Goal: Task Accomplishment & Management: Manage account settings

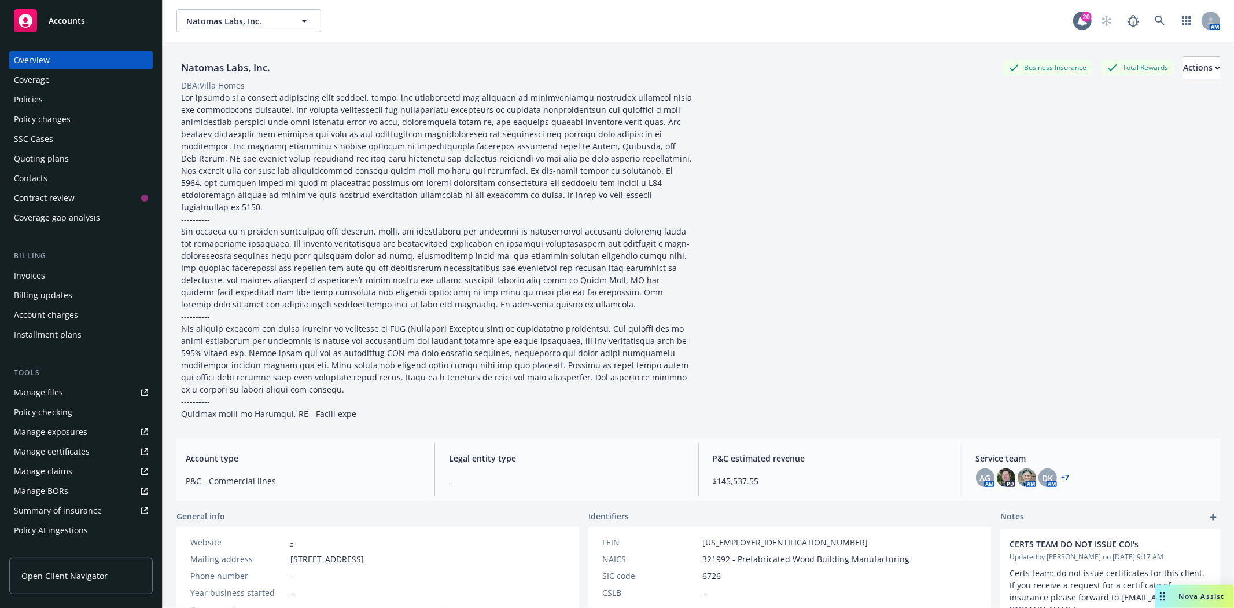
click at [86, 25] on div "Accounts" at bounding box center [81, 20] width 134 height 23
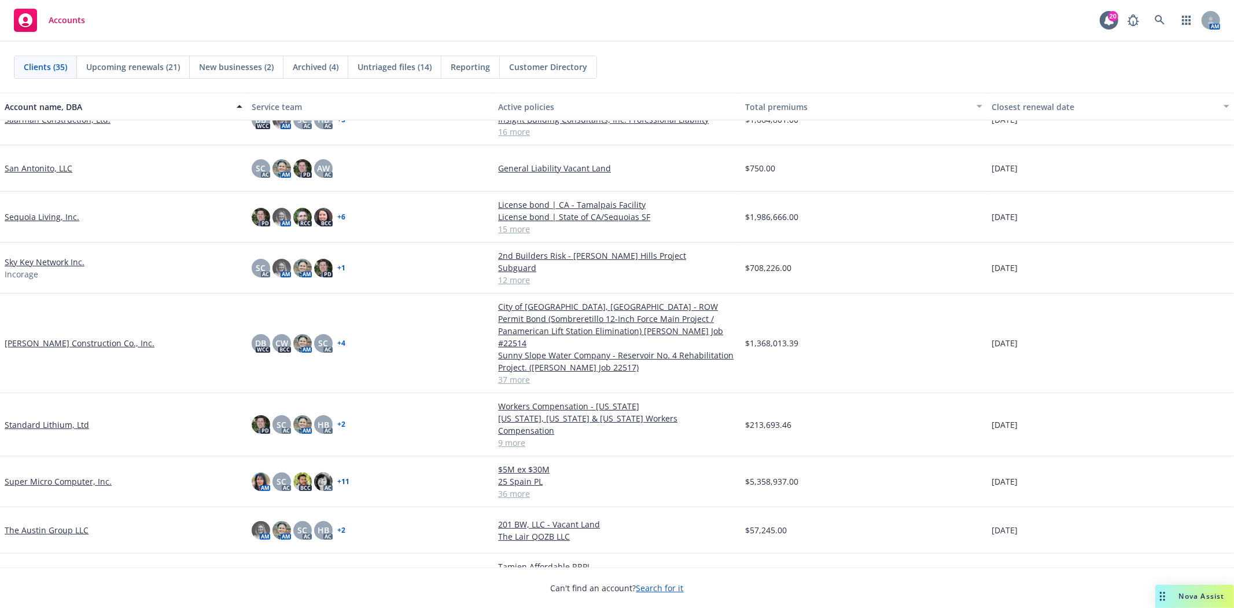
scroll to position [1092, 0]
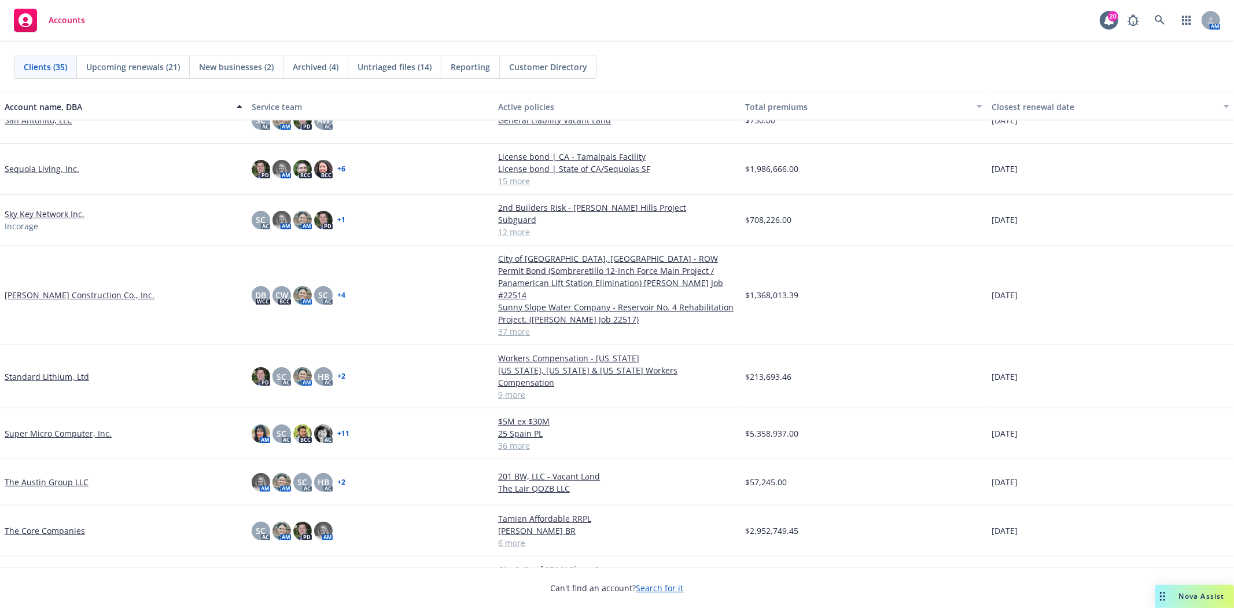
click at [64, 524] on link "The Core Companies" at bounding box center [45, 530] width 80 height 12
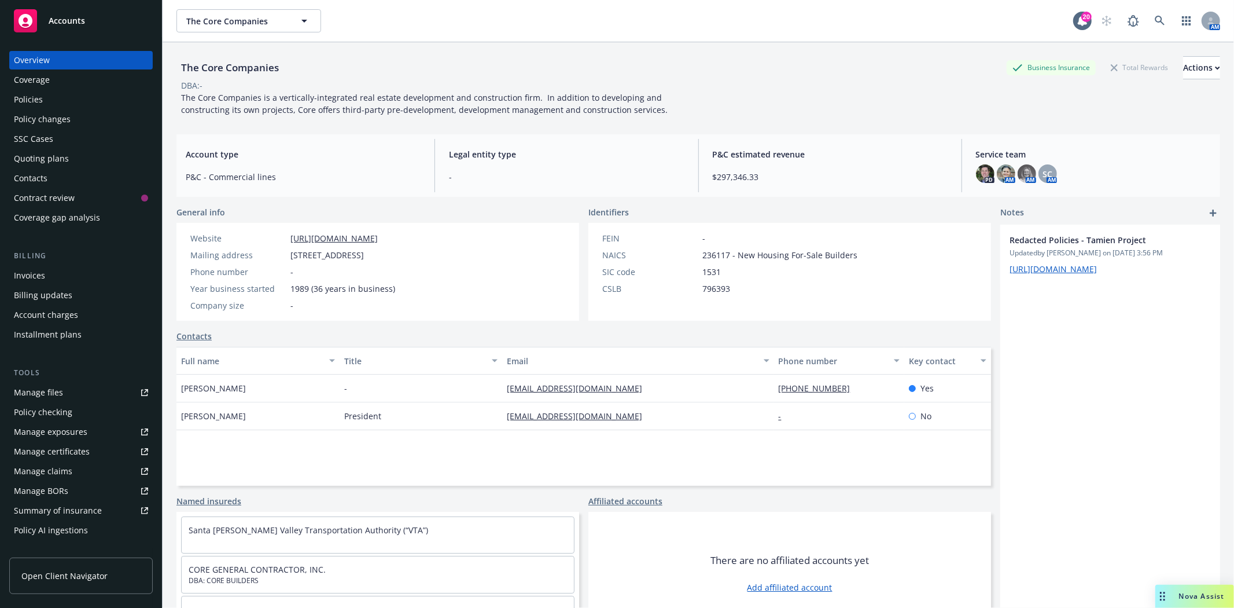
click at [47, 160] on div "Quoting plans" at bounding box center [41, 158] width 55 height 19
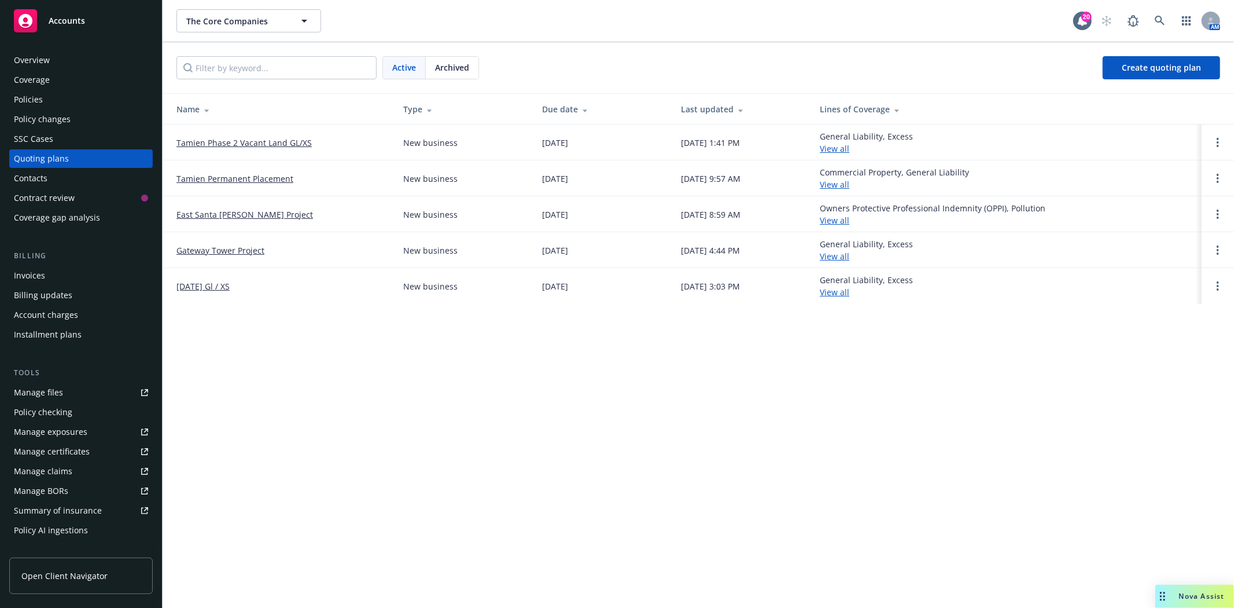
click at [294, 137] on link "Tamien Phase 2 Vacant Land GL/XS" at bounding box center [243, 143] width 135 height 12
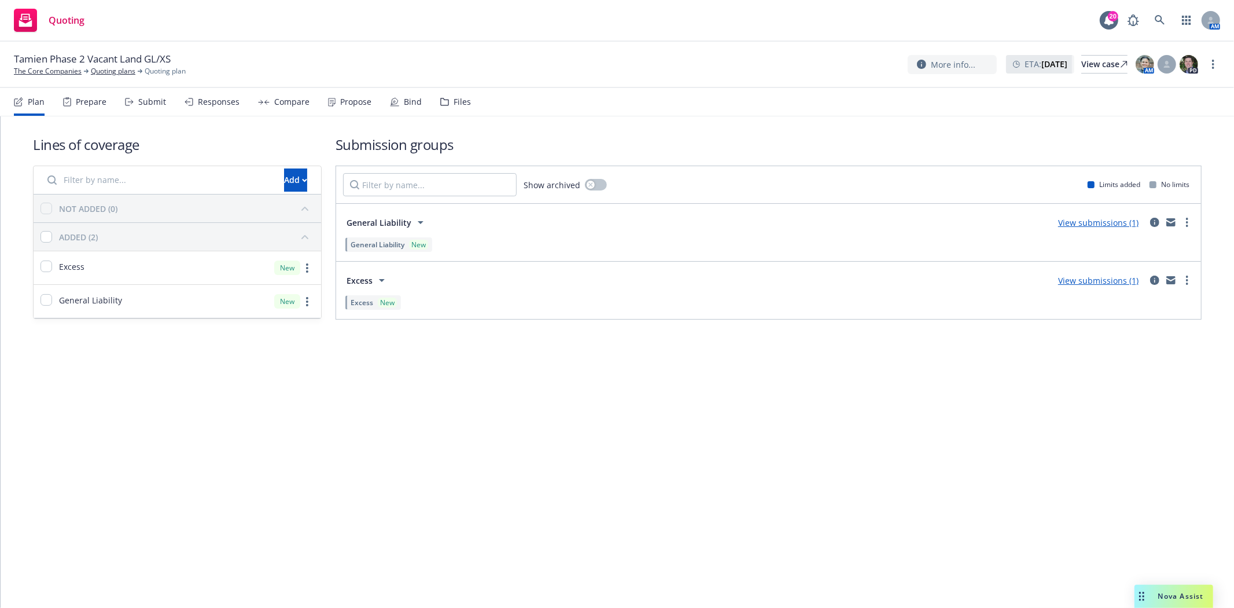
click at [146, 100] on div "Submit" at bounding box center [152, 101] width 28 height 9
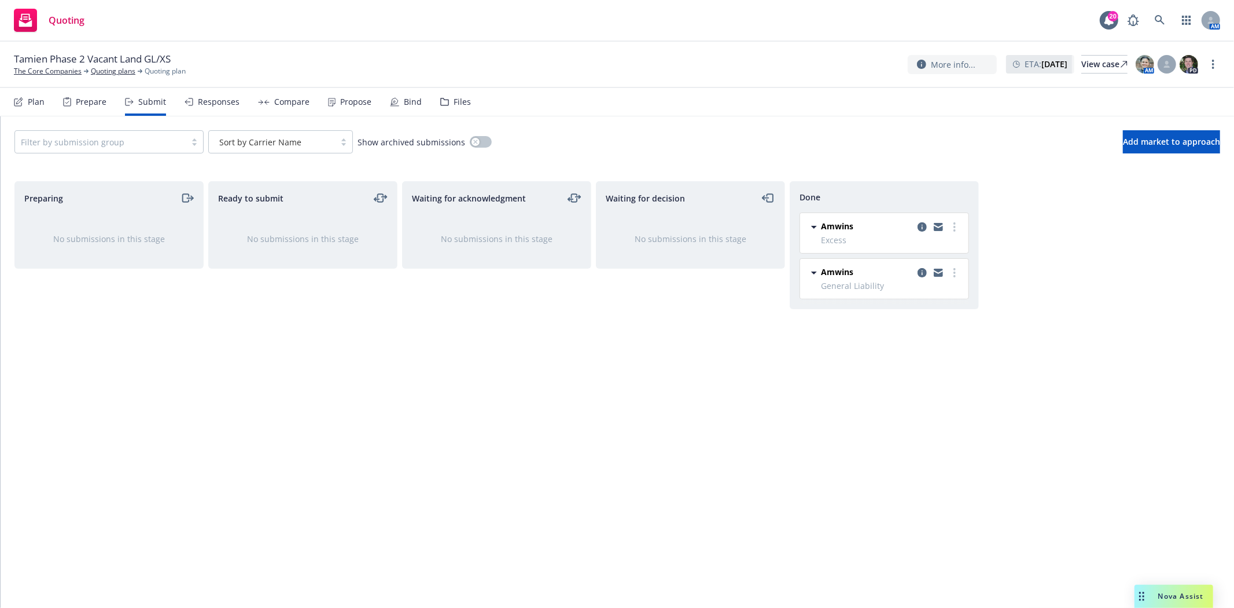
click at [344, 101] on div "Propose" at bounding box center [355, 101] width 31 height 9
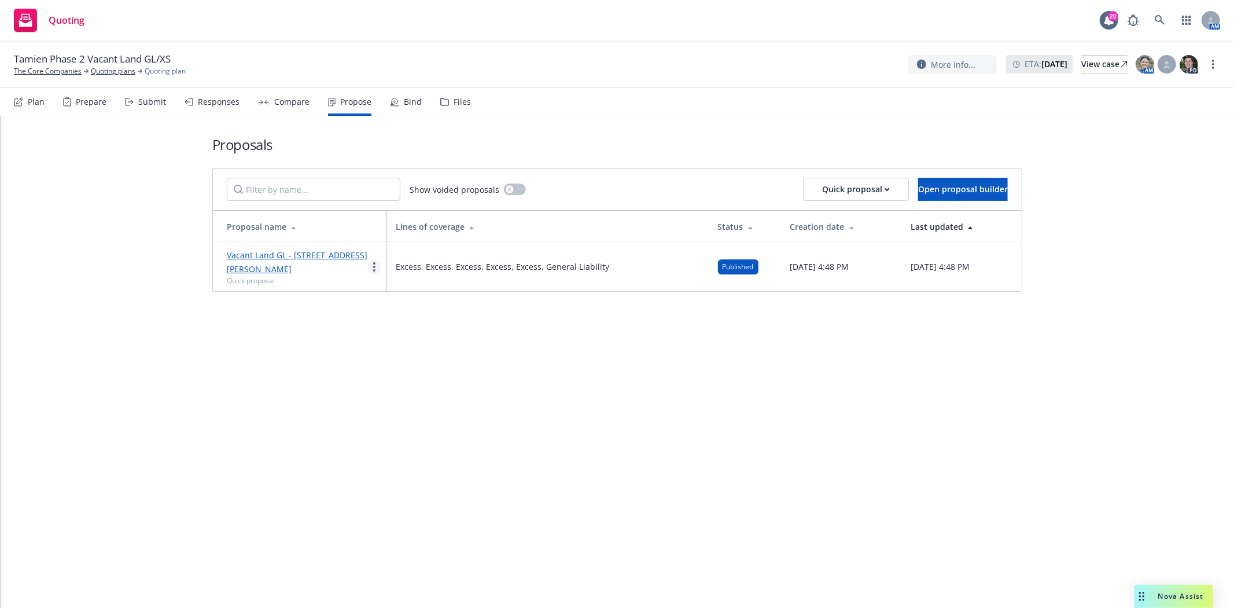
click at [369, 264] on link "more" at bounding box center [374, 267] width 14 height 14
click at [409, 344] on span "Log client response" at bounding box center [420, 341] width 103 height 11
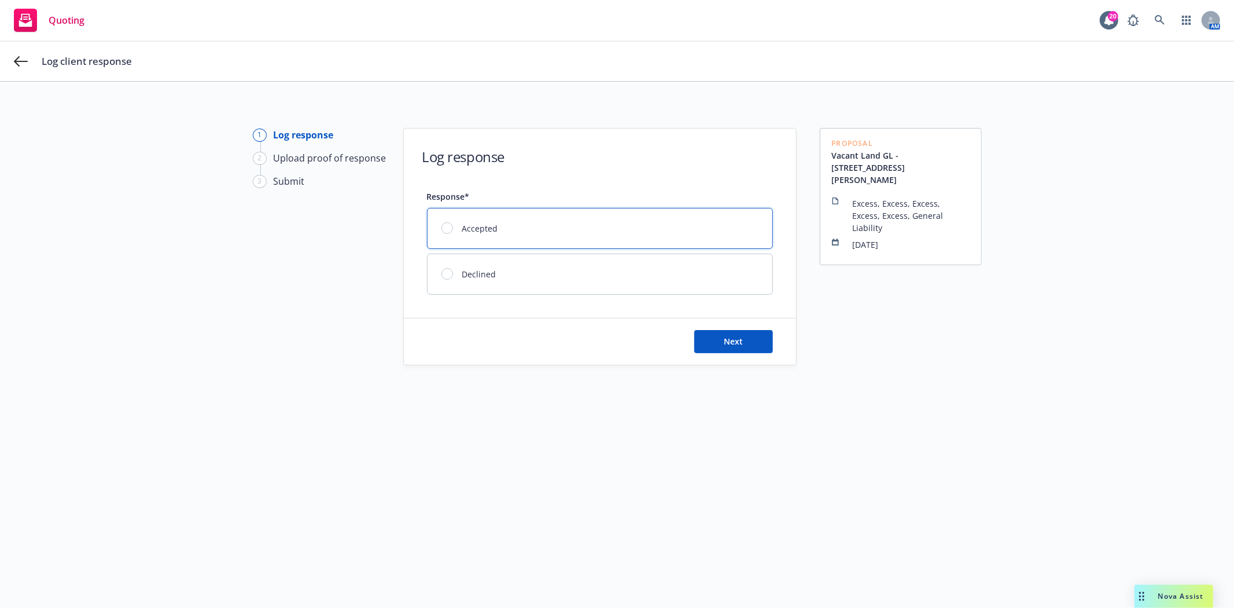
click at [543, 223] on div "Accepted" at bounding box center [600, 228] width 345 height 40
click at [716, 346] on button "Next" at bounding box center [733, 341] width 79 height 23
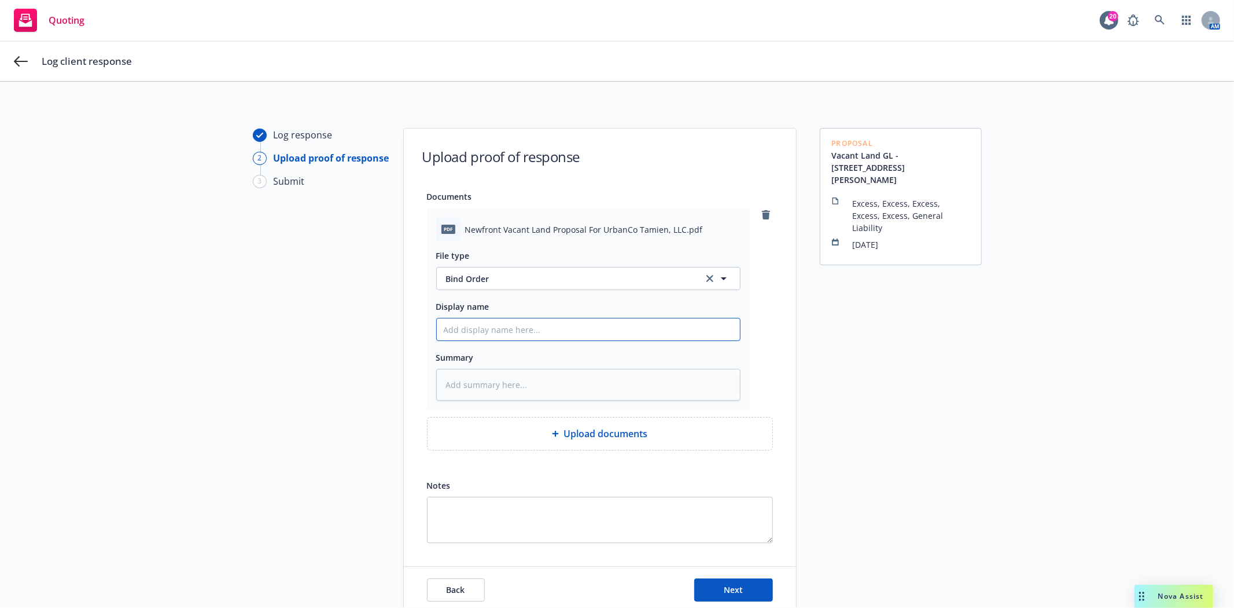
click at [540, 330] on input "Display name" at bounding box center [588, 329] width 303 height 22
type textarea "x"
type input "S"
type textarea "x"
type input "Si"
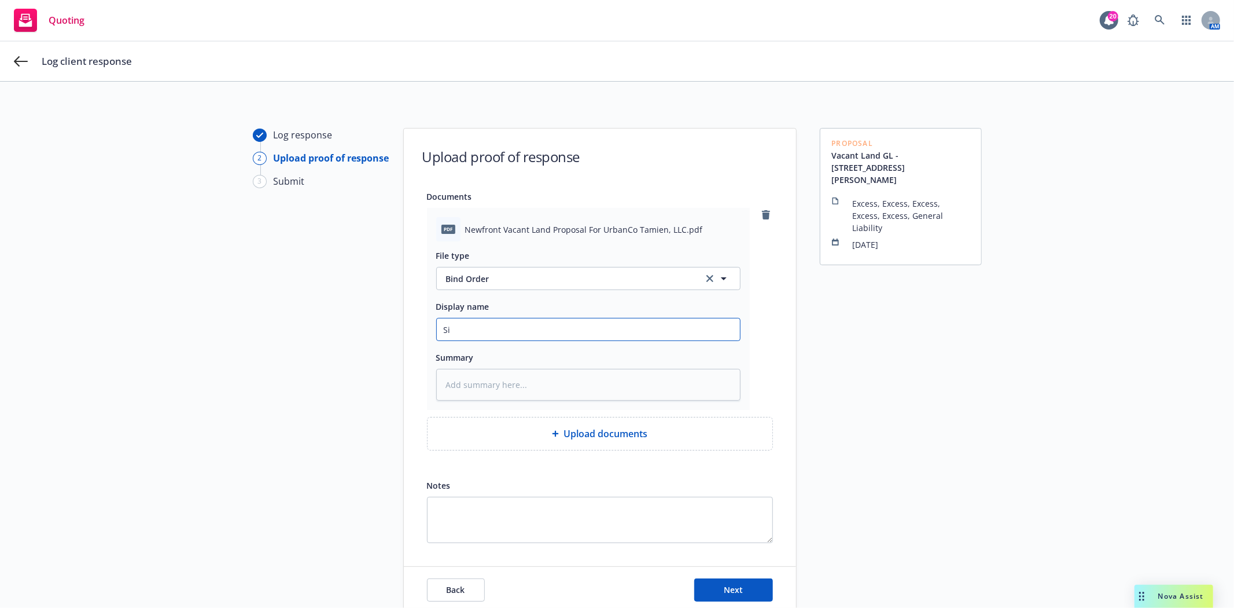
type textarea "x"
type input "Sig"
type textarea "x"
type input "Sign"
type textarea "x"
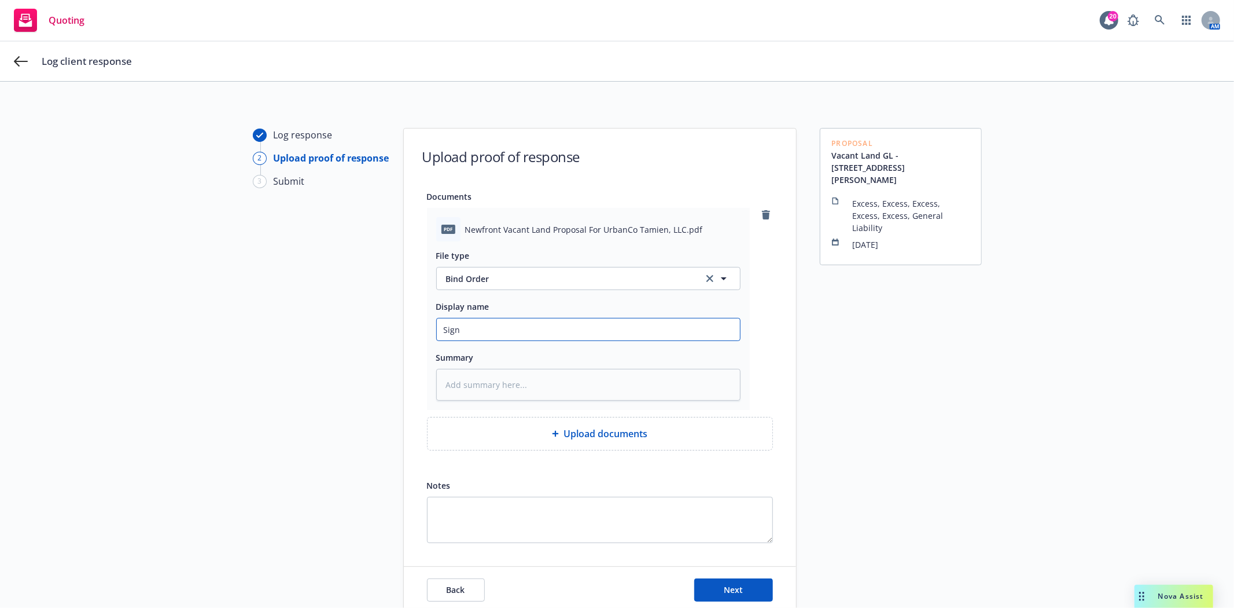
type input "Signe"
type textarea "x"
type input "Signed"
type textarea "x"
type input "Signed"
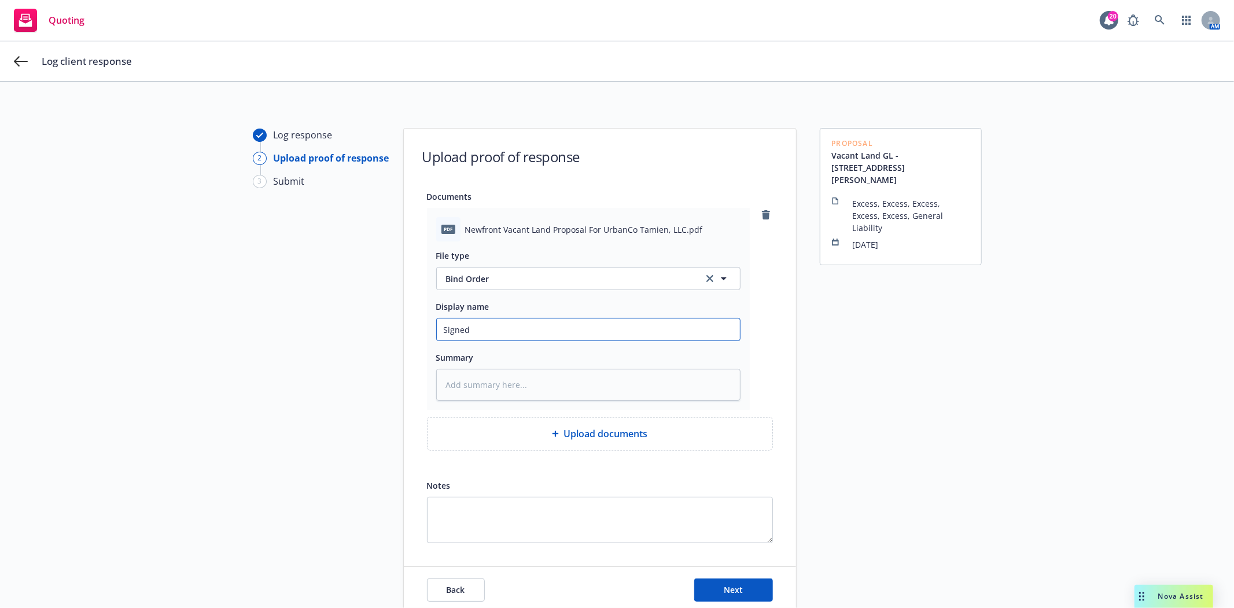
type textarea "x"
type input "Signed a"
type textarea "x"
type input "Signed"
type textarea "x"
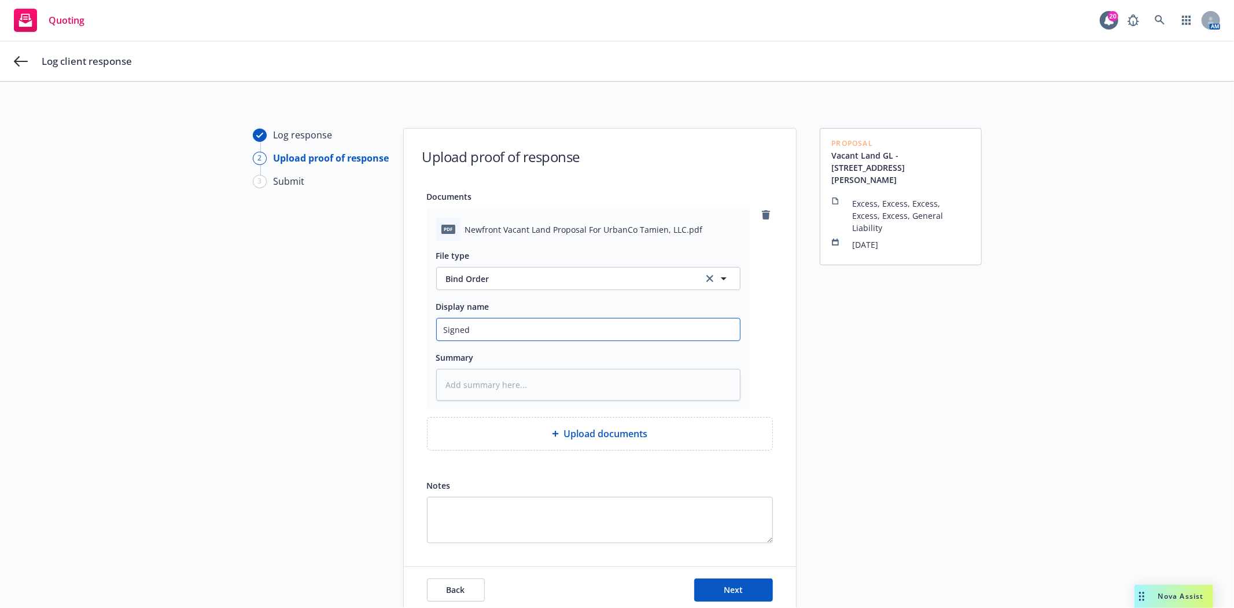
type input "Signed"
type textarea "x"
type input "Signed/"
type textarea "x"
type input "Signed/A"
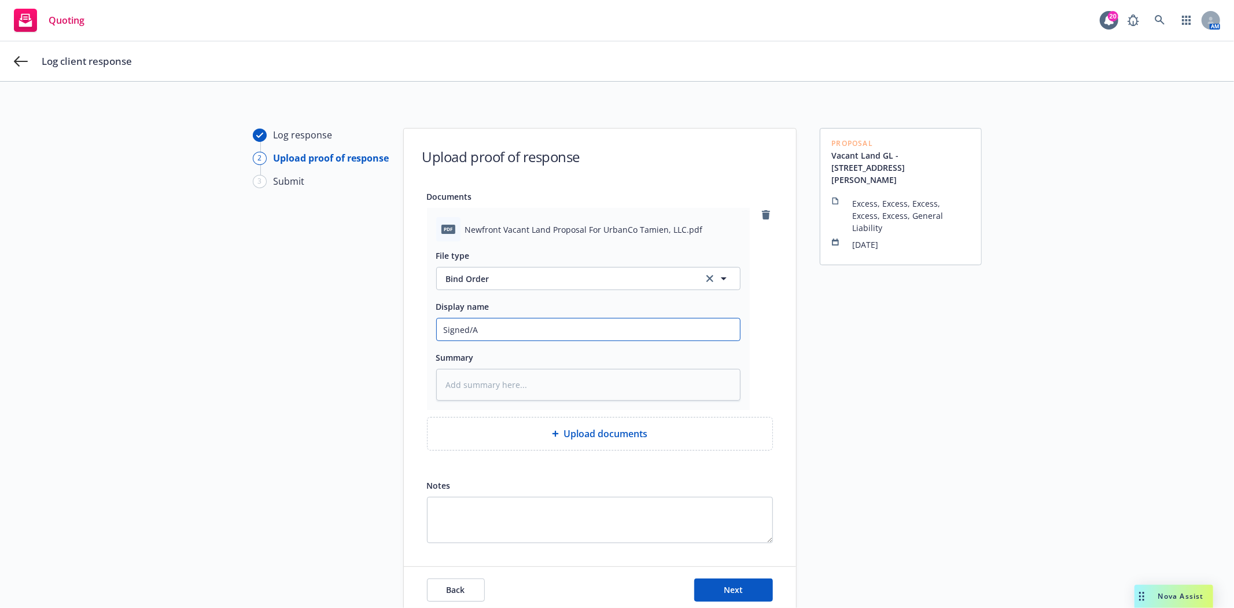
type textarea "x"
type input "Signed/Ac"
type textarea "x"
type input "Signed/Acc"
type textarea "x"
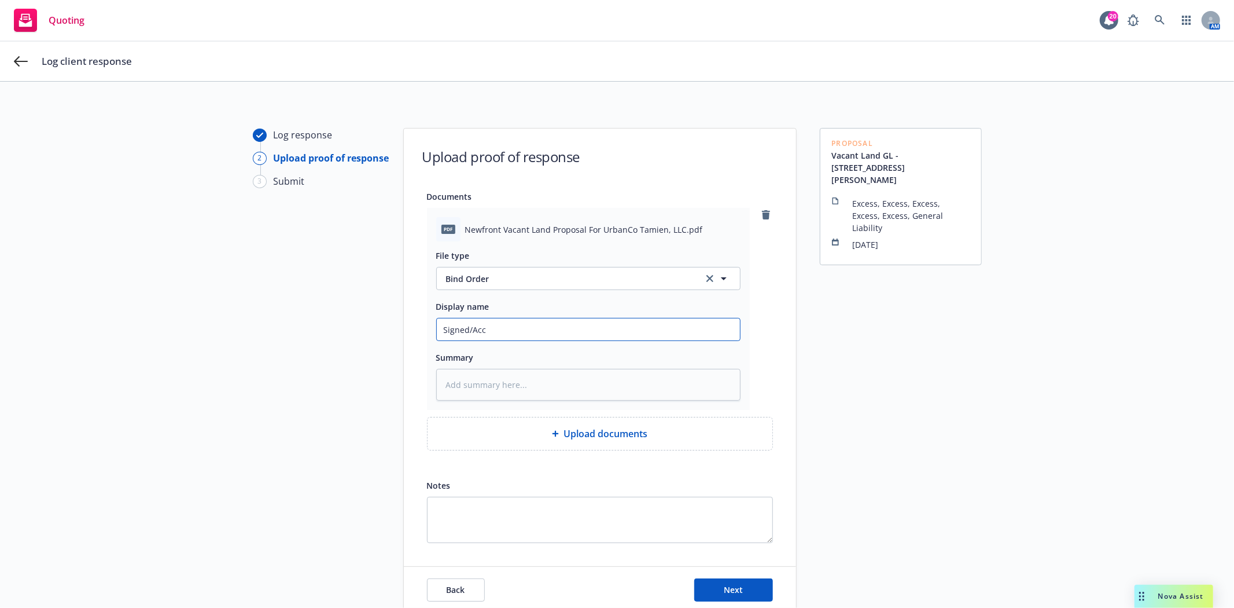
type input "Signed/Acce"
type textarea "x"
type input "Signed/Accep"
type textarea "x"
type input "Signed/Accept"
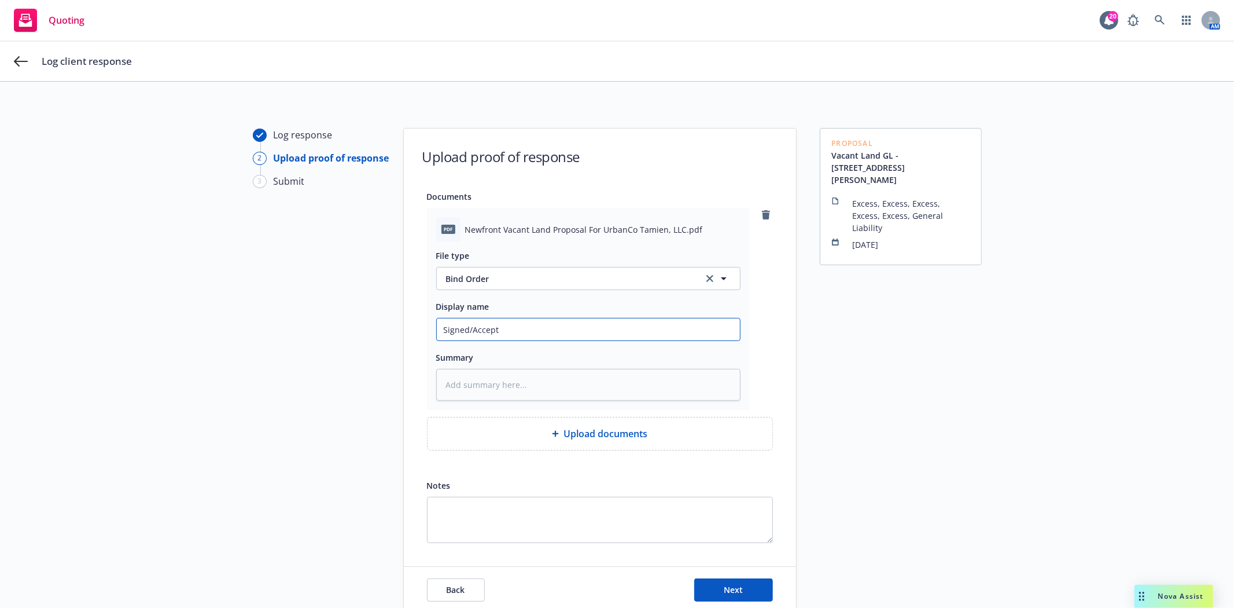
type textarea "x"
type input "Signed/Accepte"
type textarea "x"
type input "Signed/Accepted"
type textarea "x"
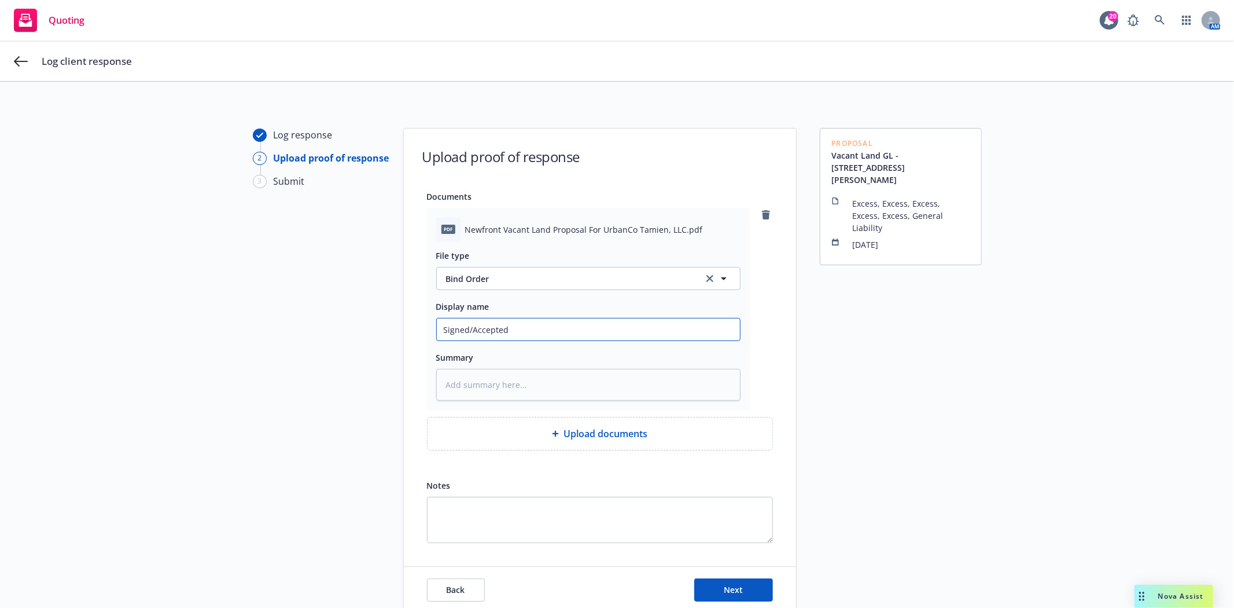
type input "Signed/Accepted"
type textarea "x"
type input "Signed/Accepted P"
type textarea "x"
type input "Signed/Accepted Pr"
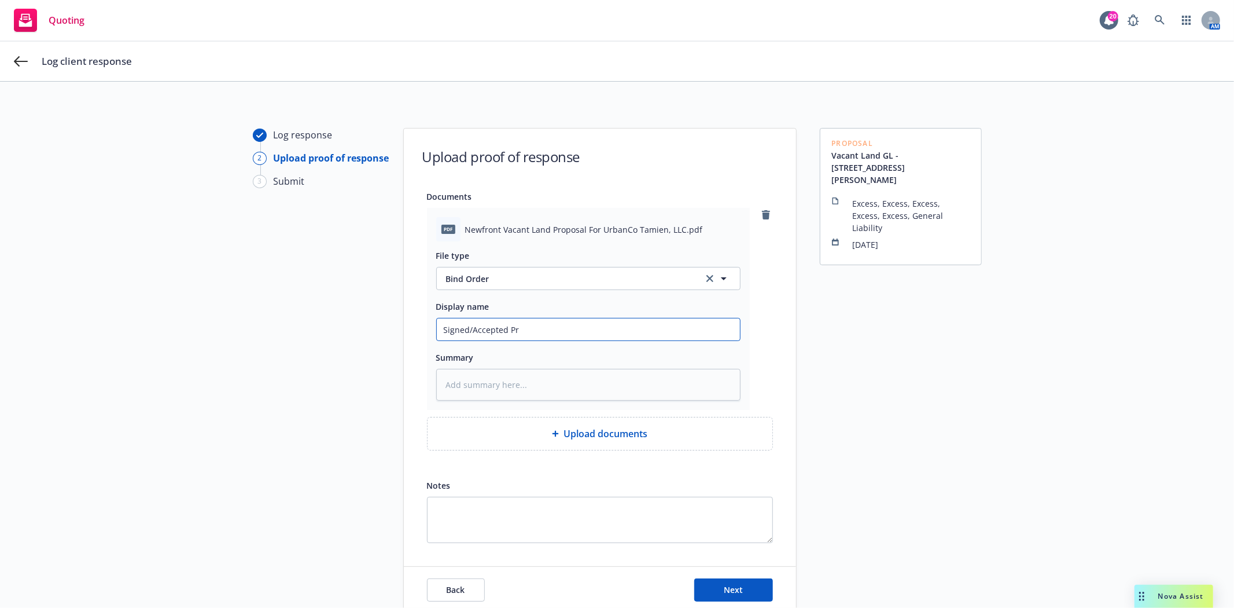
type textarea "x"
type input "Signed/Accepted Pro"
type textarea "x"
type input "Signed/Accepted Prop"
type textarea "x"
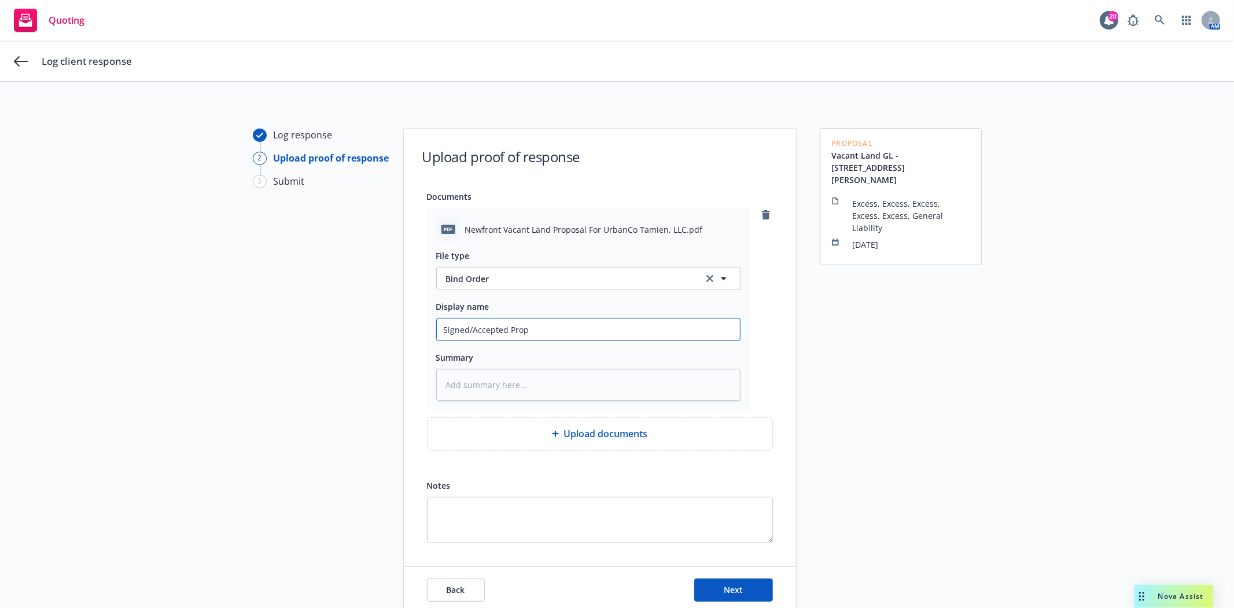
type input "Signed/Accepted Propo"
type textarea "x"
type input "Signed/Accepted Propos"
type textarea "x"
type input "Signed/Accepted Proposa"
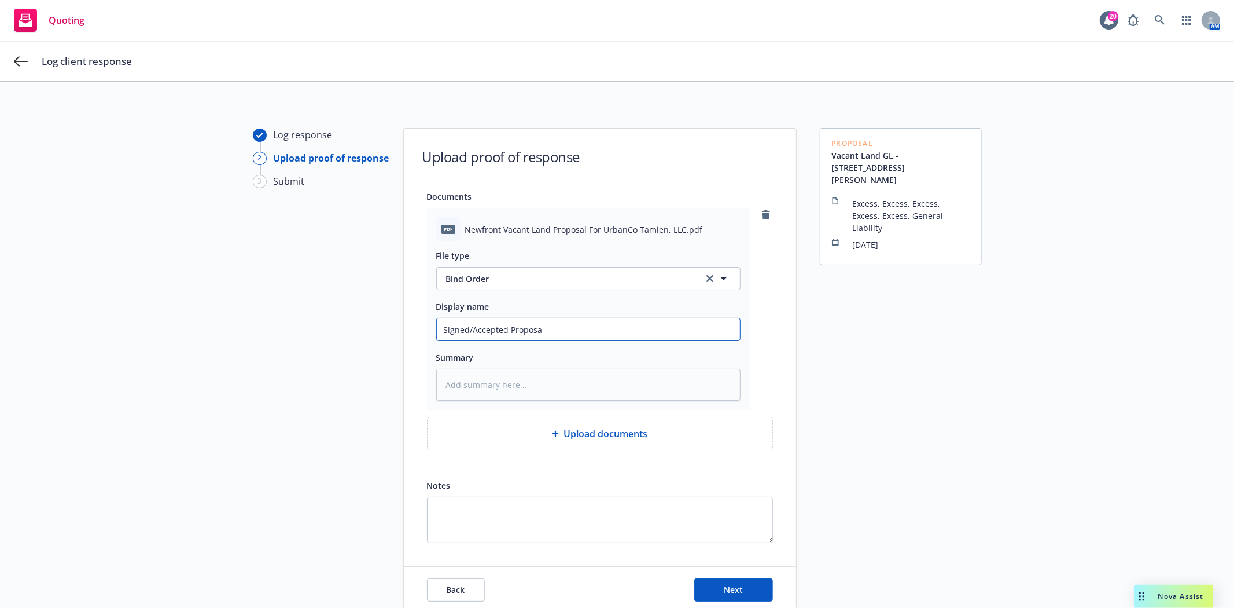
type textarea "x"
type input "Signed/Accepted Proposal"
type textarea "x"
type input "Signed/Accepted Proposal"
type textarea "x"
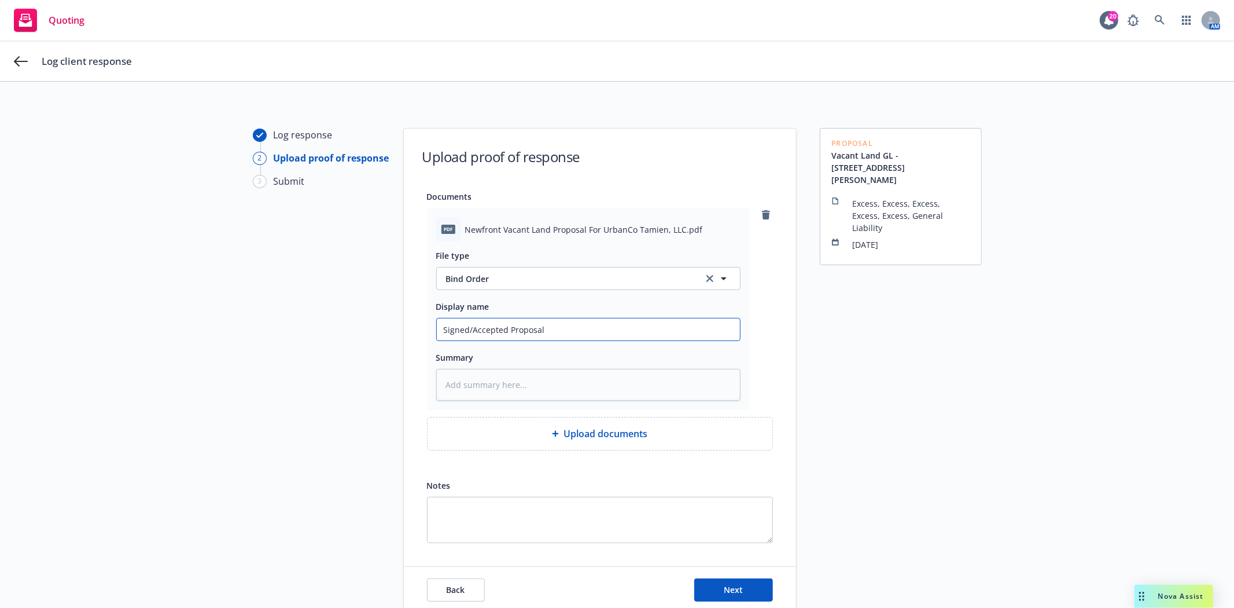
type input "Signed/Accepted Proposal -"
type textarea "x"
type input "Signed/Accepted Proposal -"
type textarea "x"
type input "Signed/Accepted Proposal - d"
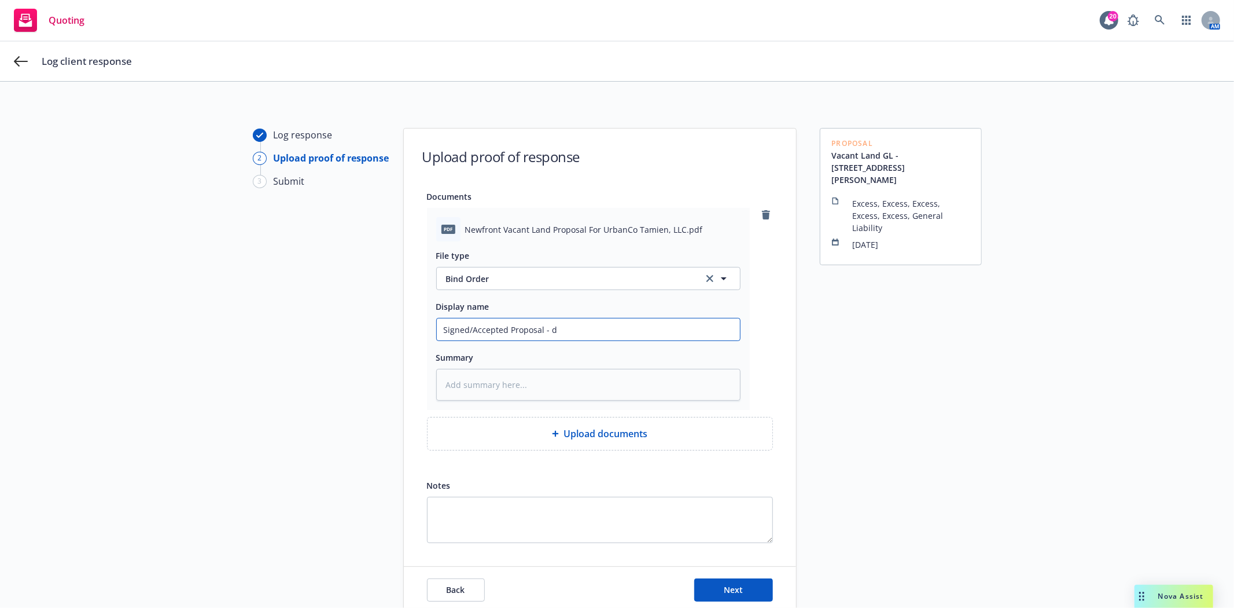
type textarea "x"
type input "Signed/Accepted Proposal - de"
type textarea "x"
type input "Signed/Accepted Proposal - dec"
type textarea "x"
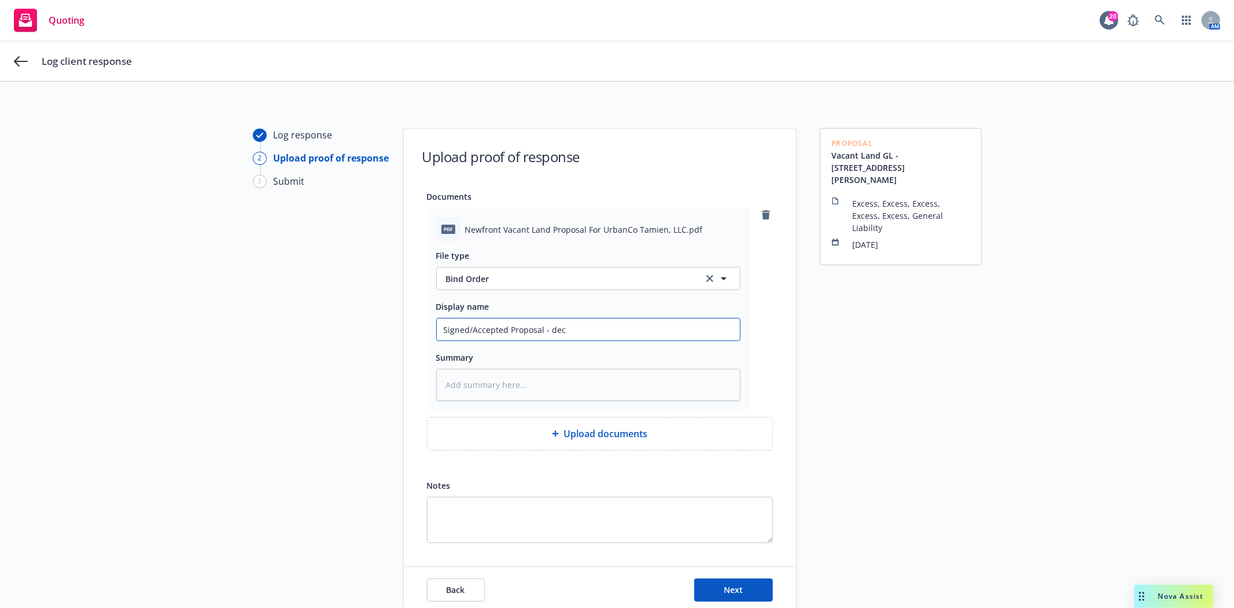
type input "Signed/Accepted Proposal - decl"
type textarea "x"
type input "Signed/Accepted Proposal - decli"
type textarea "x"
type input "Signed/Accepted Proposal - declin"
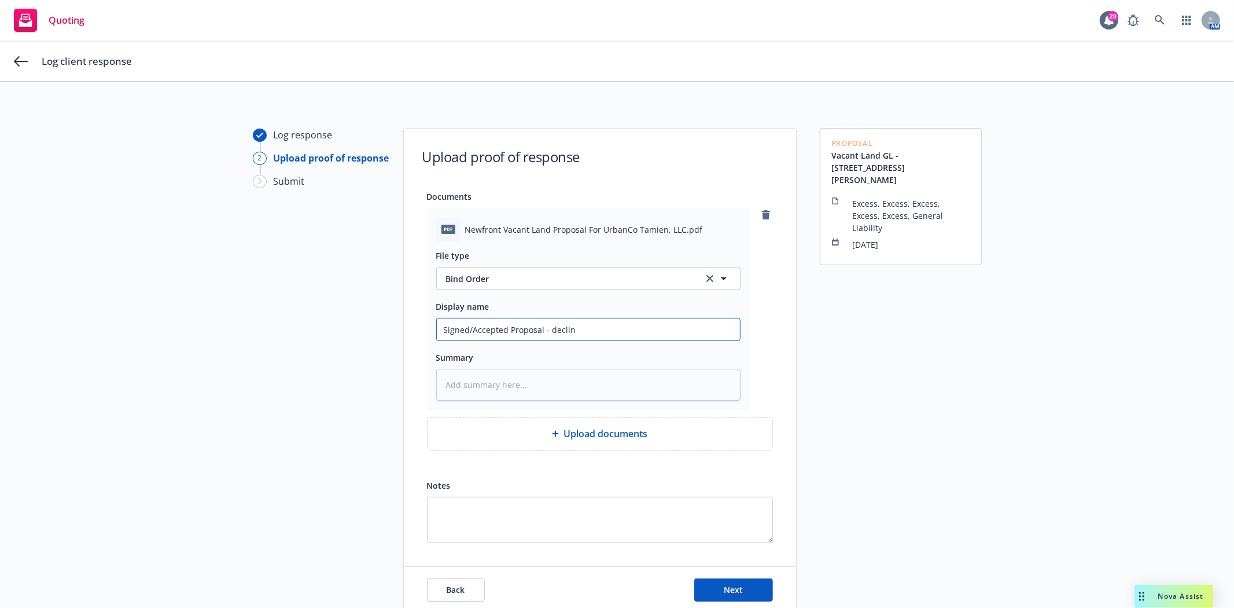
type textarea "x"
type input "Signed/Accepted Proposal - declini"
type textarea "x"
type input "Signed/Accepted Proposal - declinin"
type textarea "x"
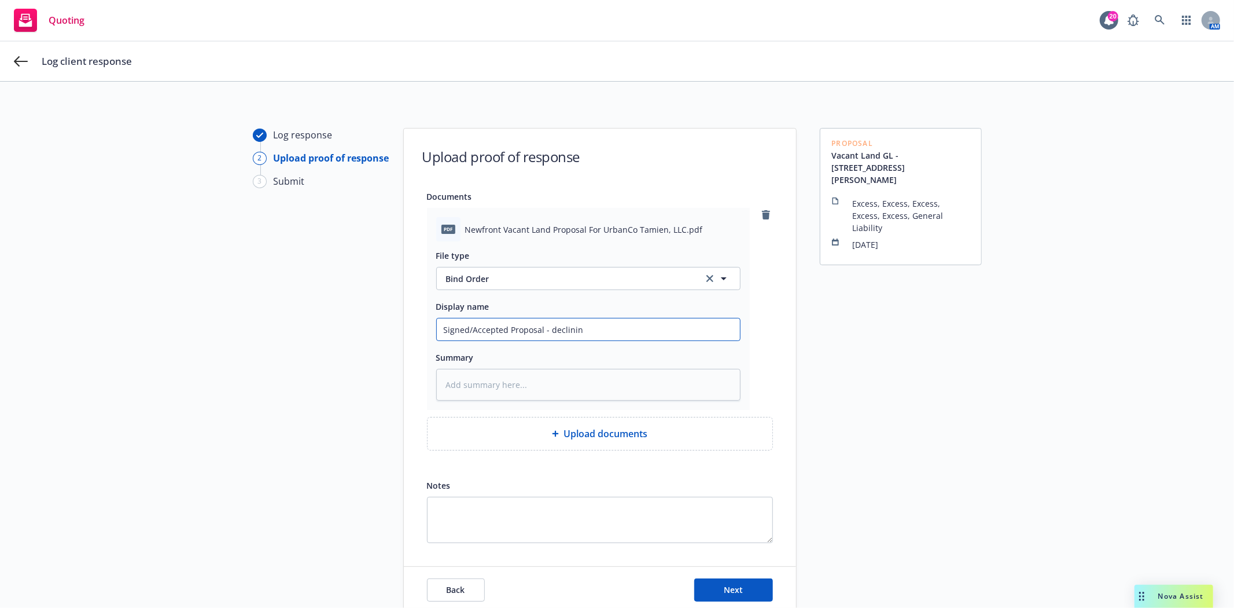
type input "Signed/Accepted Proposal - declining"
type textarea "x"
type input "Signed/Accepted Proposal - declining"
type textarea "x"
type input "Signed/Accepted Proposal - declining T"
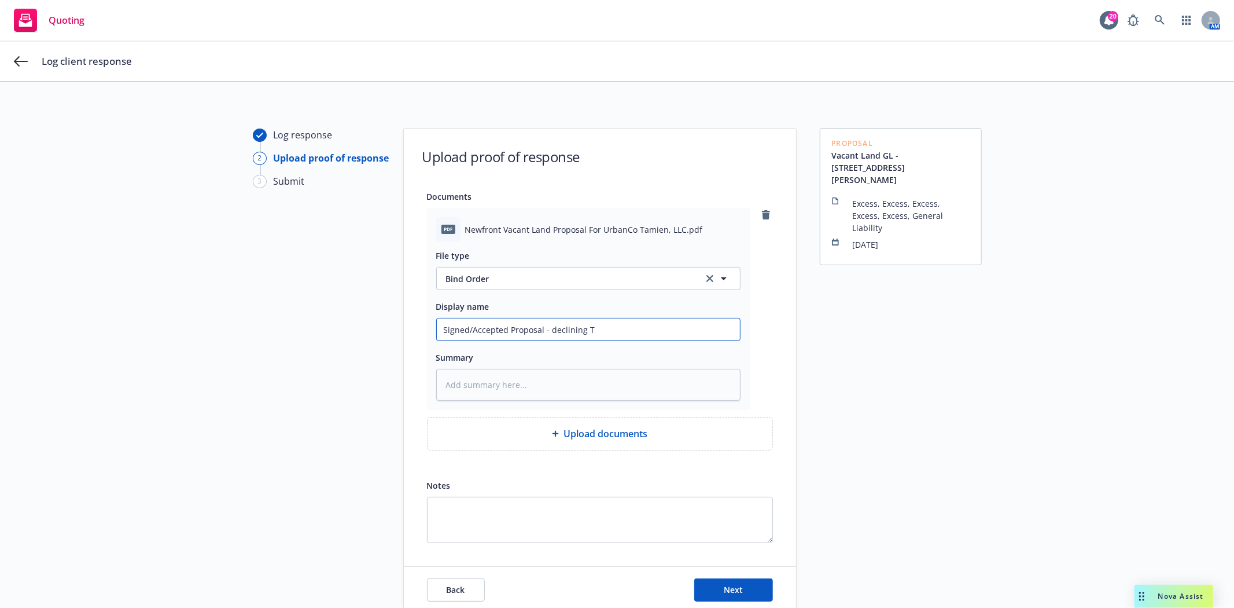
type textarea "x"
type input "Signed/Accepted Proposal - declining TR"
type textarea "x"
type input "Signed/Accepted Proposal - declining TRI"
type textarea "x"
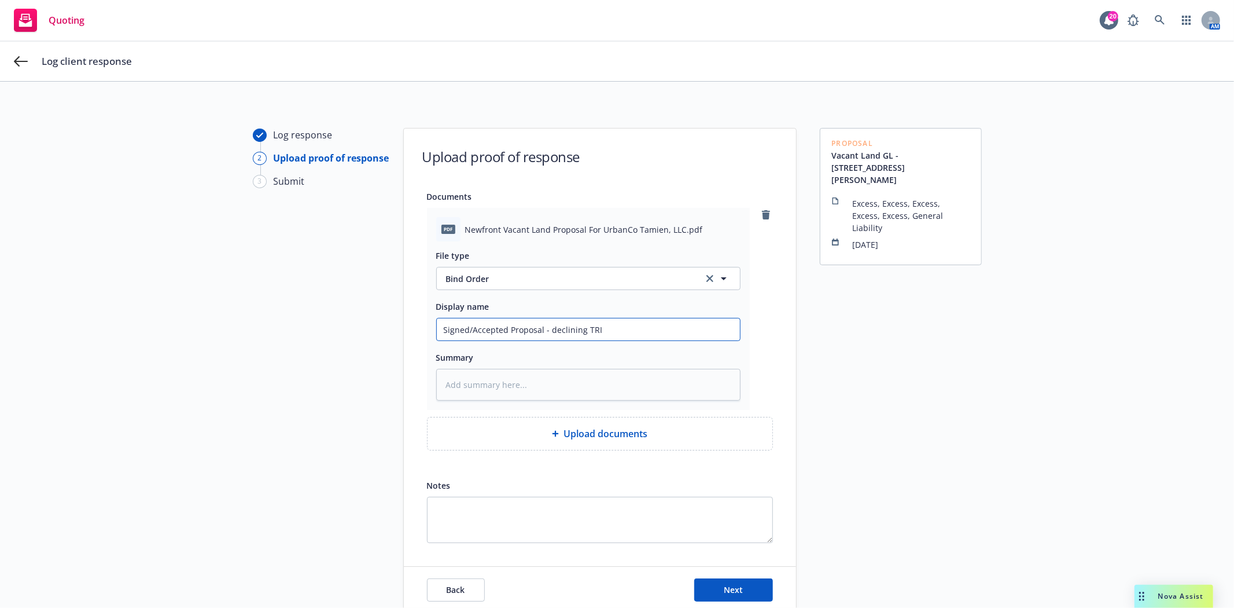
type input "Signed/Accepted Proposal - declining TRIS"
type textarea "x"
type input "Signed/Accepted Proposal - declining TRI"
type textarea "x"
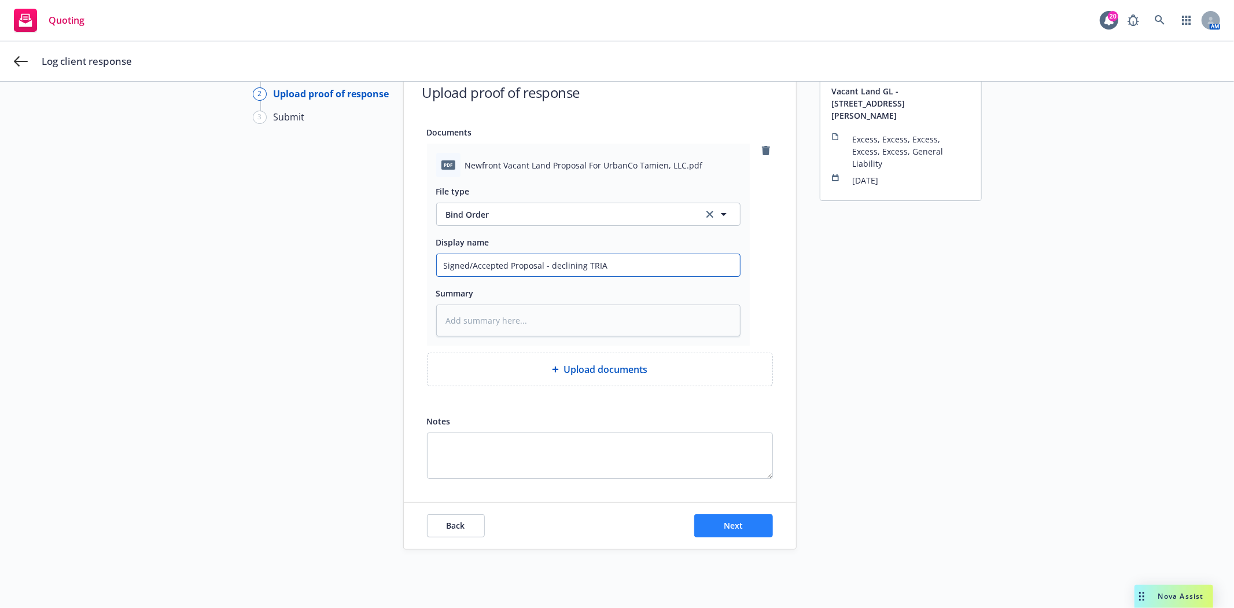
type input "Signed/Accepted Proposal - declining TRIA"
click at [696, 520] on button "Next" at bounding box center [733, 525] width 79 height 23
type textarea "x"
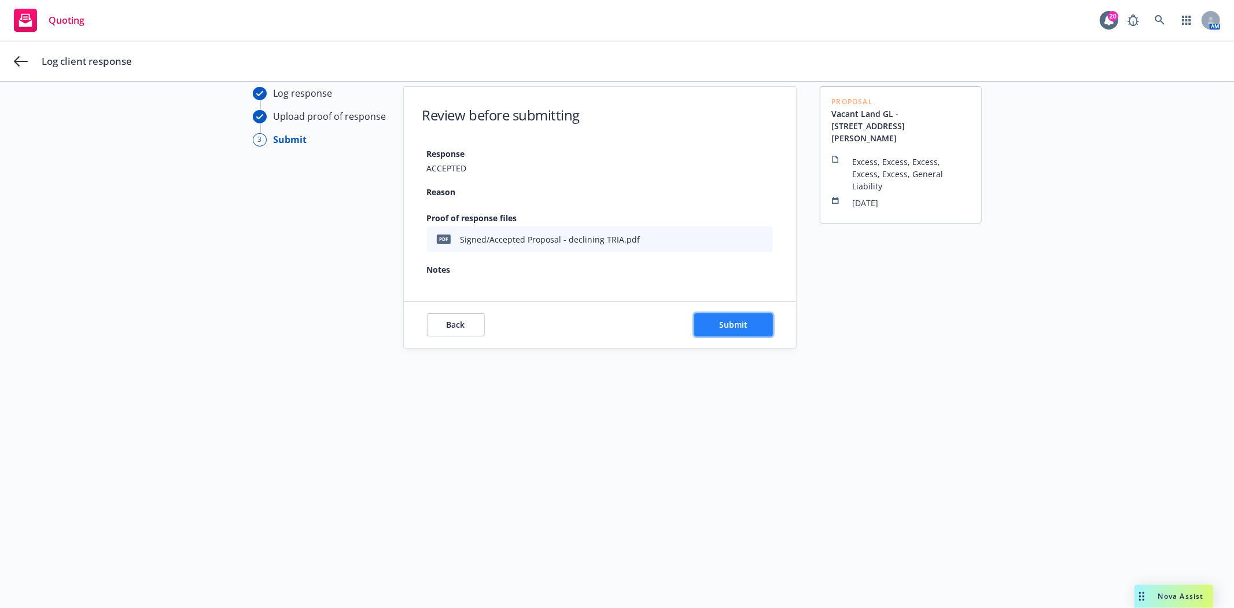
click at [738, 325] on span "Submit" at bounding box center [733, 324] width 28 height 11
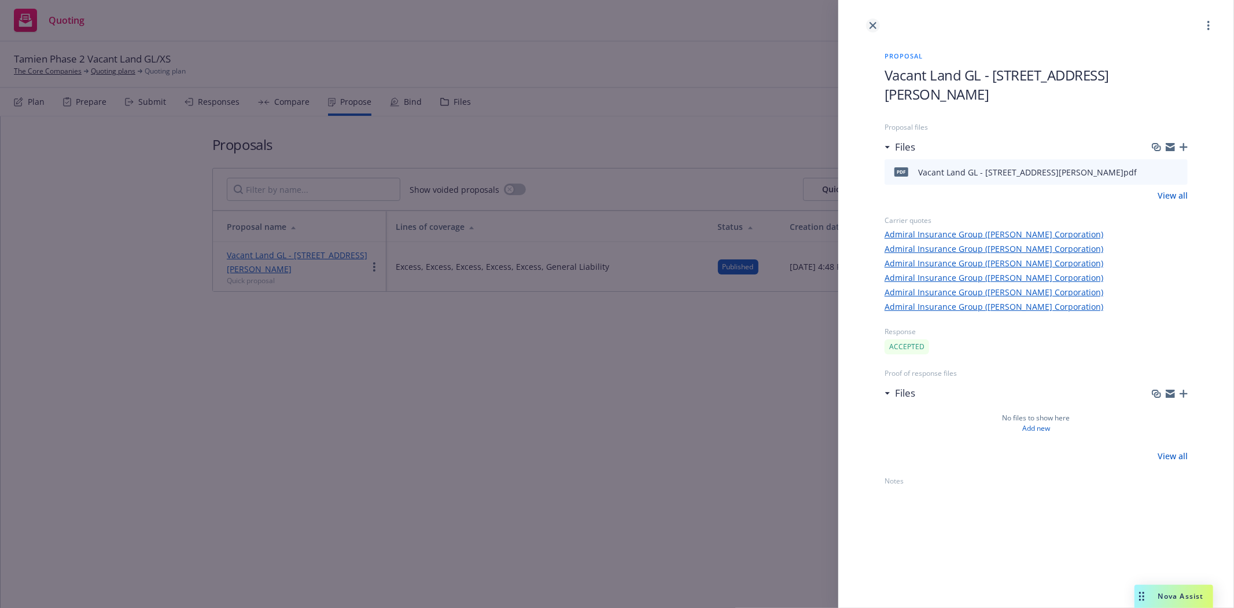
click at [872, 25] on icon "close" at bounding box center [873, 25] width 7 height 7
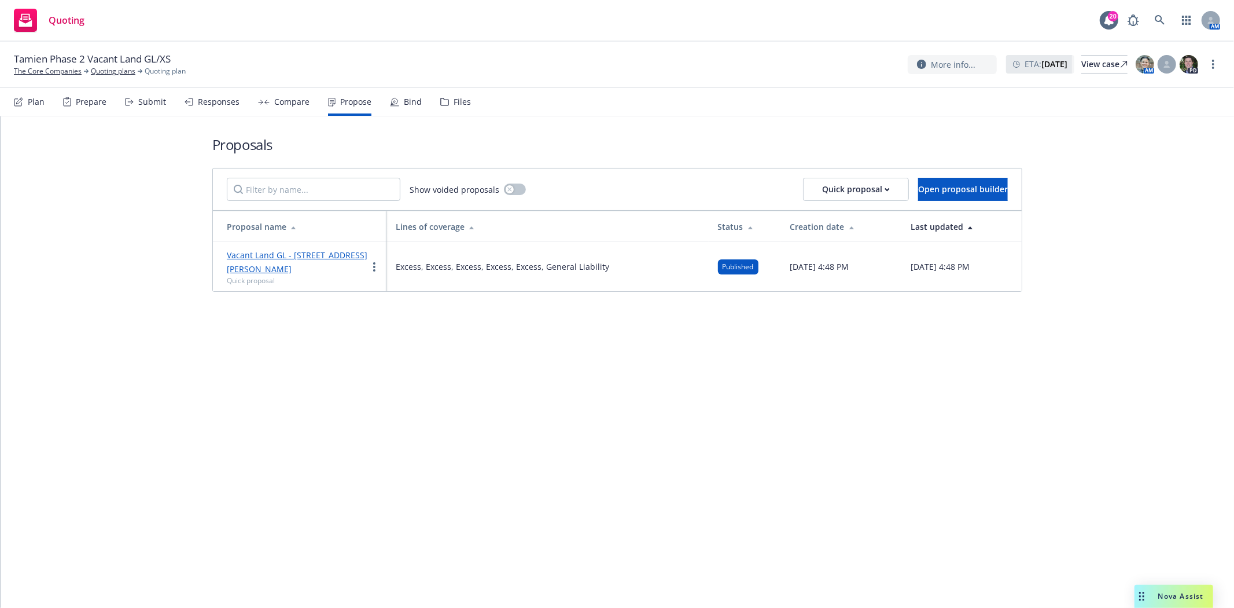
click at [390, 97] on icon at bounding box center [394, 101] width 9 height 9
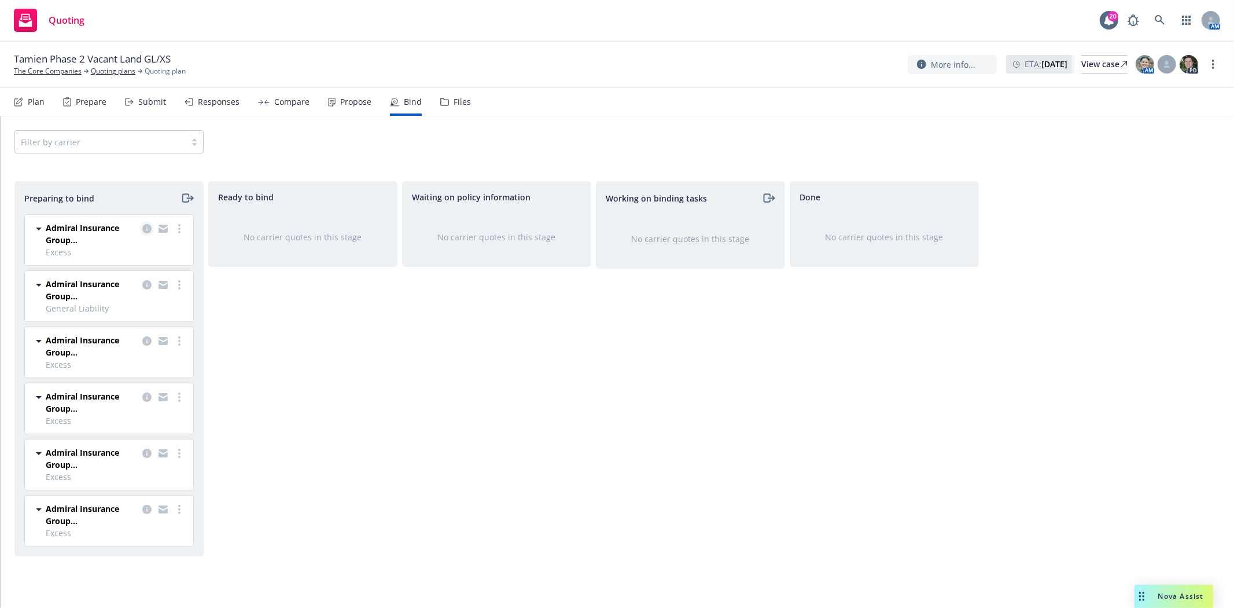
click at [146, 231] on icon "copy logging email" at bounding box center [146, 228] width 9 height 9
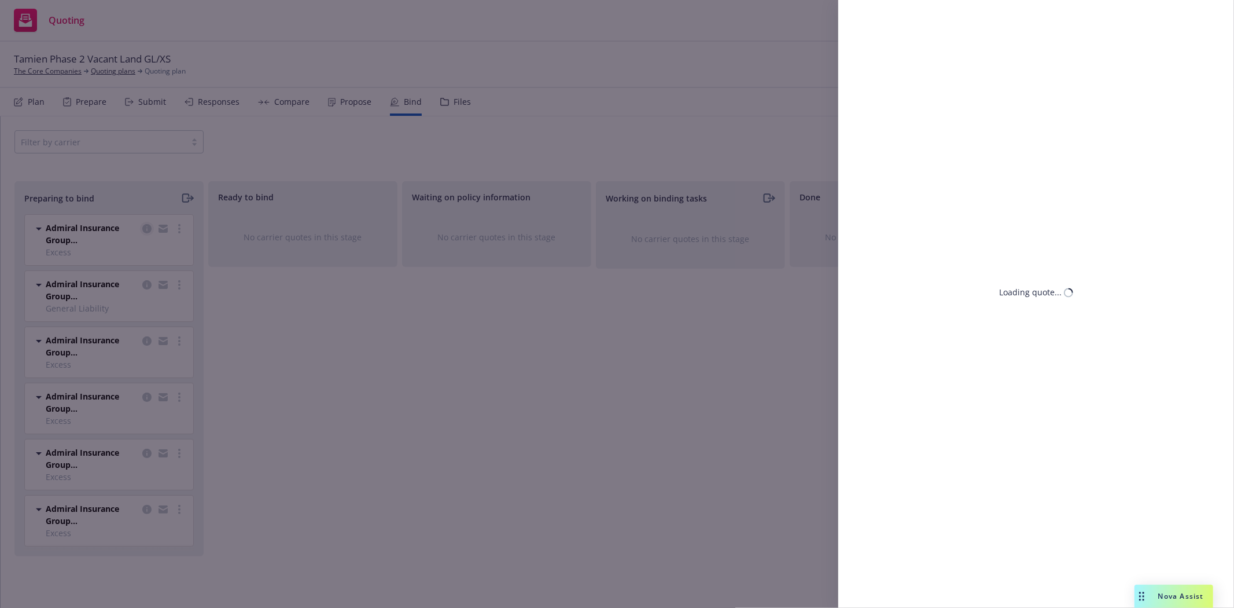
select select "CA"
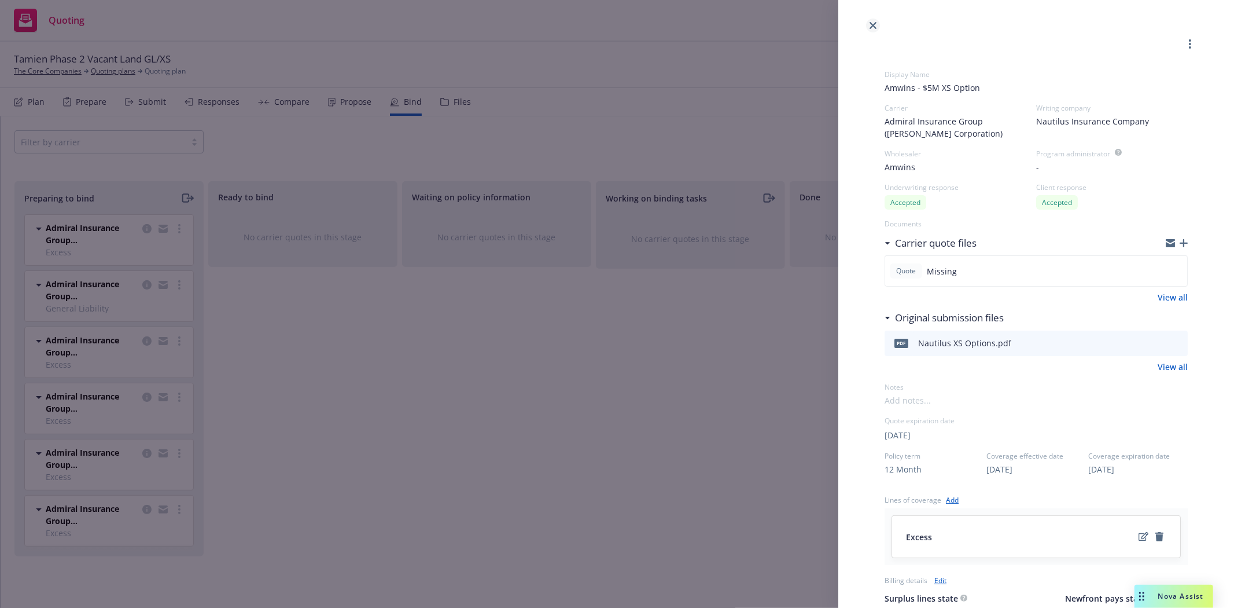
click at [870, 22] on icon "close" at bounding box center [873, 25] width 7 height 7
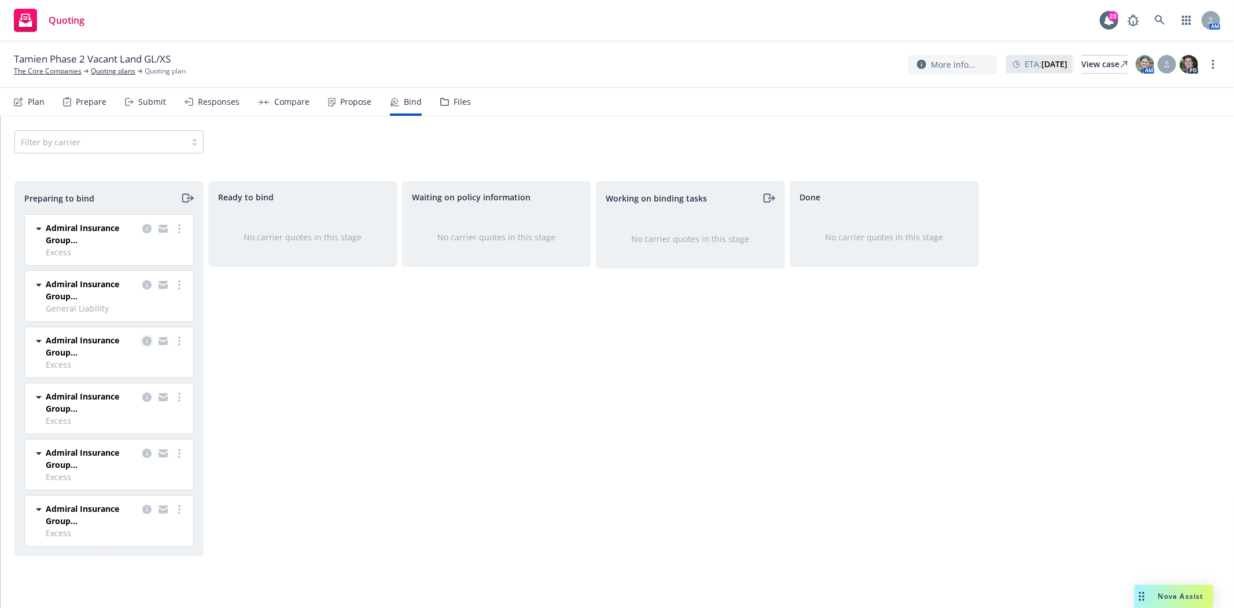
click at [146, 343] on icon "copy logging email" at bounding box center [146, 340] width 9 height 9
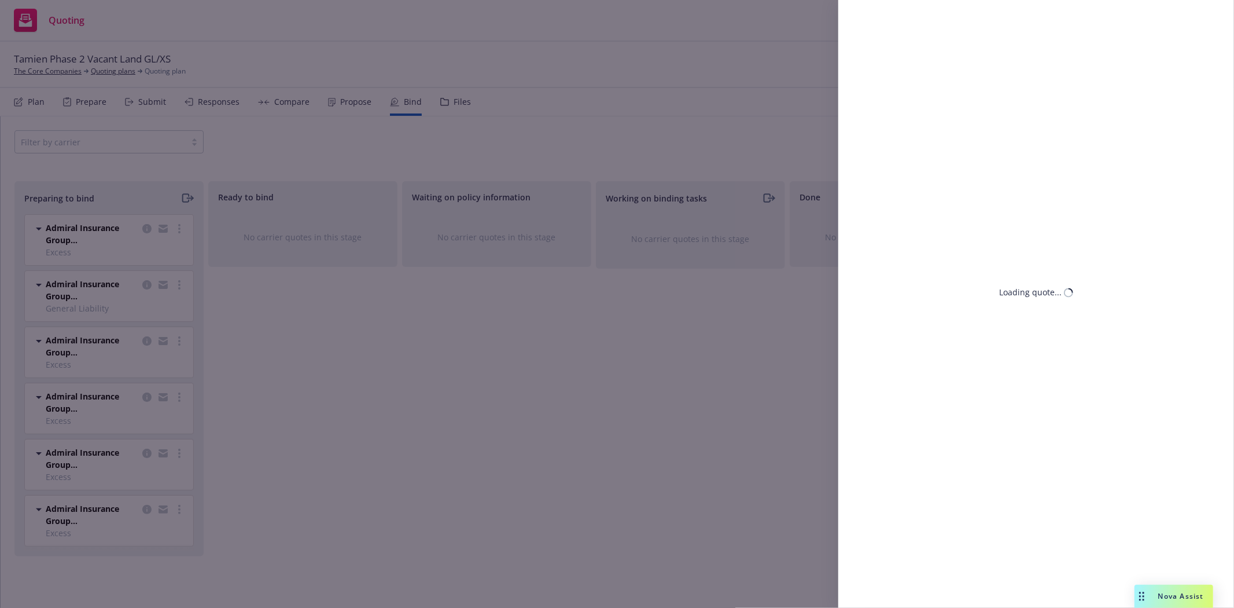
select select "CA"
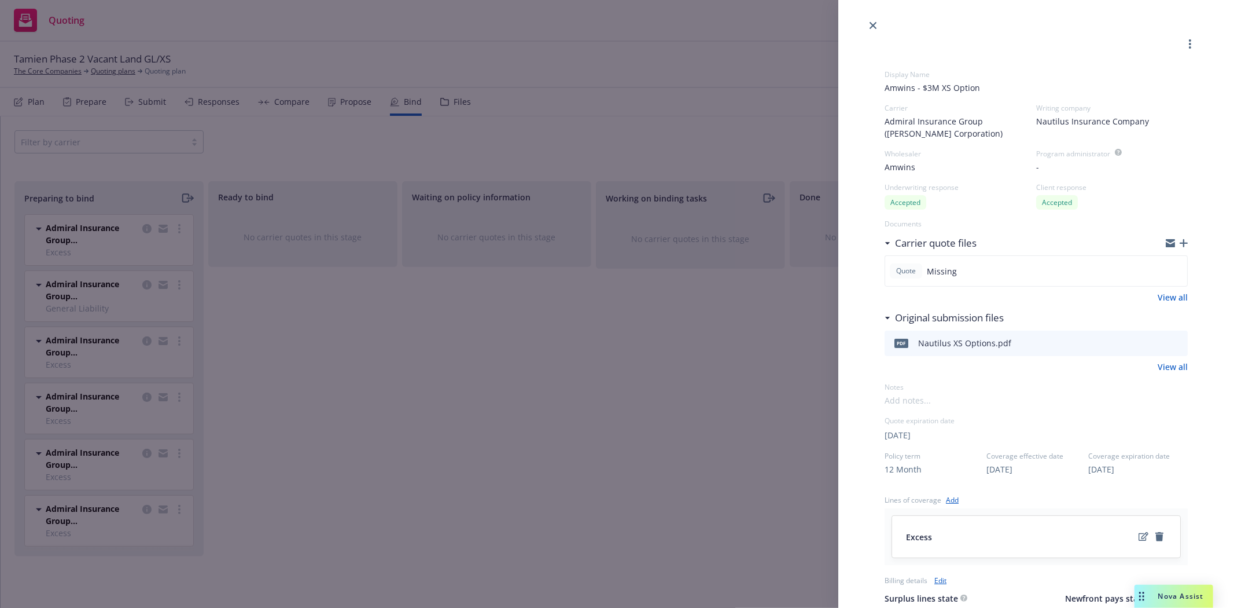
click at [970, 84] on span "Amwins - $3M XS Option" at bounding box center [1036, 88] width 303 height 12
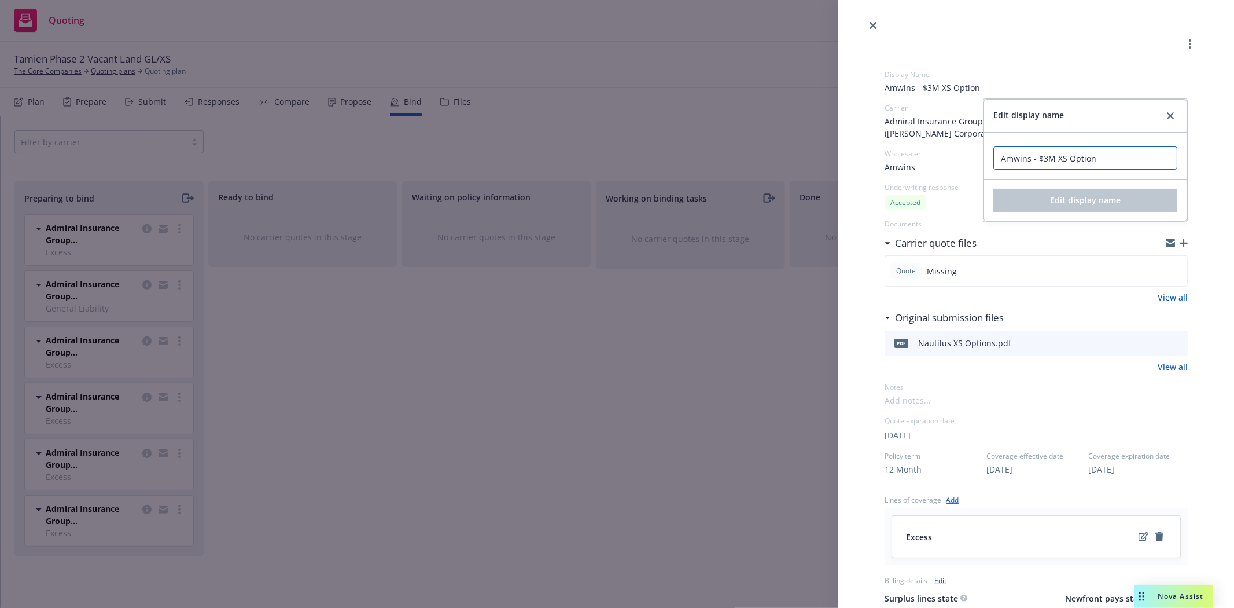
click at [994, 160] on input "Amwins - $3M XS Option" at bounding box center [1086, 157] width 184 height 23
type input "NOT ACCEPTED - Amwins - $3M XS Option"
click at [1036, 201] on button "Edit display name" at bounding box center [1086, 200] width 184 height 23
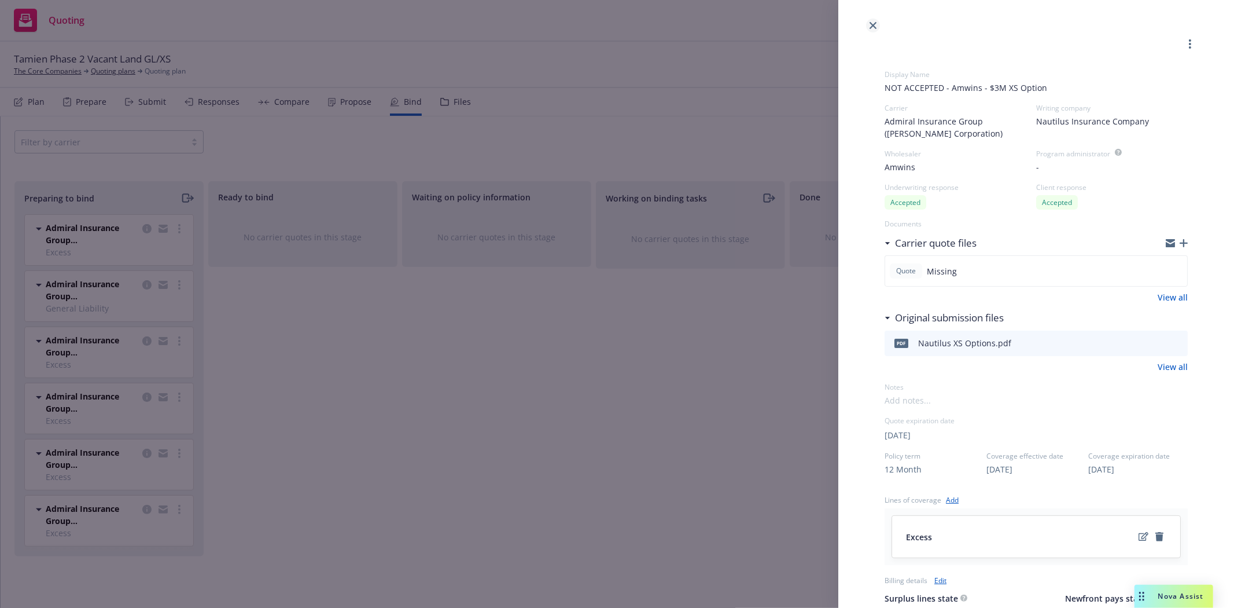
click at [869, 25] on link "close" at bounding box center [873, 26] width 14 height 14
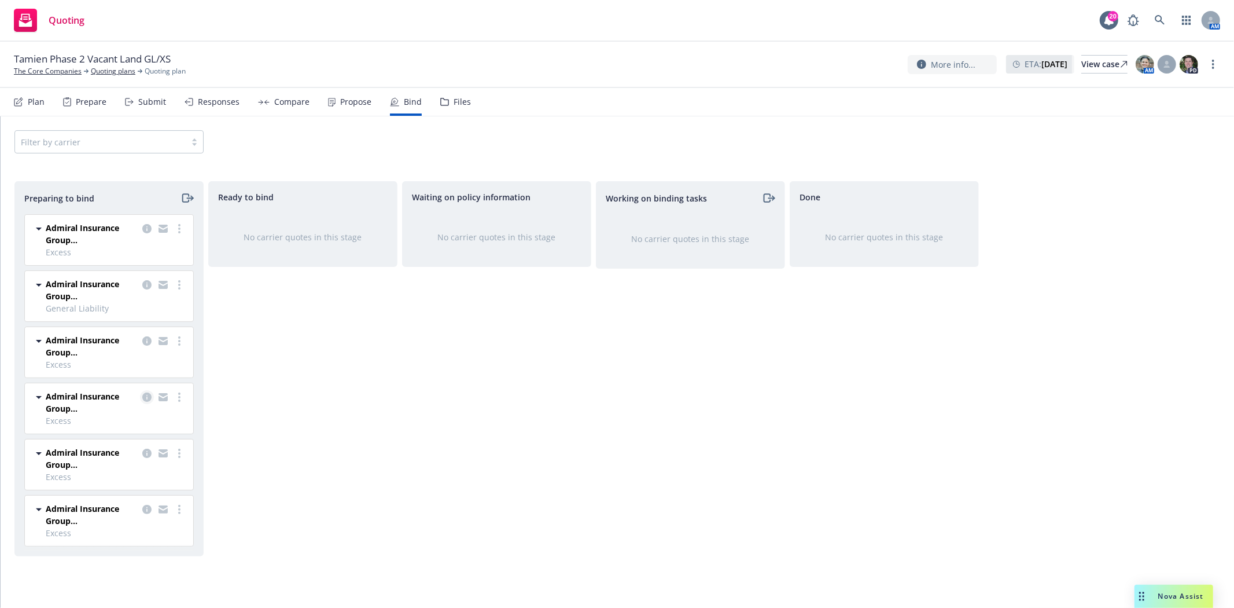
click at [149, 398] on icon "copy logging email" at bounding box center [146, 396] width 9 height 9
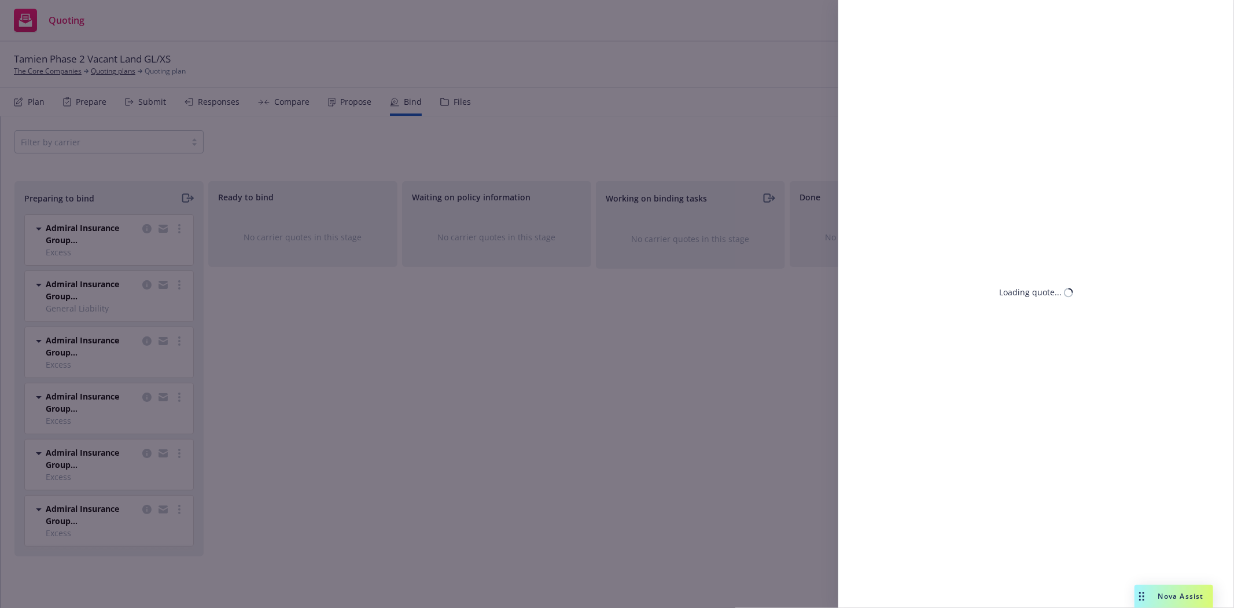
select select "CA"
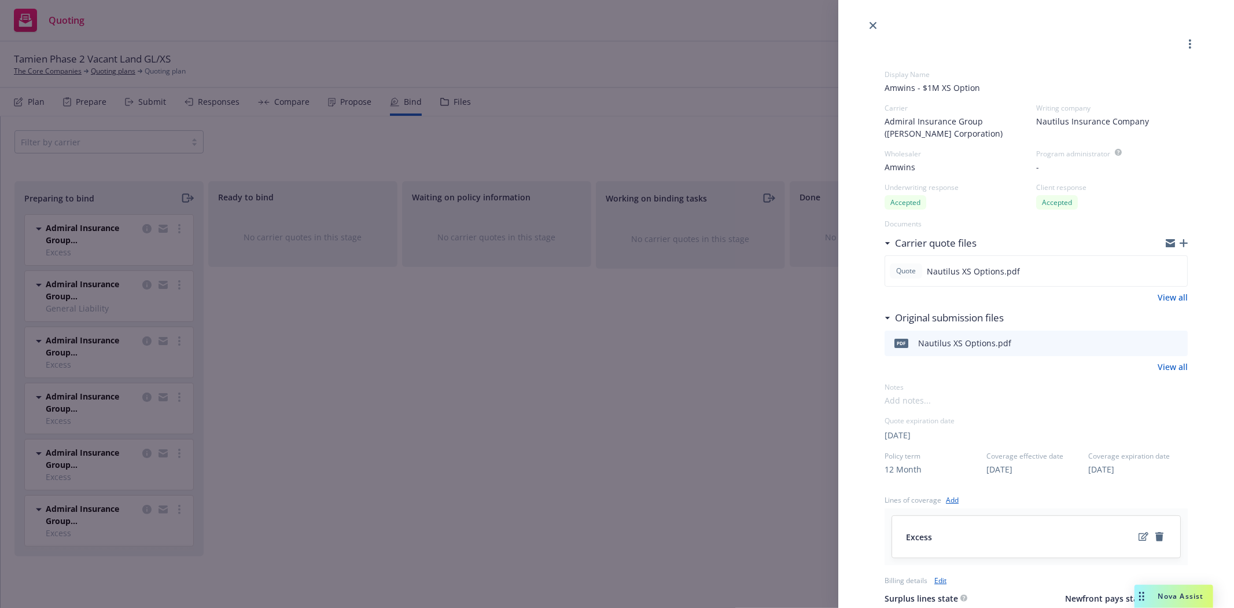
click at [908, 91] on span "Amwins - $1M XS Option" at bounding box center [1036, 88] width 303 height 12
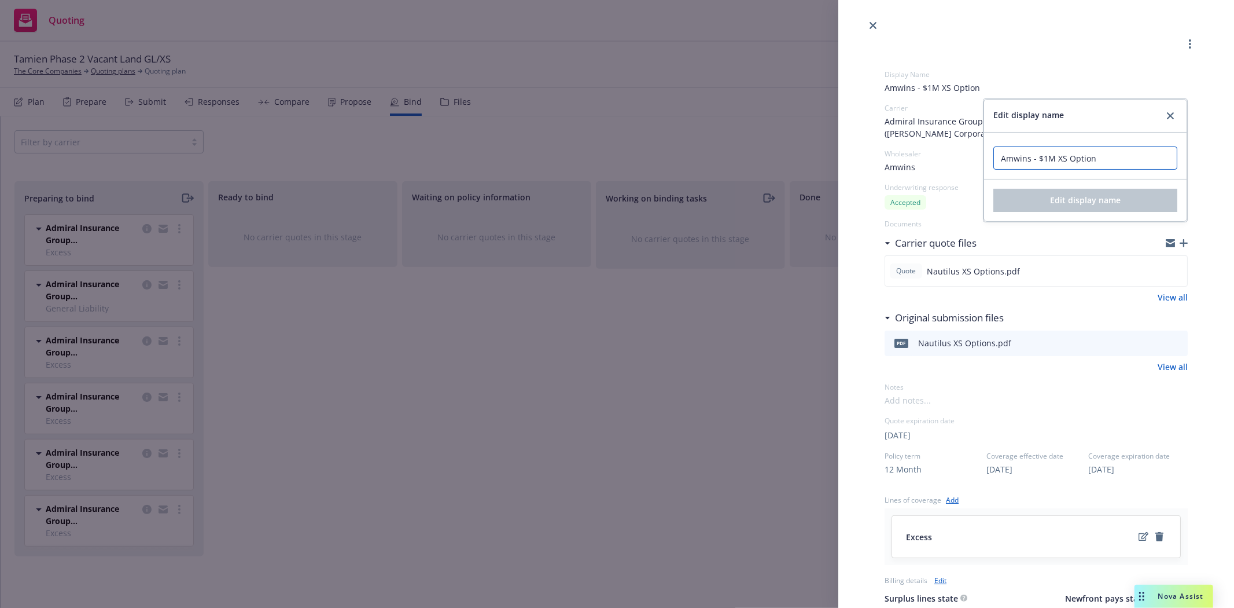
click at [994, 159] on input "Amwins - $1M XS Option" at bounding box center [1086, 157] width 184 height 23
type input "NOT ACCEPTED - Amwins - $1M XS Option"
click at [1098, 205] on span "Edit display name" at bounding box center [1085, 199] width 71 height 11
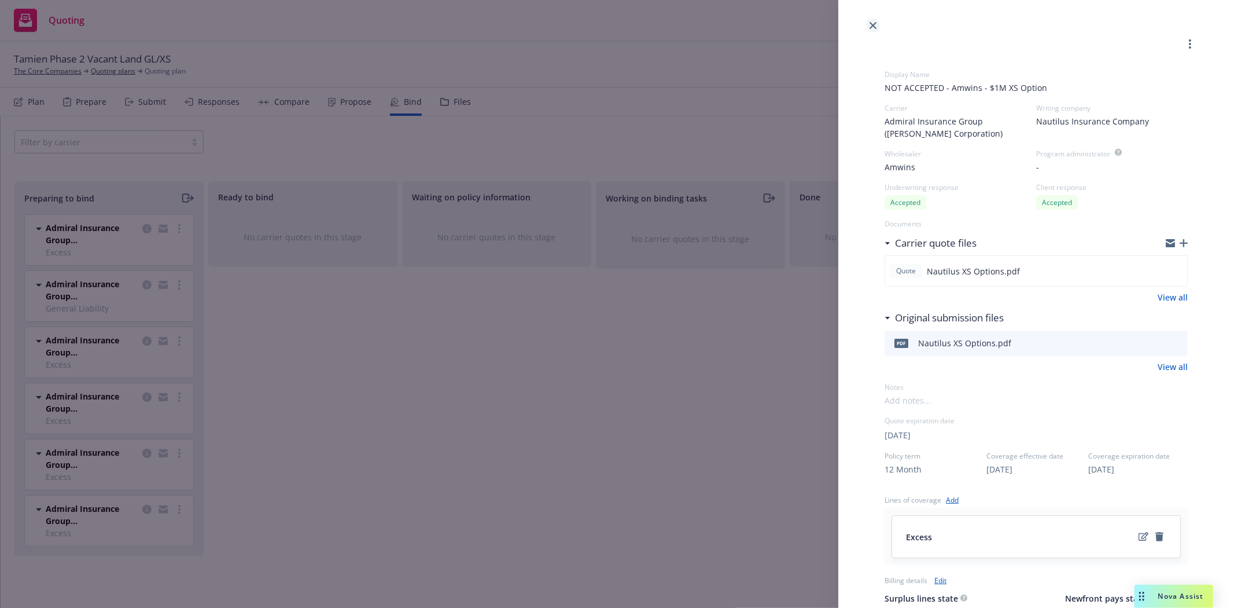
click at [873, 26] on icon "close" at bounding box center [873, 25] width 7 height 7
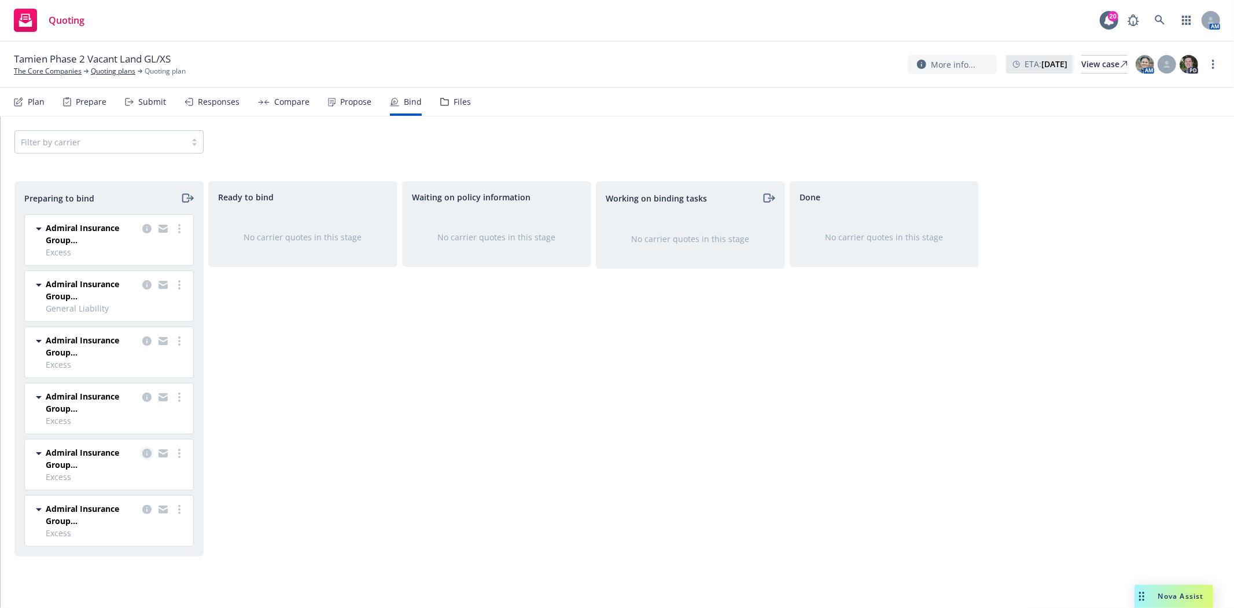
click at [146, 455] on icon "copy logging email" at bounding box center [146, 452] width 9 height 9
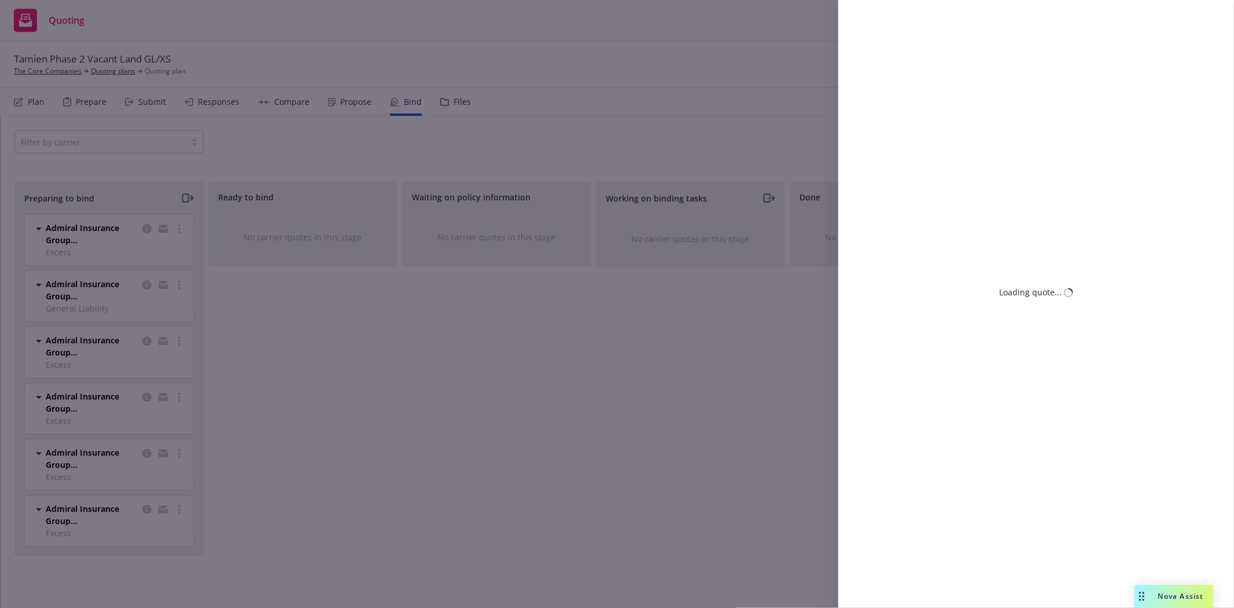
select select "CA"
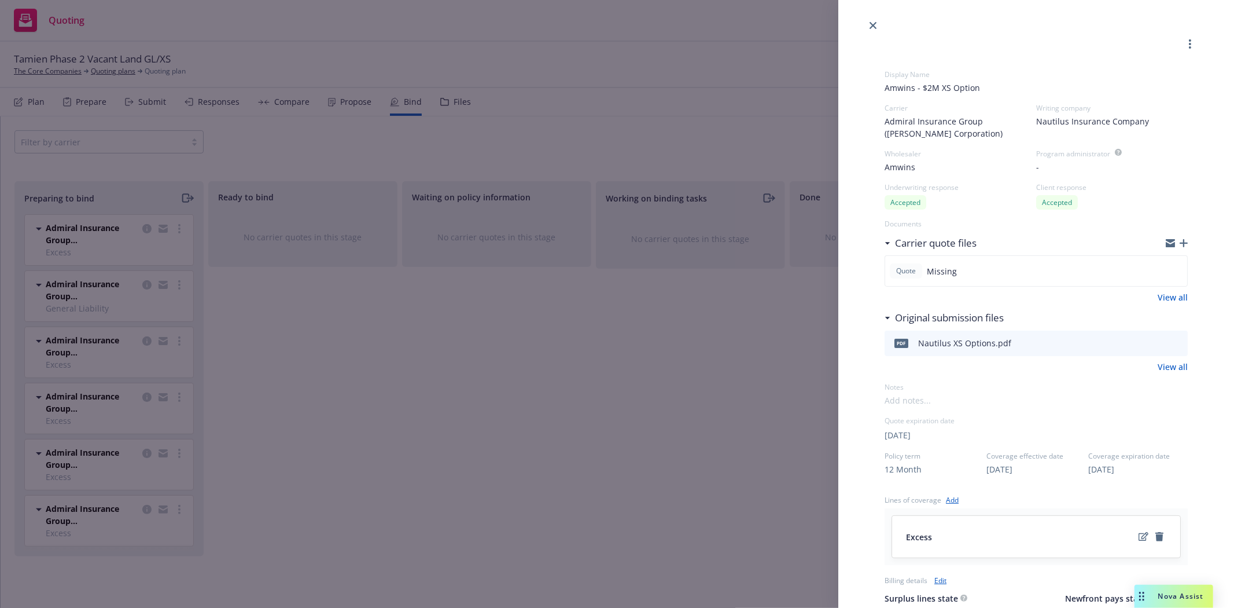
click at [917, 82] on span "Amwins - $2M XS Option" at bounding box center [1036, 88] width 303 height 12
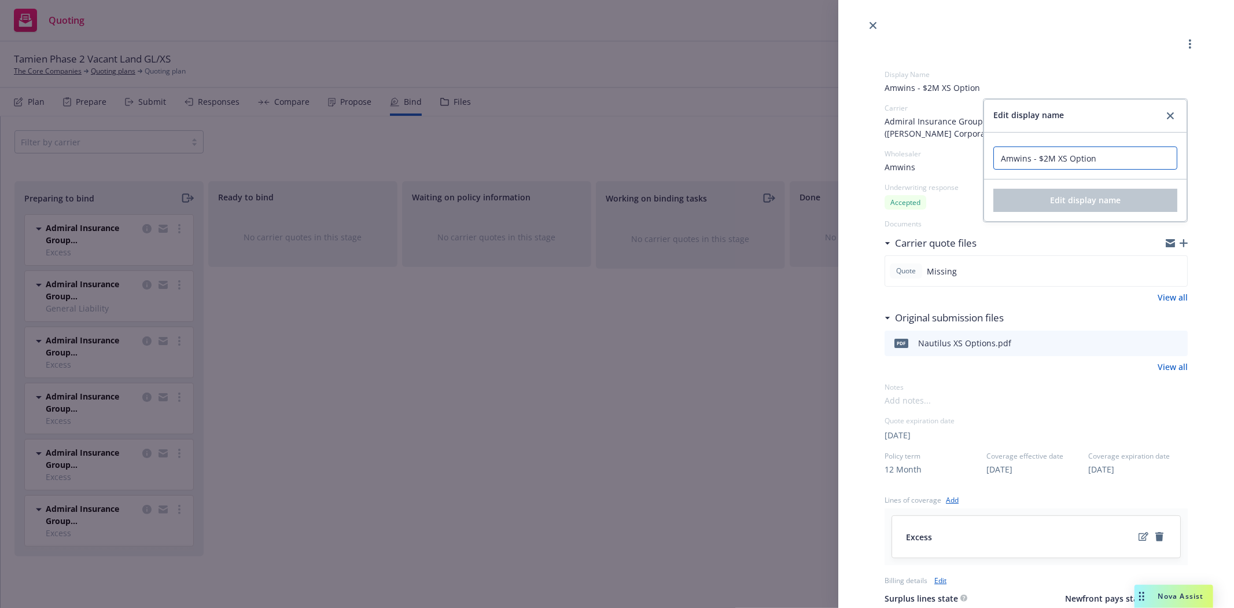
click at [994, 164] on input "Amwins - $2M XS Option" at bounding box center [1086, 157] width 184 height 23
type input "NOT ACCEPTED - Amwins - $2M XS Option"
click at [1050, 201] on span "Edit display name" at bounding box center [1085, 199] width 71 height 11
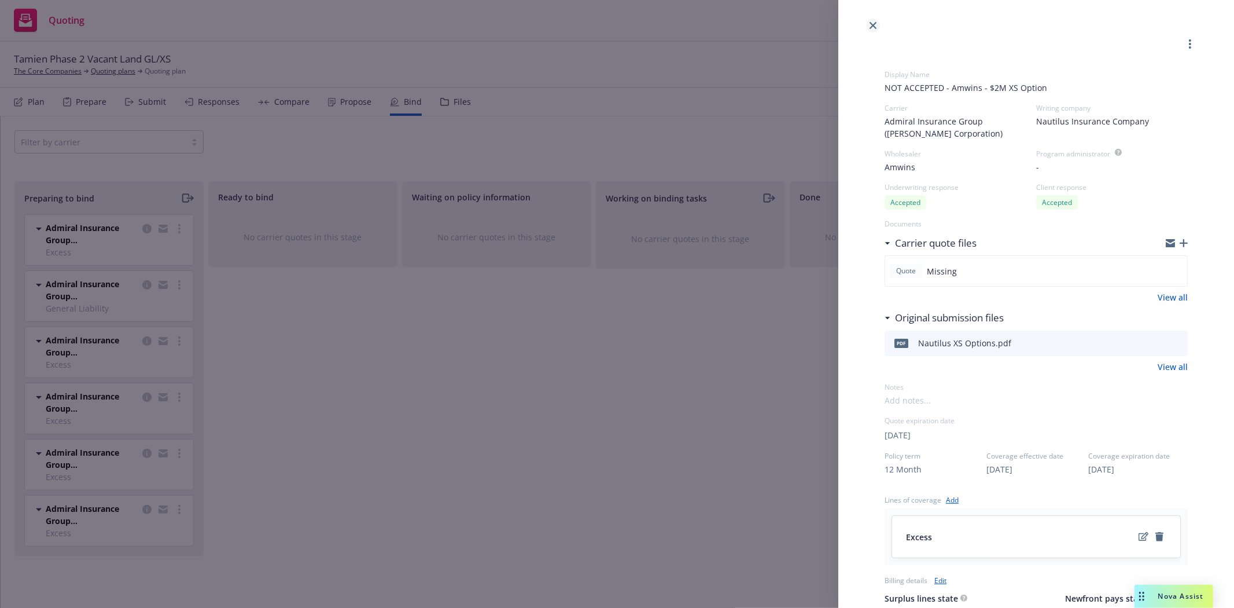
click at [871, 25] on icon "close" at bounding box center [873, 25] width 7 height 7
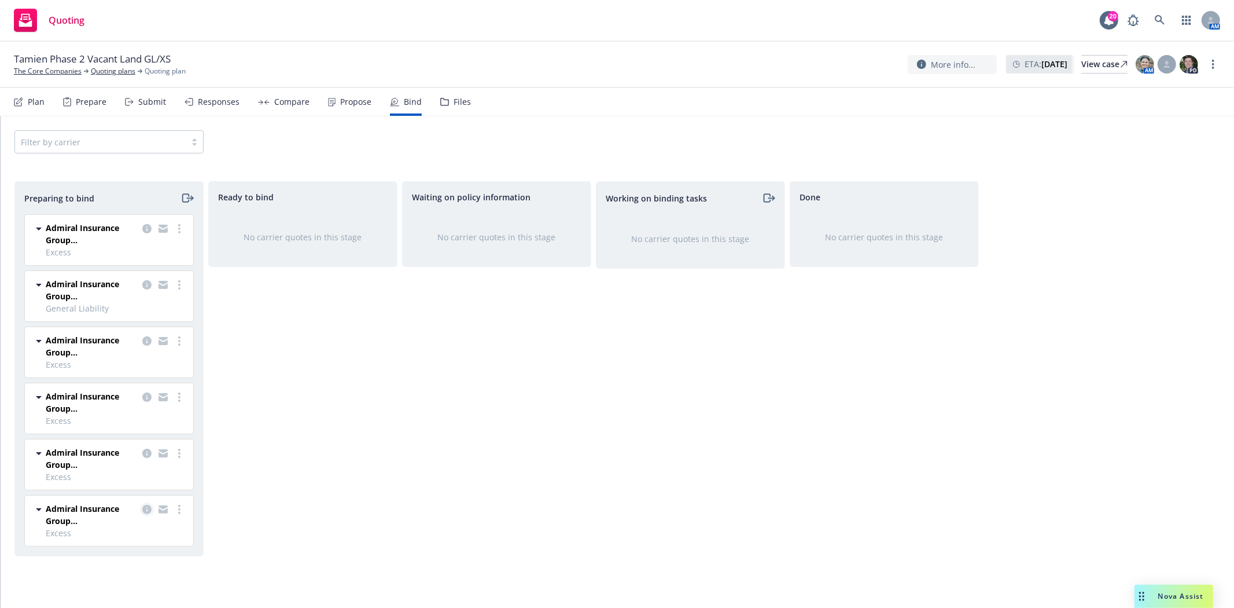
click at [148, 512] on icon "copy logging email" at bounding box center [146, 509] width 9 height 9
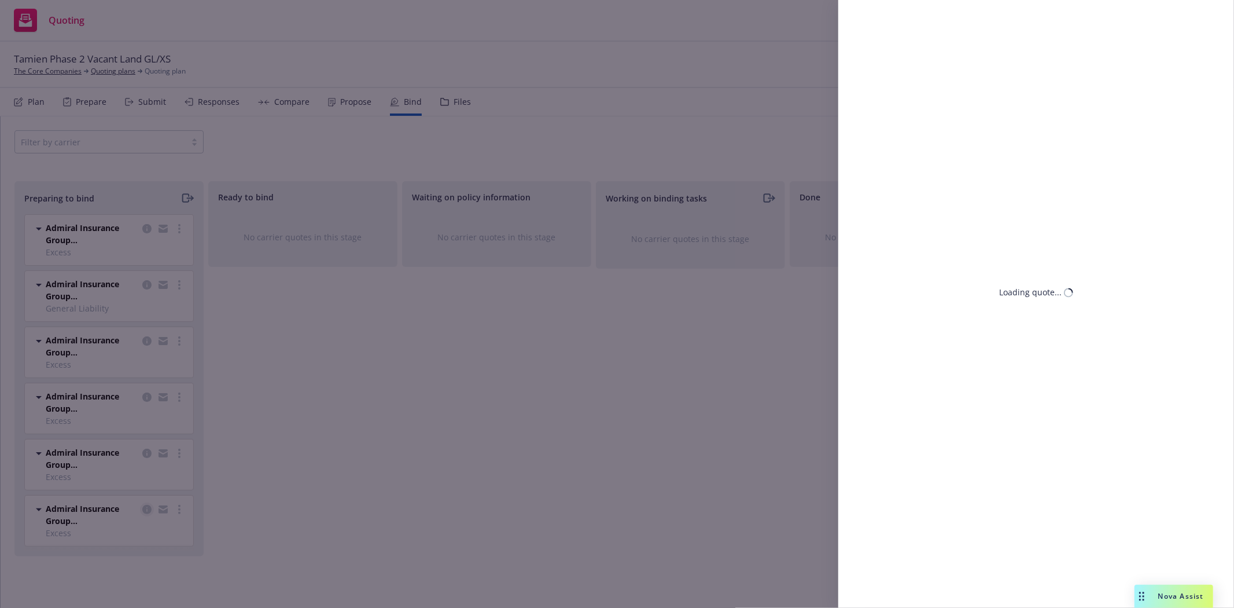
select select "CA"
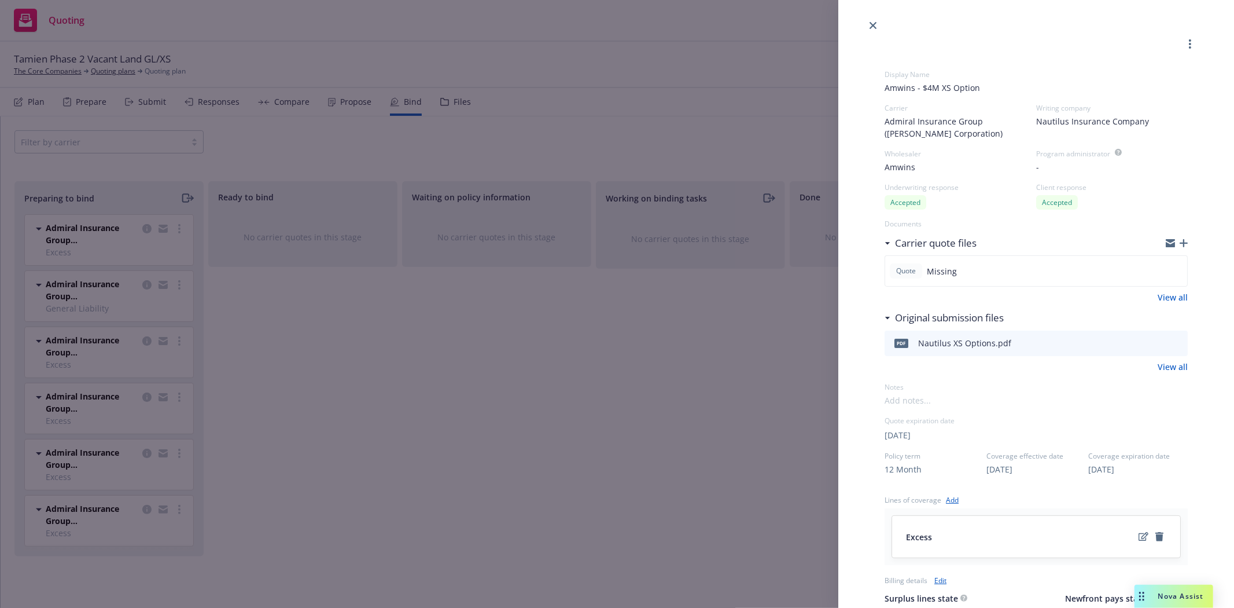
click at [913, 89] on span "Amwins - $4M XS Option" at bounding box center [1036, 88] width 303 height 12
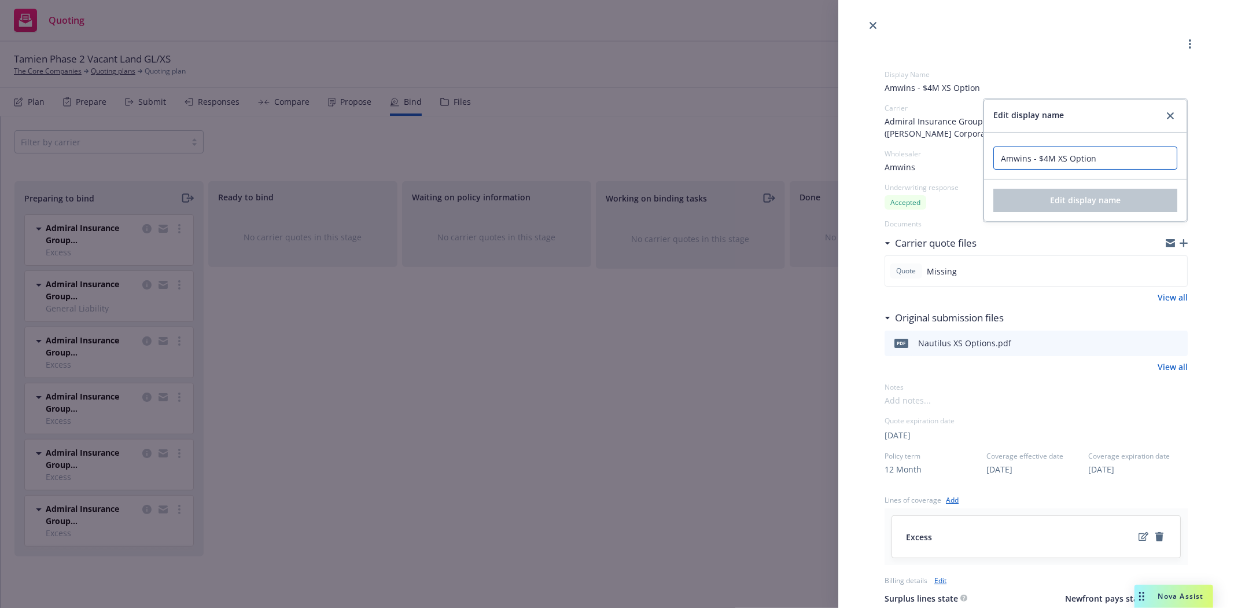
click at [994, 159] on input "Amwins - $4M XS Option" at bounding box center [1086, 157] width 184 height 23
type input "NOT ACCEPTED - Amwins - $4M XS Option"
click at [1068, 208] on button "Edit display name" at bounding box center [1086, 200] width 184 height 23
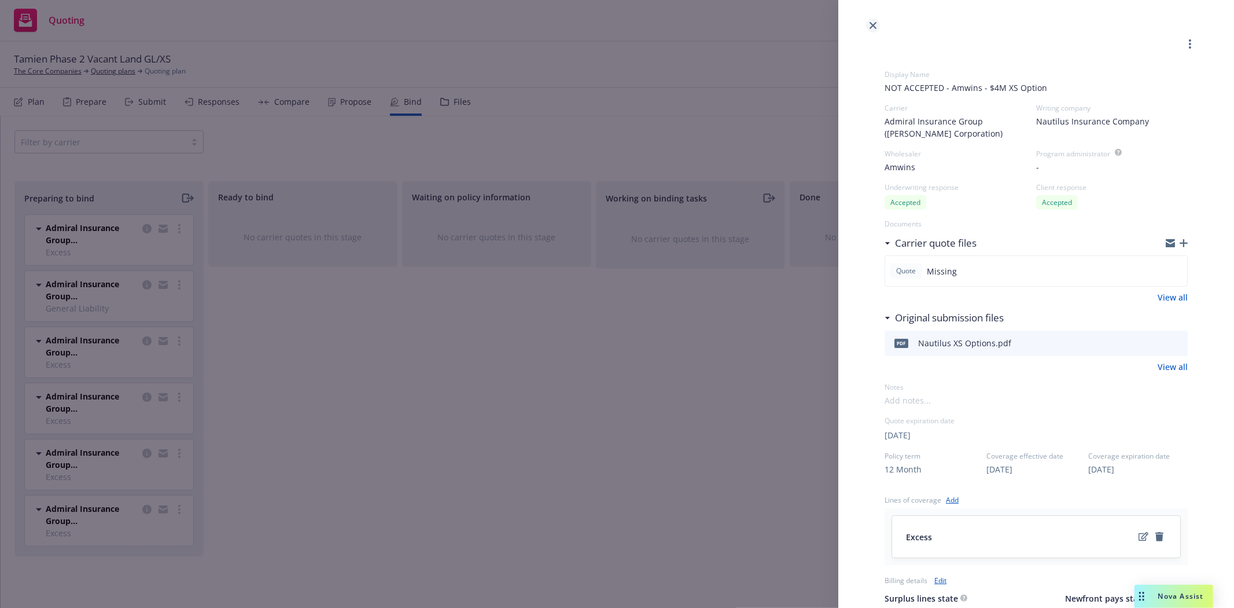
click at [871, 26] on icon "close" at bounding box center [873, 25] width 7 height 7
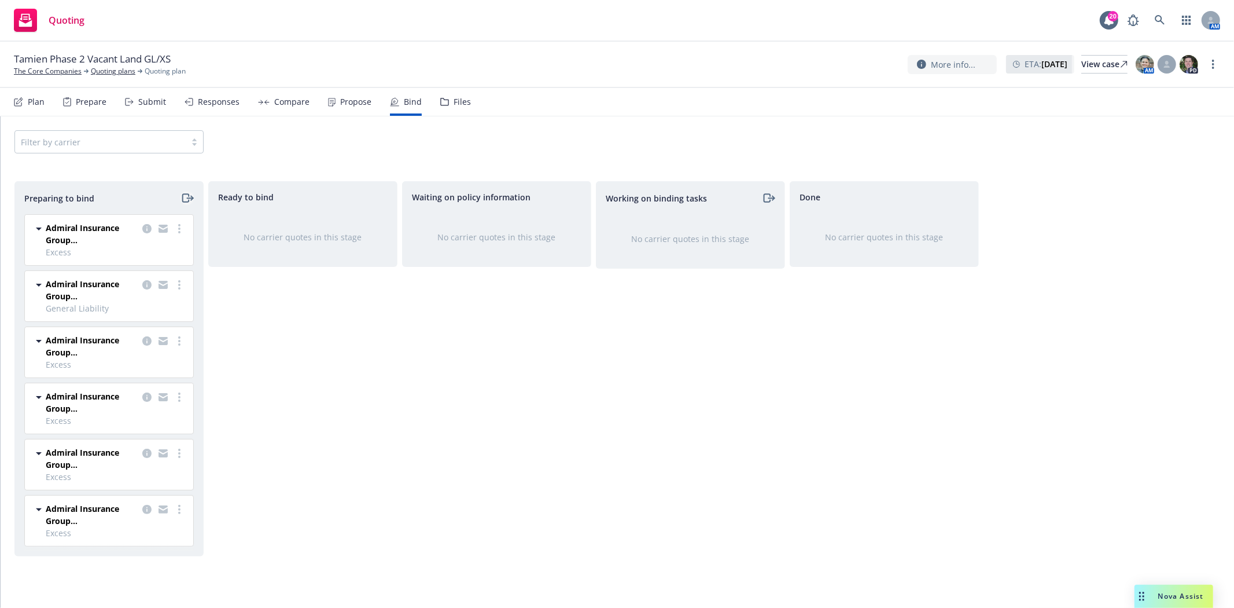
click at [186, 201] on icon "moveRight" at bounding box center [187, 198] width 13 height 14
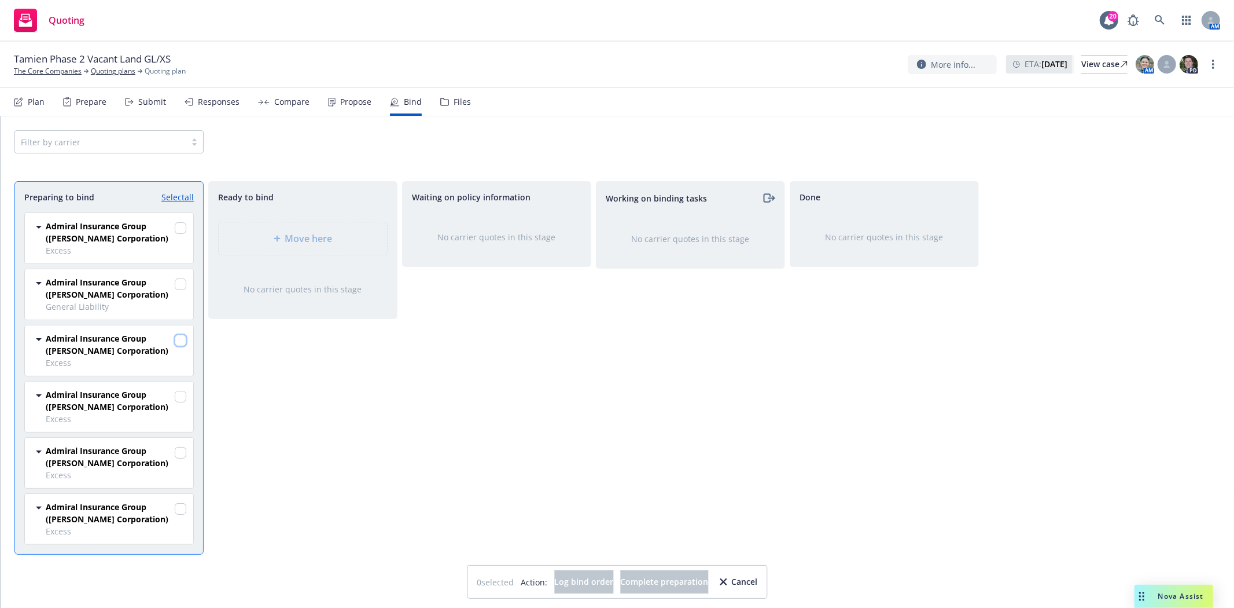
click at [176, 340] on input "checkbox" at bounding box center [181, 340] width 12 height 12
checkbox input "true"
click at [178, 393] on input "checkbox" at bounding box center [181, 397] width 12 height 12
checkbox input "true"
click at [180, 455] on input "checkbox" at bounding box center [181, 453] width 12 height 12
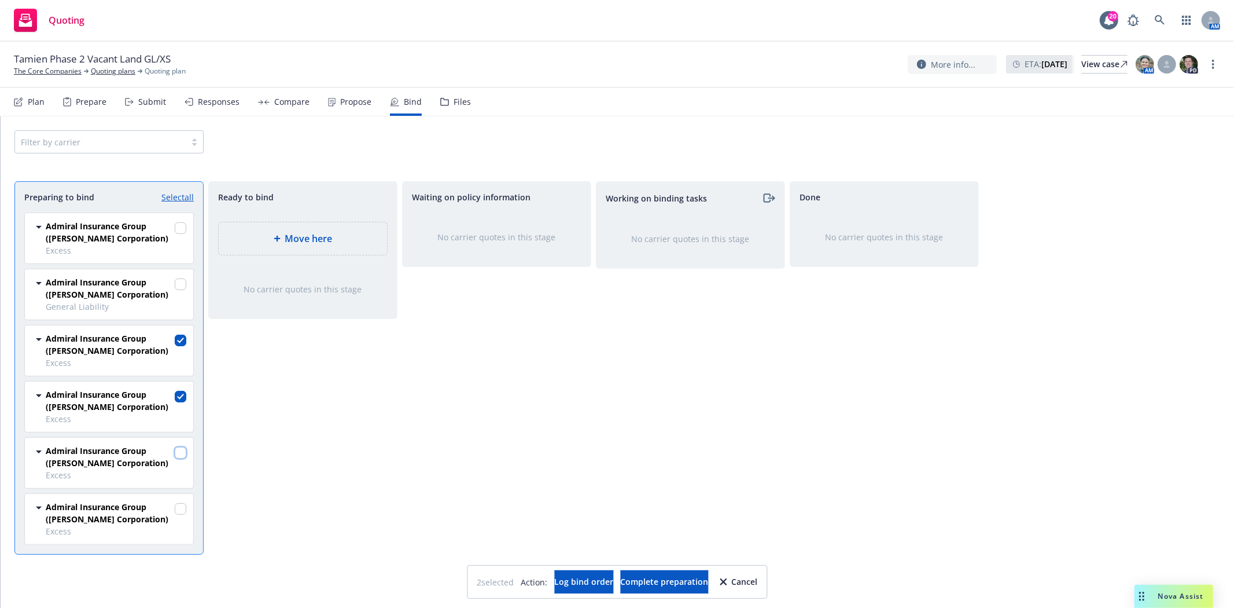
checkbox input "true"
click at [181, 510] on input "checkbox" at bounding box center [181, 509] width 12 height 12
checkbox input "true"
click at [673, 584] on span "Complete preparation" at bounding box center [664, 581] width 88 height 11
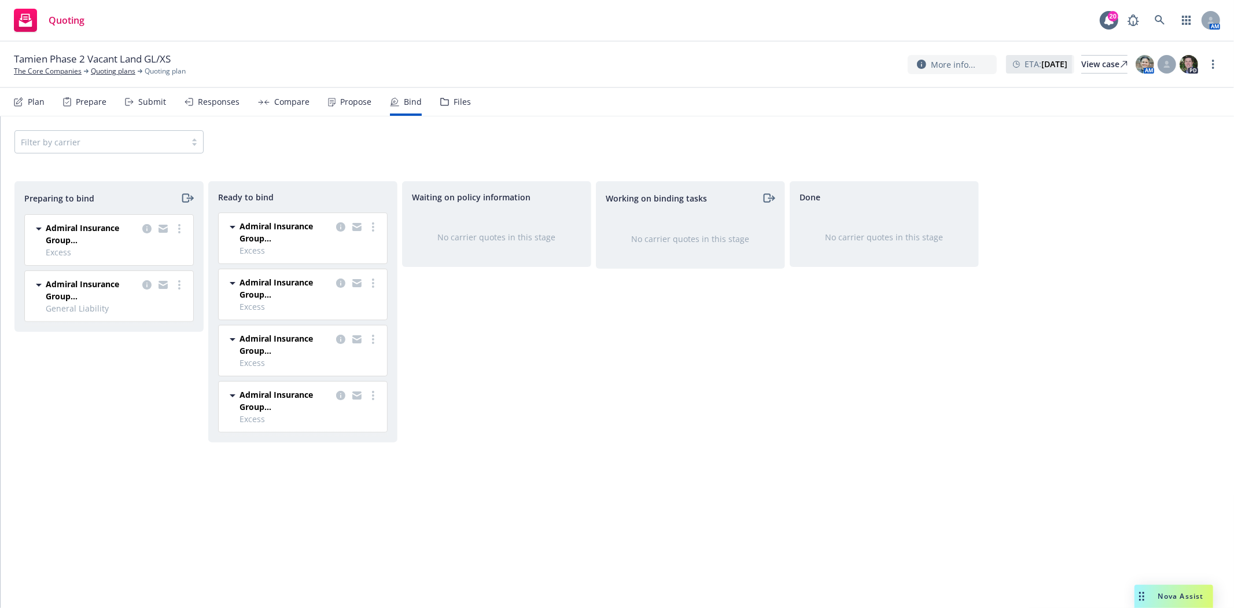
click at [294, 229] on span "Admiral Insurance Group ([PERSON_NAME] Corporation)" at bounding box center [286, 232] width 92 height 24
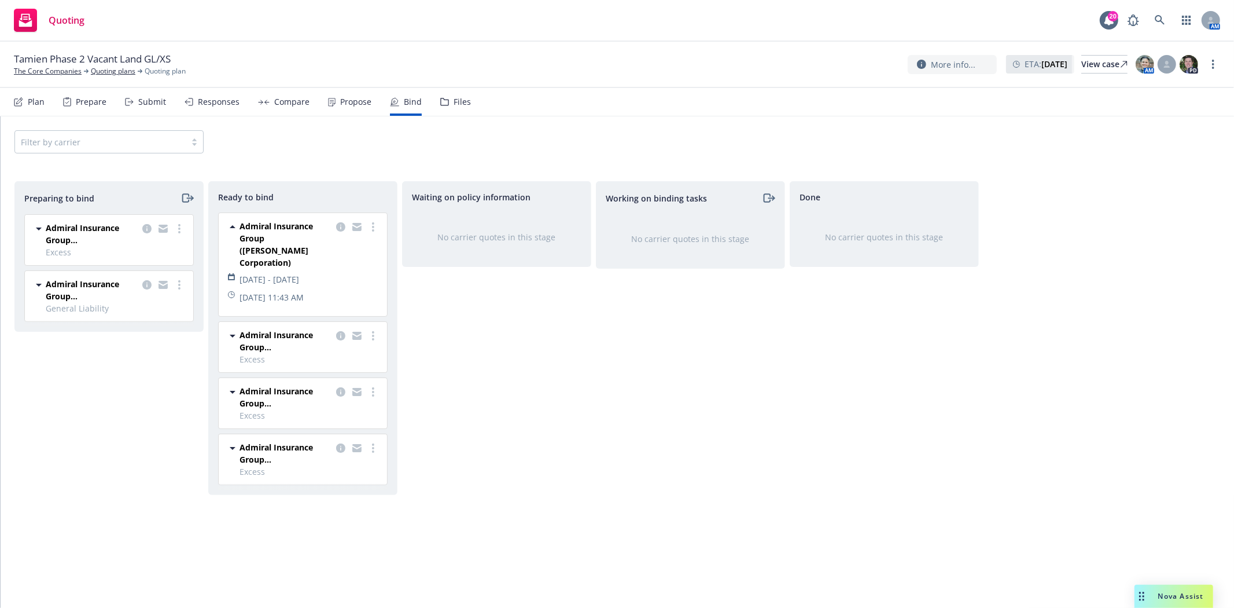
click at [294, 229] on span "Admiral Insurance Group ([PERSON_NAME] Corporation)" at bounding box center [286, 244] width 92 height 49
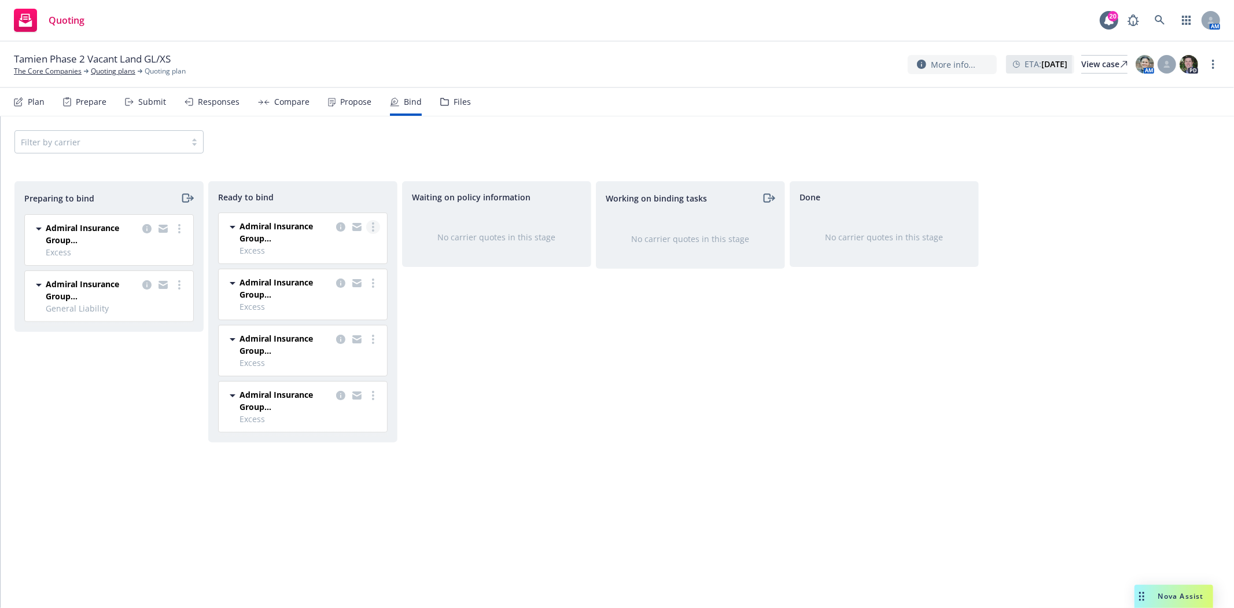
click at [372, 226] on icon "more" at bounding box center [373, 226] width 2 height 9
click at [333, 296] on span "Move to done" at bounding box center [315, 296] width 80 height 11
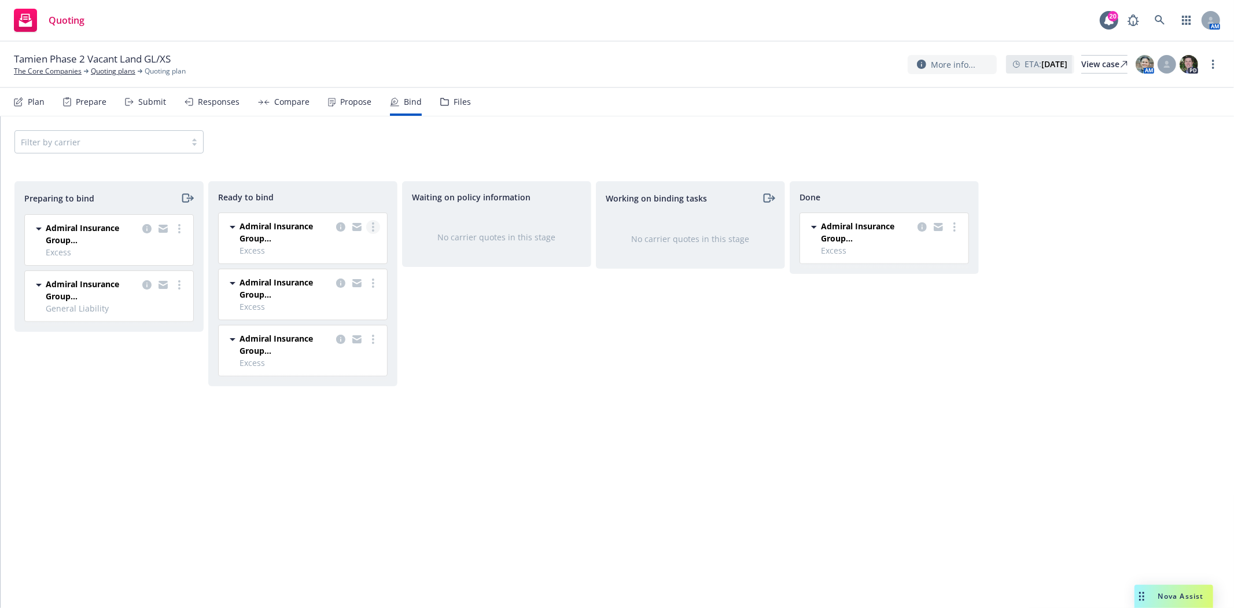
click at [373, 230] on circle "more" at bounding box center [373, 230] width 2 height 2
click at [355, 292] on span "Move to done" at bounding box center [315, 296] width 80 height 11
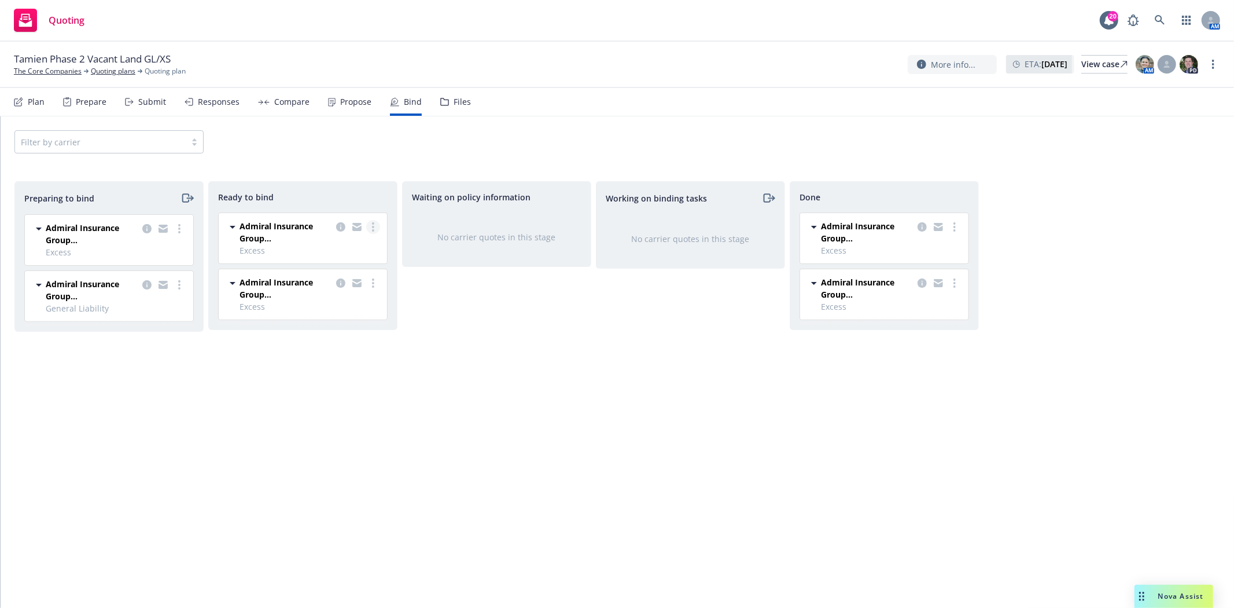
click at [367, 229] on link "more" at bounding box center [373, 227] width 14 height 14
click at [349, 293] on span "Move to done" at bounding box center [315, 296] width 80 height 11
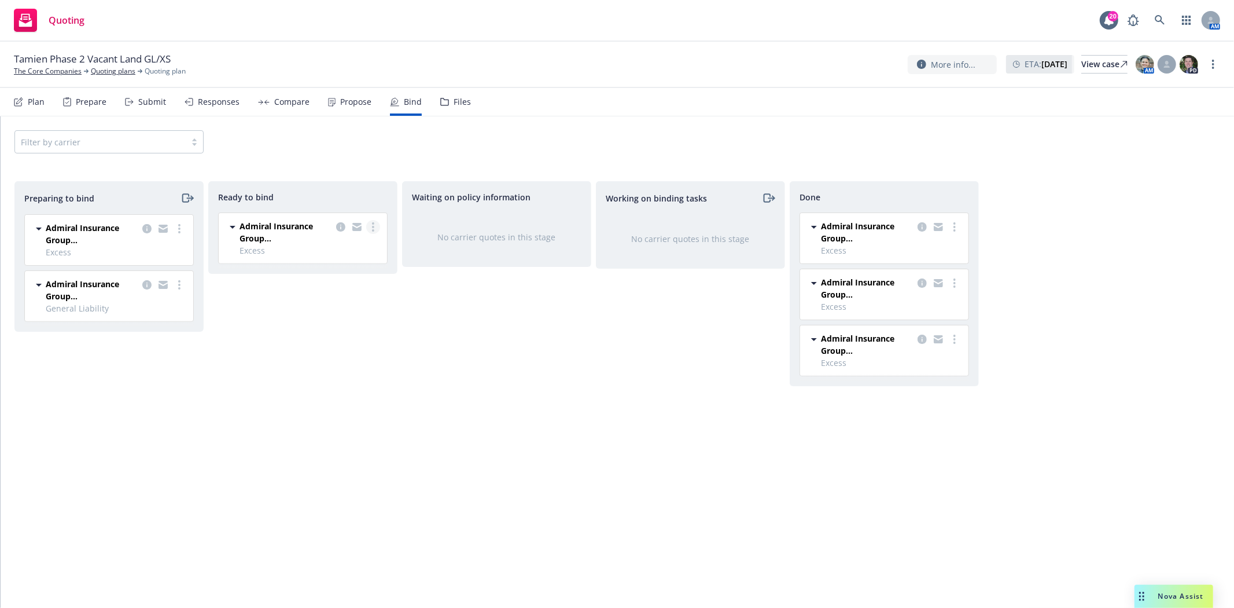
click at [372, 230] on icon "more" at bounding box center [373, 226] width 2 height 9
click at [344, 296] on span "Move to done" at bounding box center [315, 296] width 80 height 11
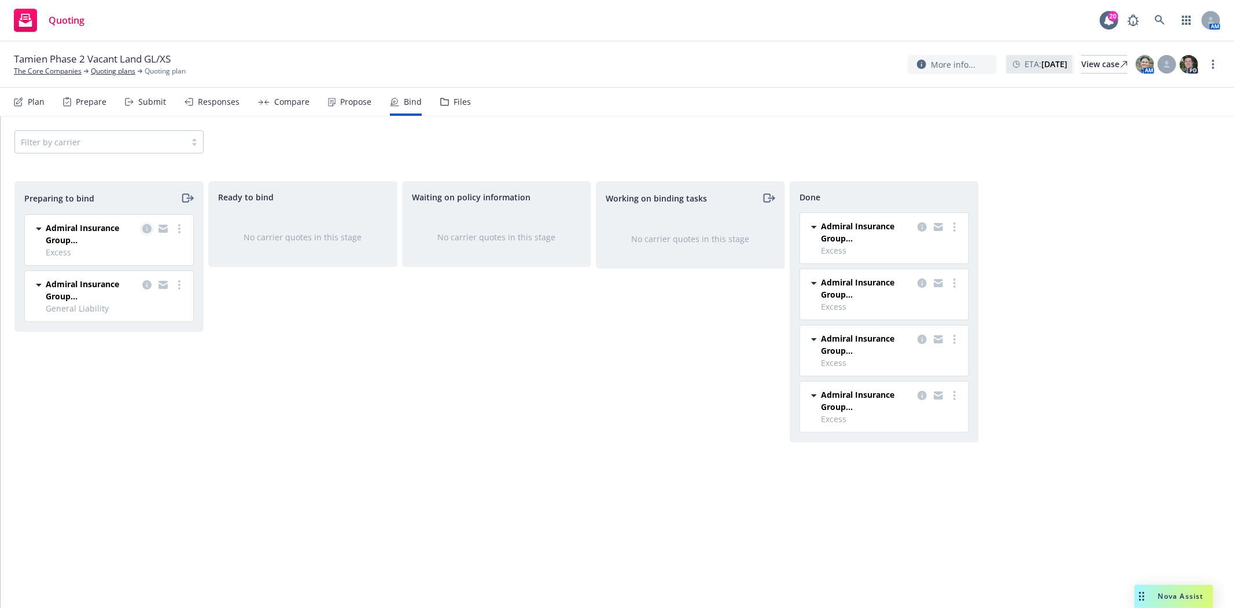
click at [145, 231] on icon "copy logging email" at bounding box center [146, 228] width 9 height 9
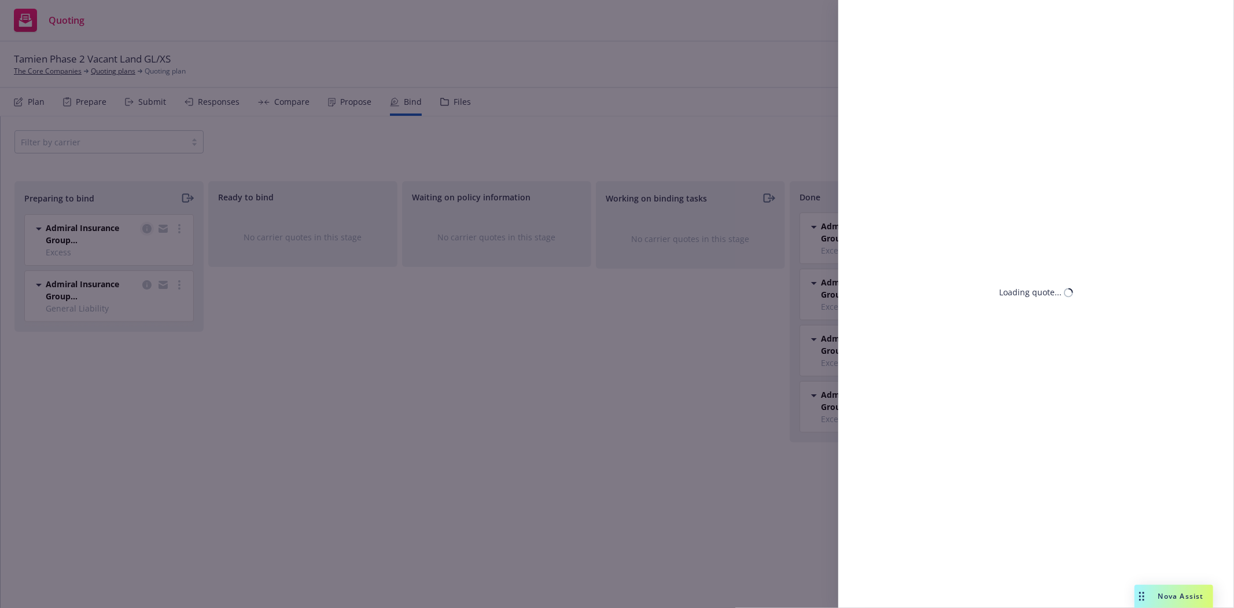
select select "CA"
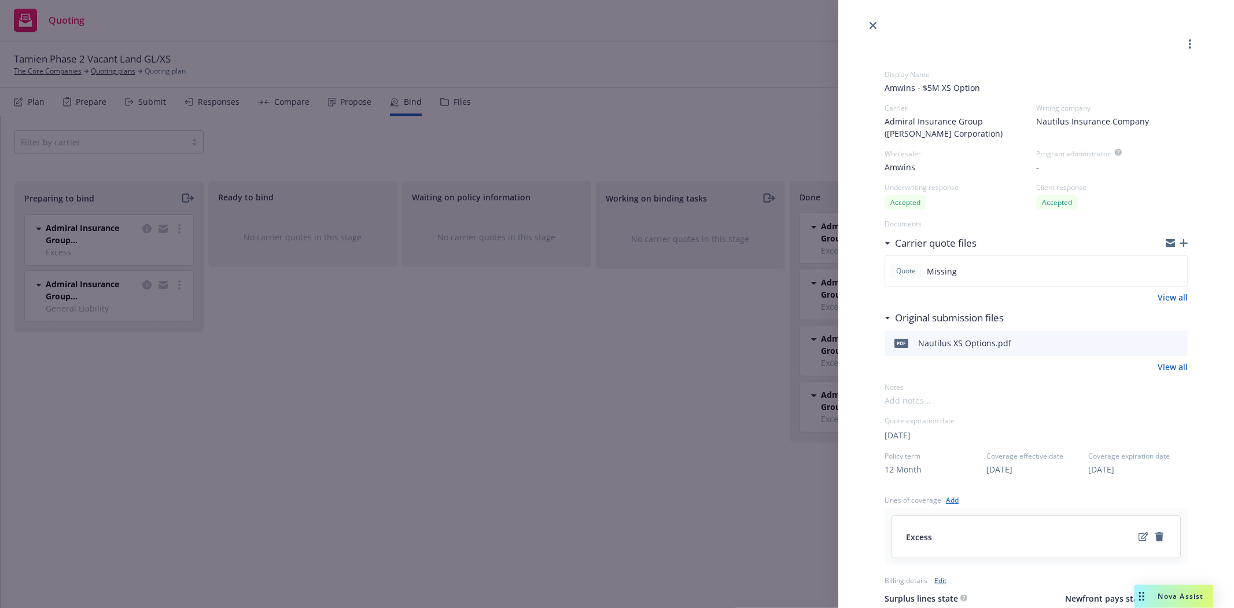
click at [866, 26] on div at bounding box center [1036, 16] width 396 height 32
click at [870, 25] on icon "close" at bounding box center [873, 25] width 7 height 7
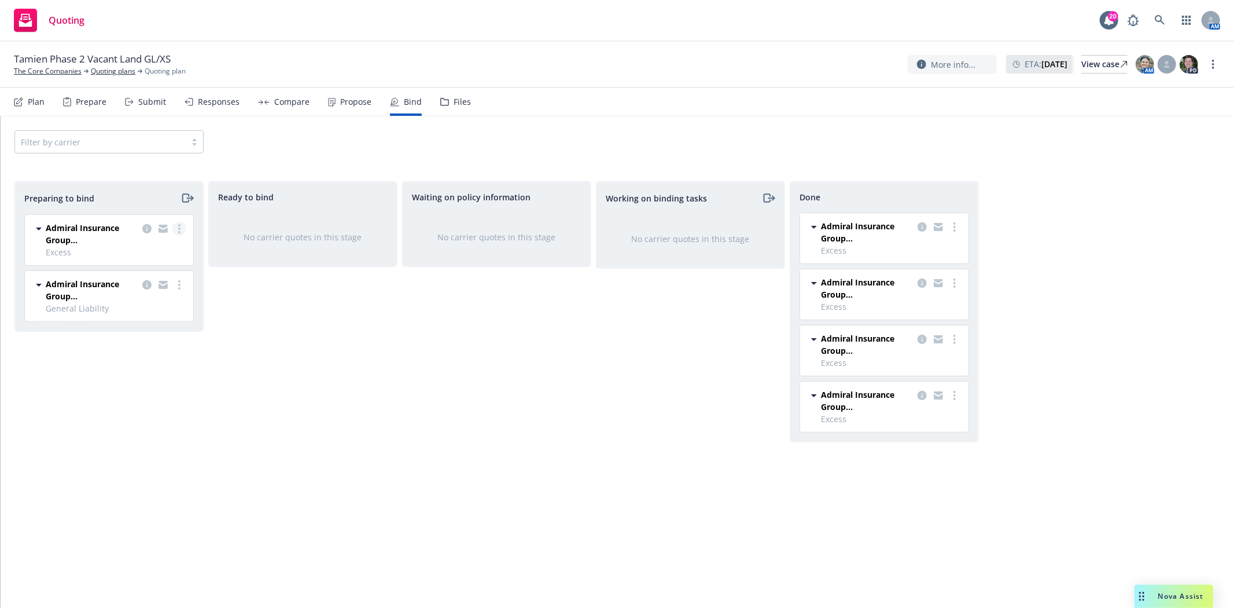
click at [185, 227] on link "more" at bounding box center [179, 229] width 14 height 14
click at [153, 276] on span "Log bind order" at bounding box center [114, 275] width 85 height 11
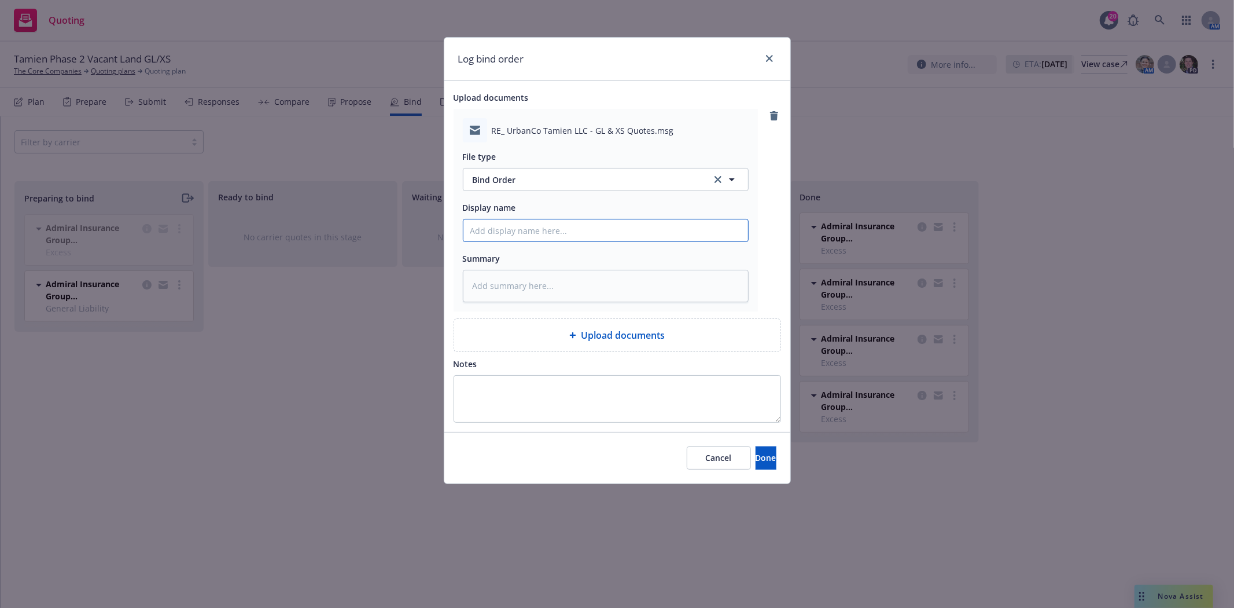
click at [550, 232] on input "Display name" at bounding box center [605, 230] width 285 height 22
type textarea "x"
type input "t"
type textarea "x"
type input "t/"
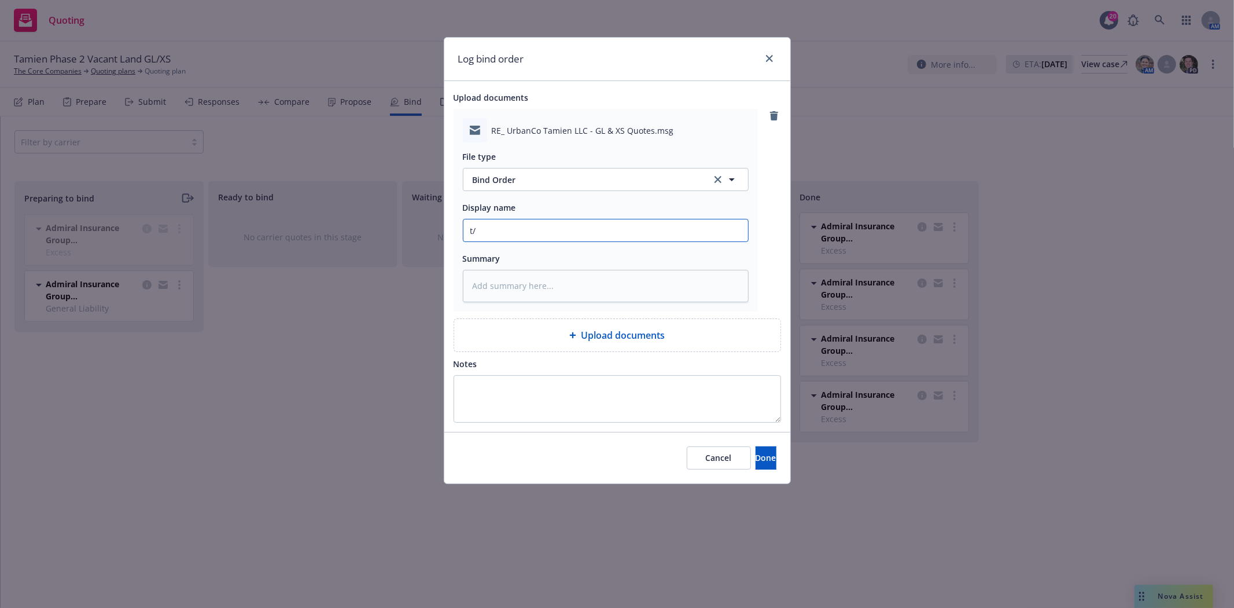
type textarea "x"
type input "t/S"
type textarea "x"
type input "t/Sa"
type textarea "x"
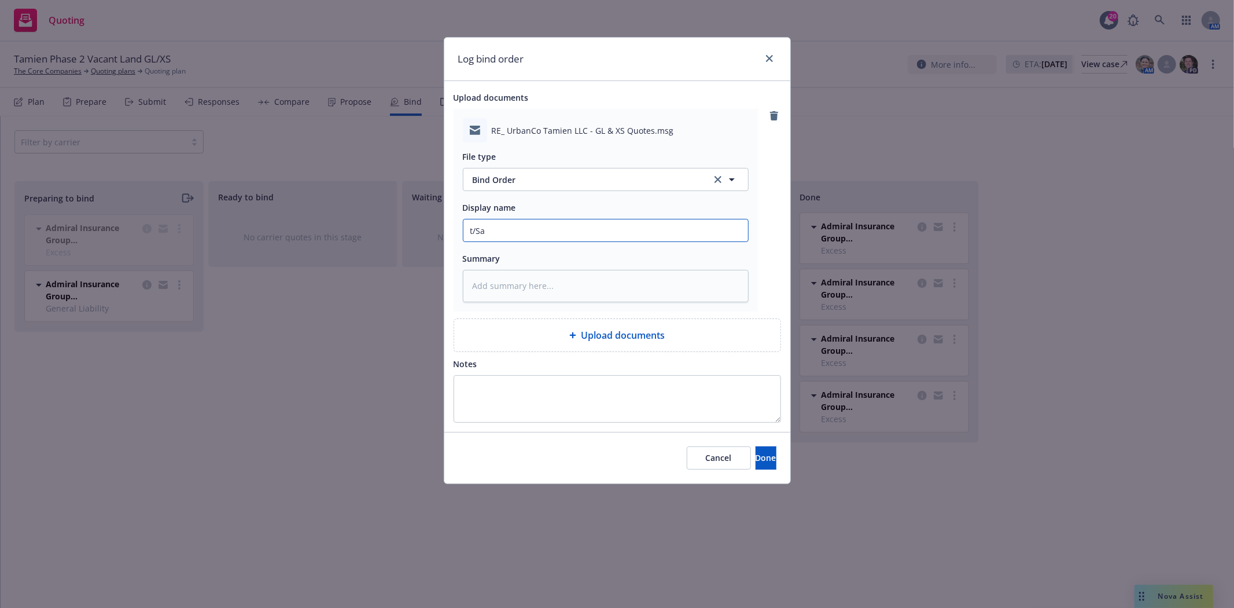
type input "t/[PERSON_NAME]"
type textarea "x"
type input "t/[PERSON_NAME]"
type textarea "x"
type input "t/[PERSON_NAME]"
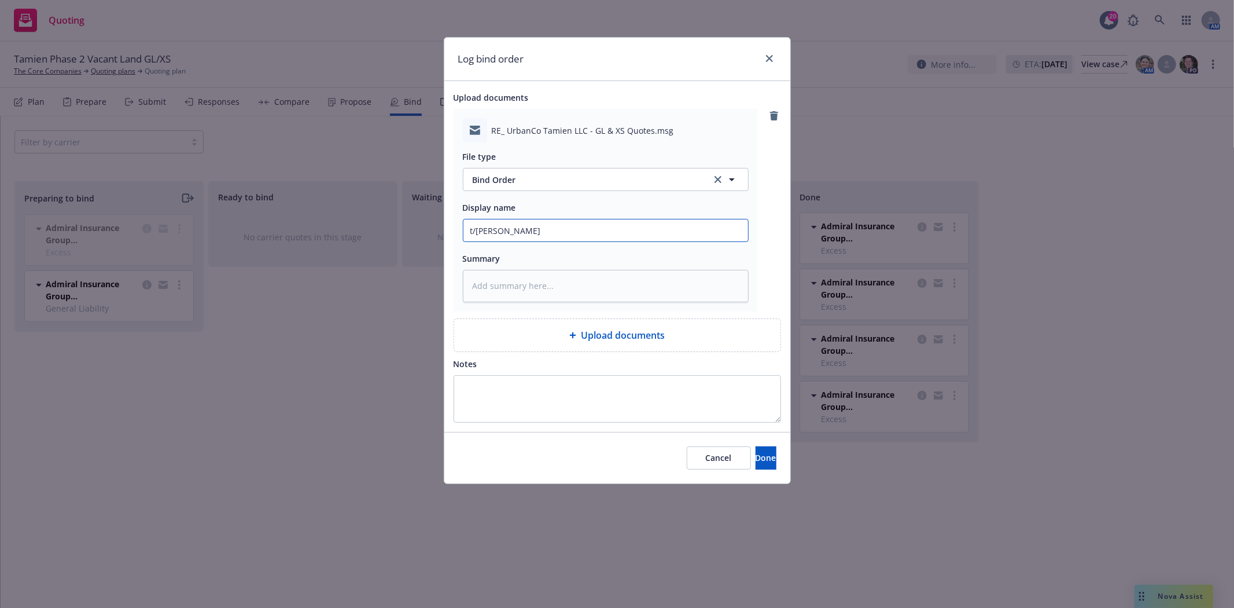
type textarea "x"
type input "t/[PERSON_NAME] w"
type textarea "x"
type input "t/[PERSON_NAME]"
type textarea "x"
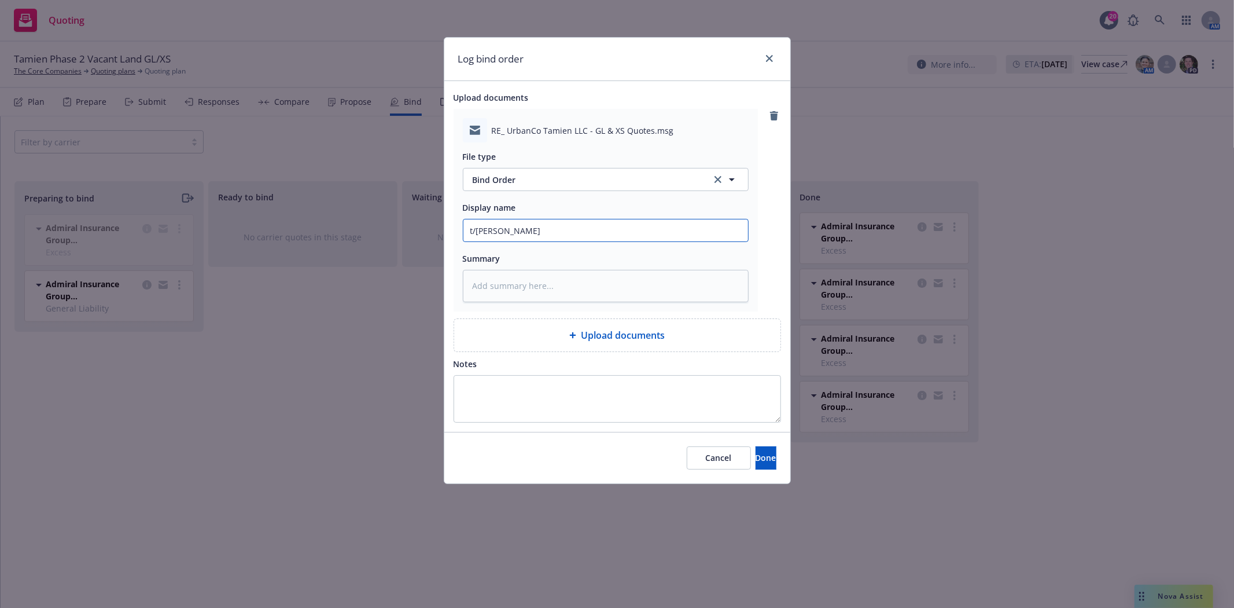
type input "t/[PERSON_NAME]"
type textarea "x"
type input "t/[PERSON_NAME]"
type textarea "x"
type input "t/[PERSON_NAME]"
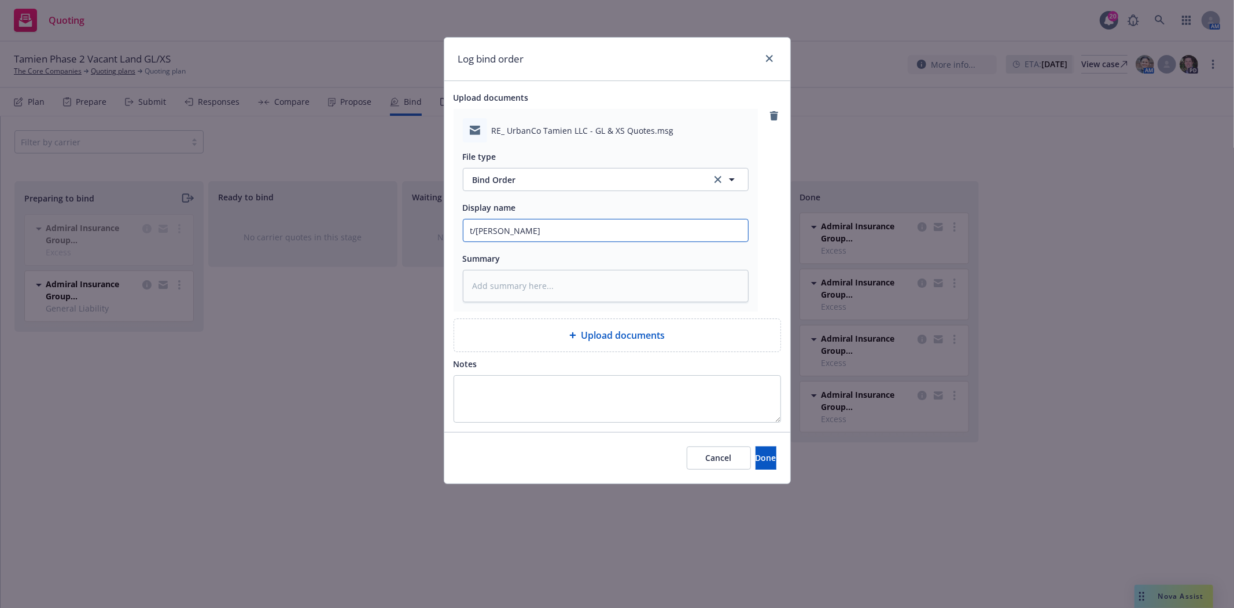
type textarea "x"
type input "t/[PERSON_NAME]"
type textarea "x"
type input "t/[PERSON_NAME] w/"
type textarea "x"
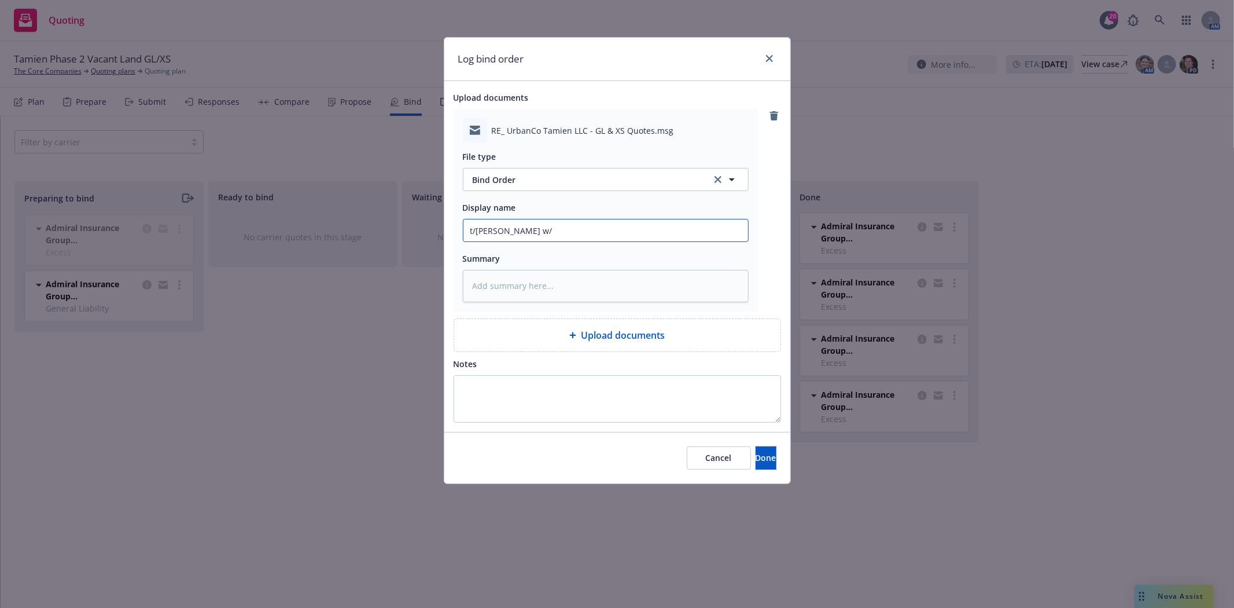
type input "t/[PERSON_NAME] w/s"
type textarea "x"
type input "t/[PERSON_NAME] w/si"
type textarea "x"
type input "t/[PERSON_NAME] w/sig"
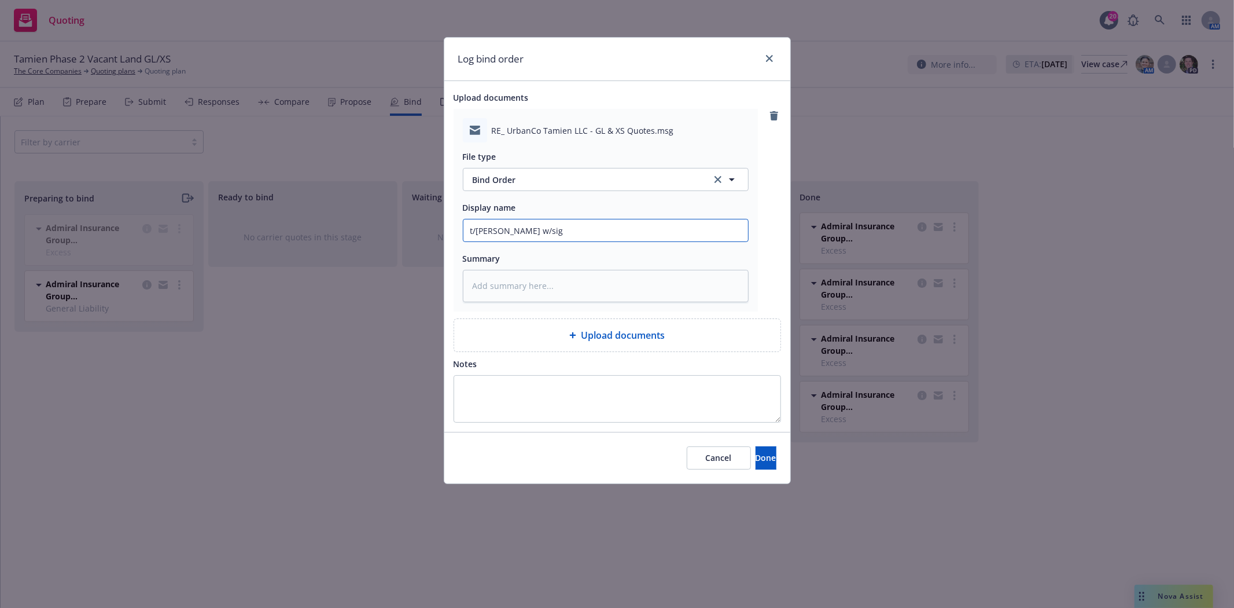
type textarea "x"
type input "t/[PERSON_NAME] w/sign"
type textarea "x"
type input "t/[PERSON_NAME]/[PERSON_NAME]"
type textarea "x"
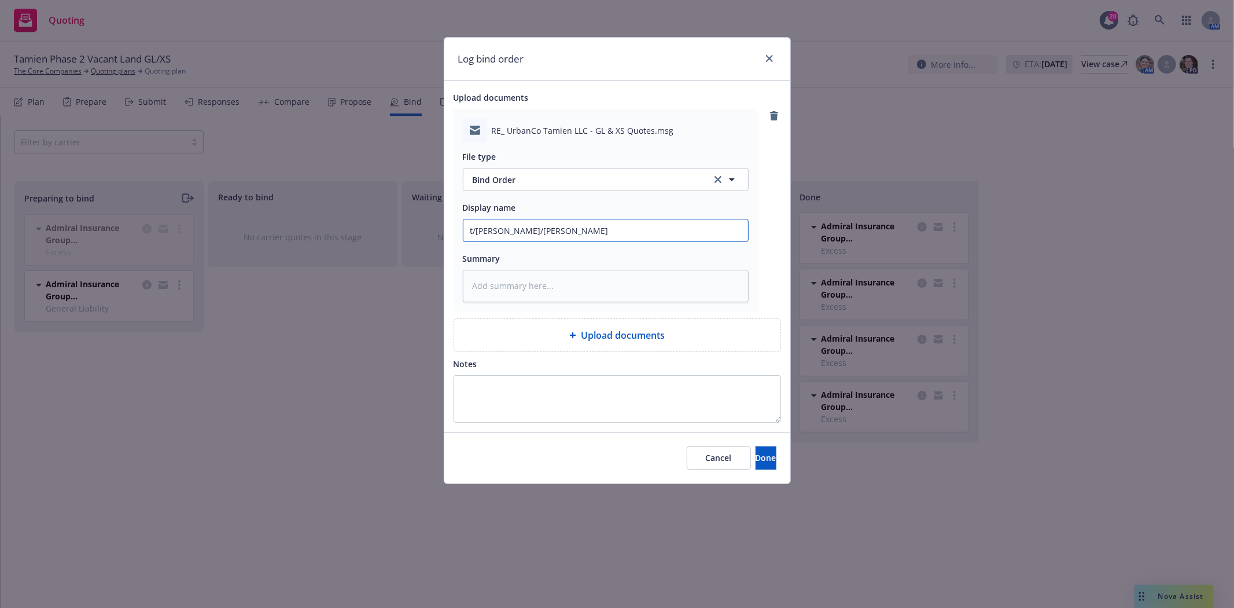
type input "t/[PERSON_NAME]/signed"
type textarea "x"
type input "t/[PERSON_NAME]/signed"
type textarea "x"
type input "t/[PERSON_NAME]/signed d"
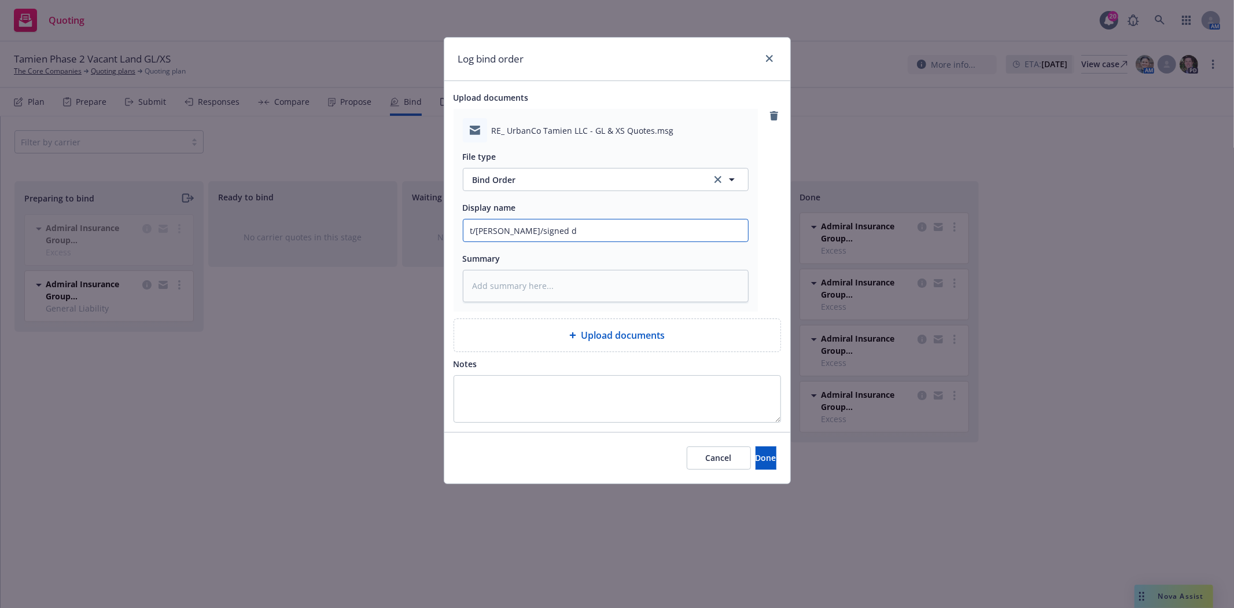
type textarea "x"
type input "t/[PERSON_NAME]/signed do"
type textarea "x"
type input "t/[PERSON_NAME]/signed doc"
type textarea "x"
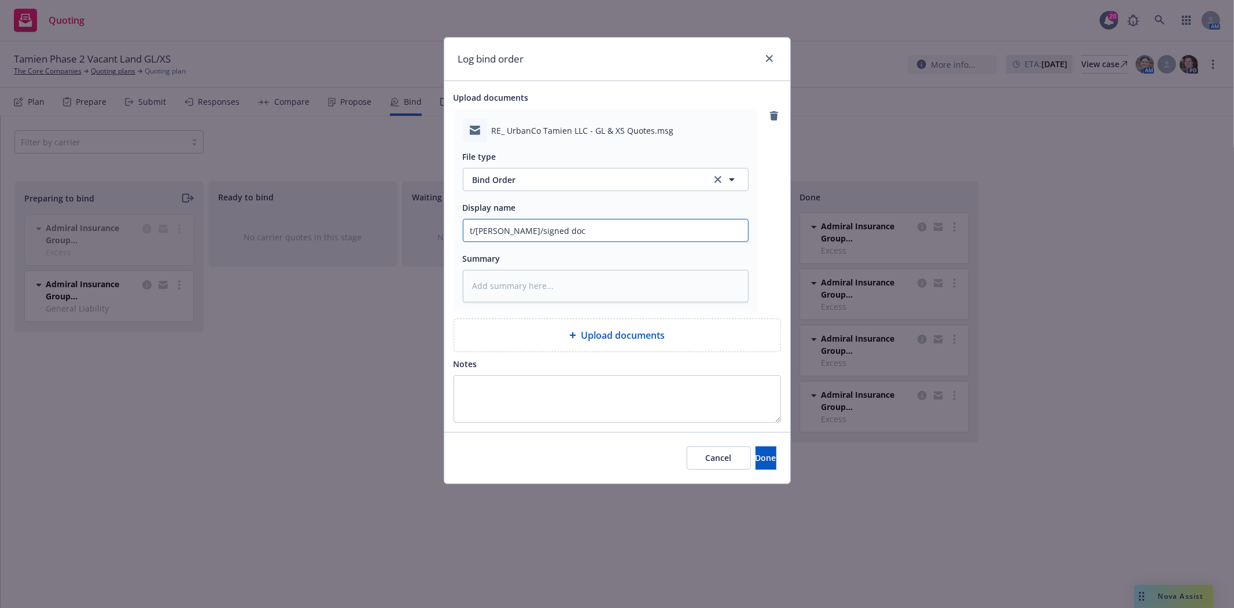
type input "t/[PERSON_NAME] w/signed docs"
type textarea "x"
type input "t/[PERSON_NAME] w/signed docs"
type textarea "x"
type input "t/[PERSON_NAME] w/signed docs t"
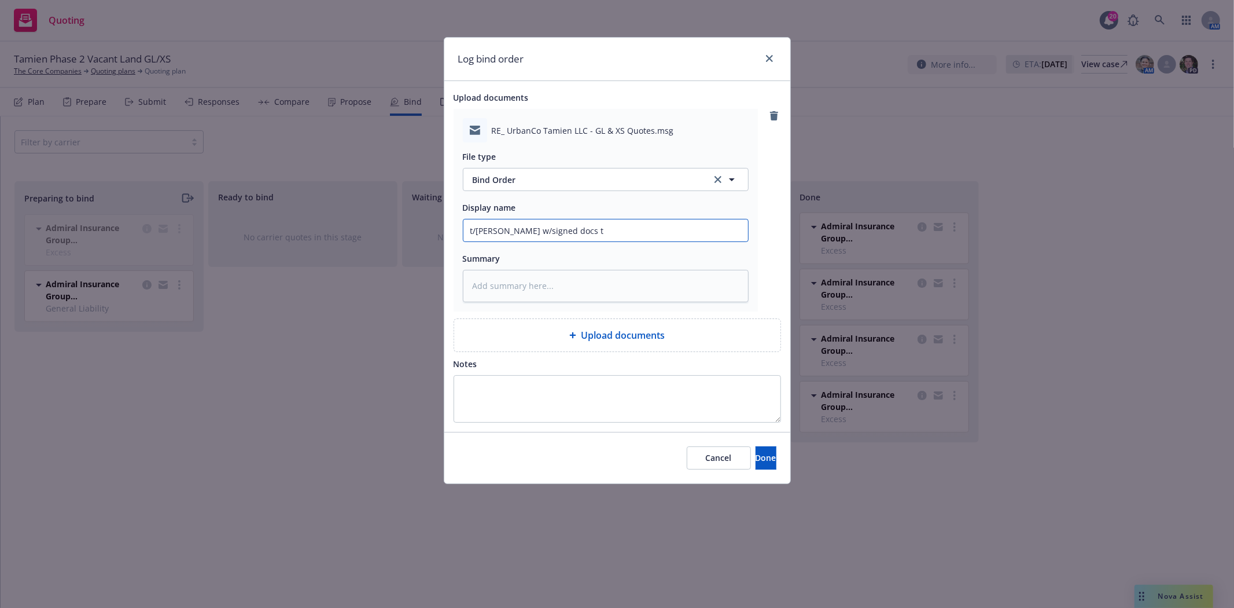
type textarea "x"
type input "t/[PERSON_NAME] w/signed docs to"
type textarea "x"
type input "t/[PERSON_NAME] w/signed docs to"
type textarea "x"
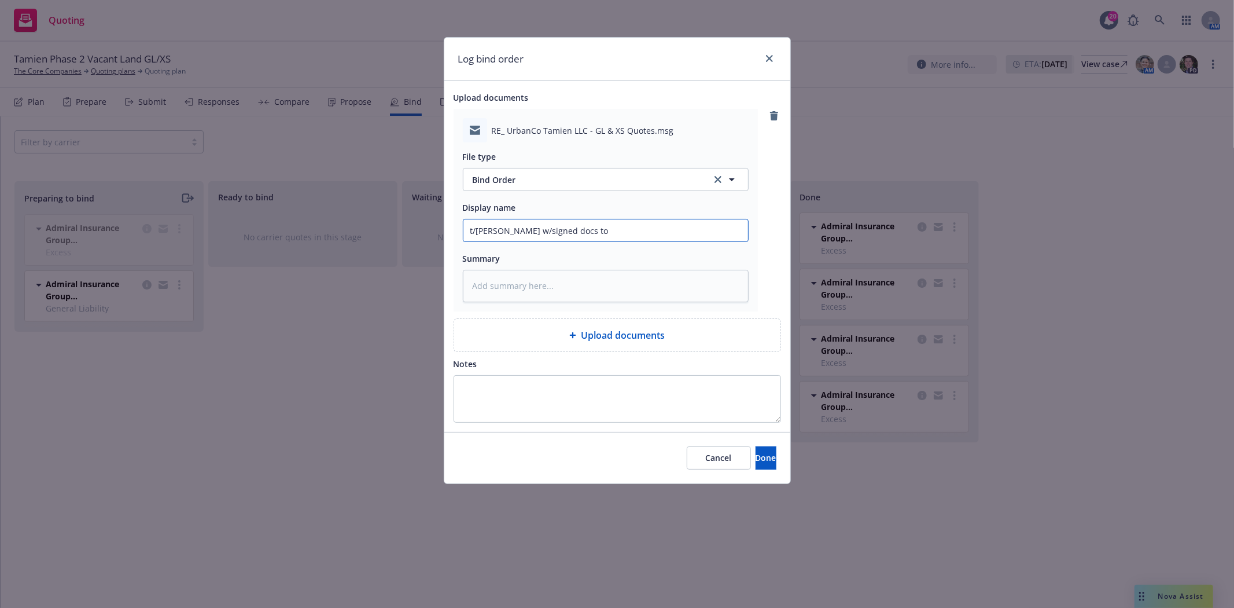
type input "t/[PERSON_NAME] w/signed docs to b"
type textarea "x"
type input "t/[PERSON_NAME] w/signed docs to bi"
type textarea "x"
type input "t/[PERSON_NAME] w/signed docs to bin"
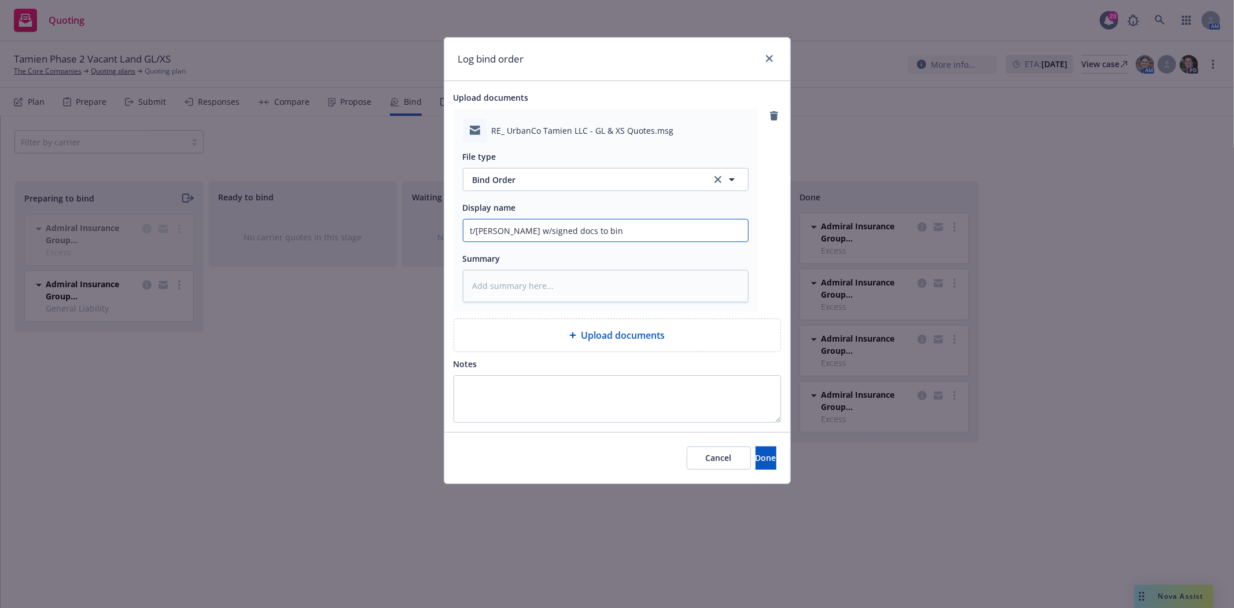
type textarea "x"
type input "t/[PERSON_NAME] w/signed docs to bind"
type textarea "x"
type input "t/[PERSON_NAME] w/signed docs to bind"
type textarea "x"
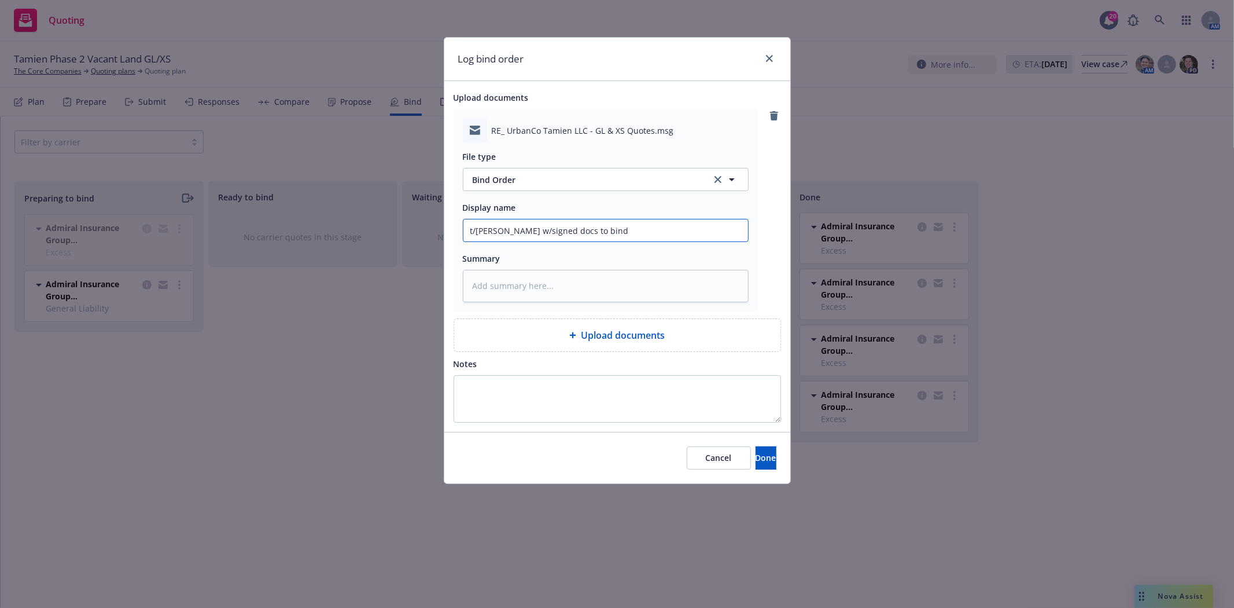
type input "t/[PERSON_NAME] w/signed docs to bind $"
type textarea "x"
type input "t/[PERSON_NAME] w/signed docs to bind $5"
type textarea "x"
type input "t/[PERSON_NAME] w/signed docs to bind $5M"
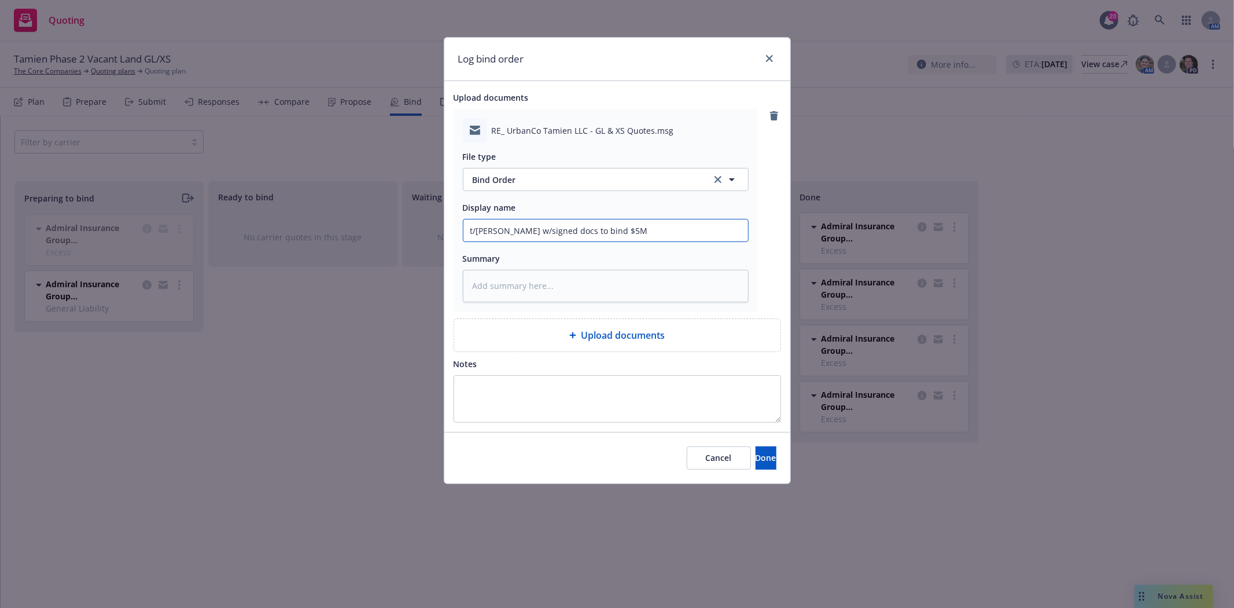
type textarea "x"
type input "t/[PERSON_NAME] w/signed docs to bind $5M"
type textarea "x"
type input "t/[PERSON_NAME] w/signed docs to bind $5M X"
type textarea "x"
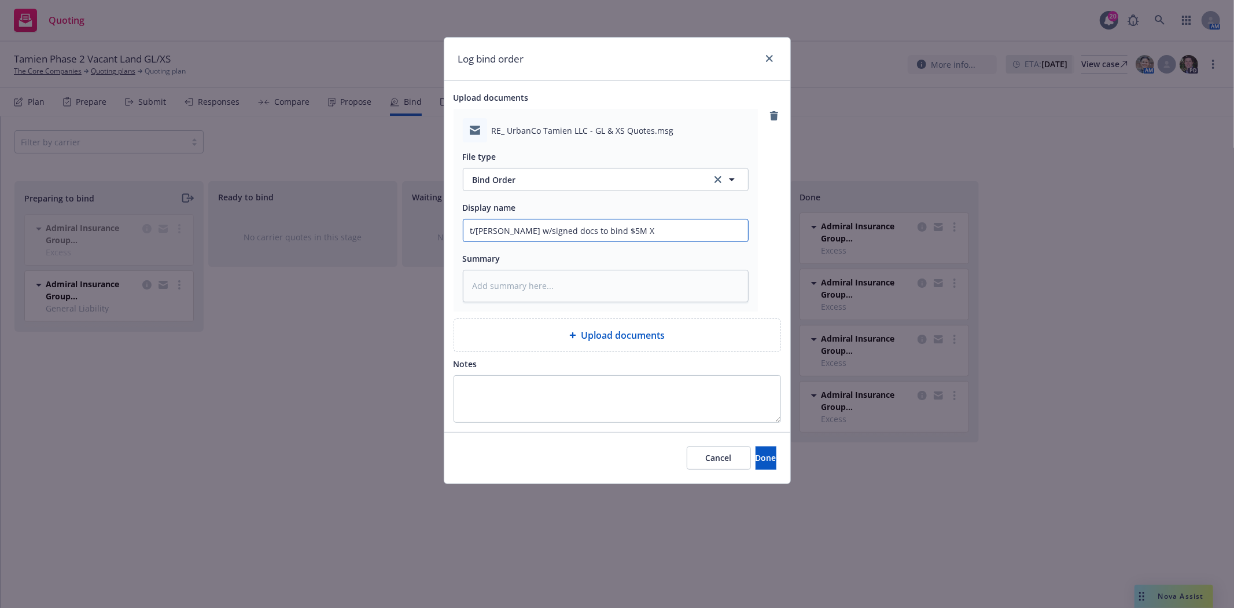
type input "t/[PERSON_NAME] w/signed docs to bind $5M XS"
type textarea "x"
type input "t/[PERSON_NAME] w/signed docs to bind $5M XS"
type textarea "x"
type input "t/[PERSON_NAME] w/signed docs to bind $5M XS o"
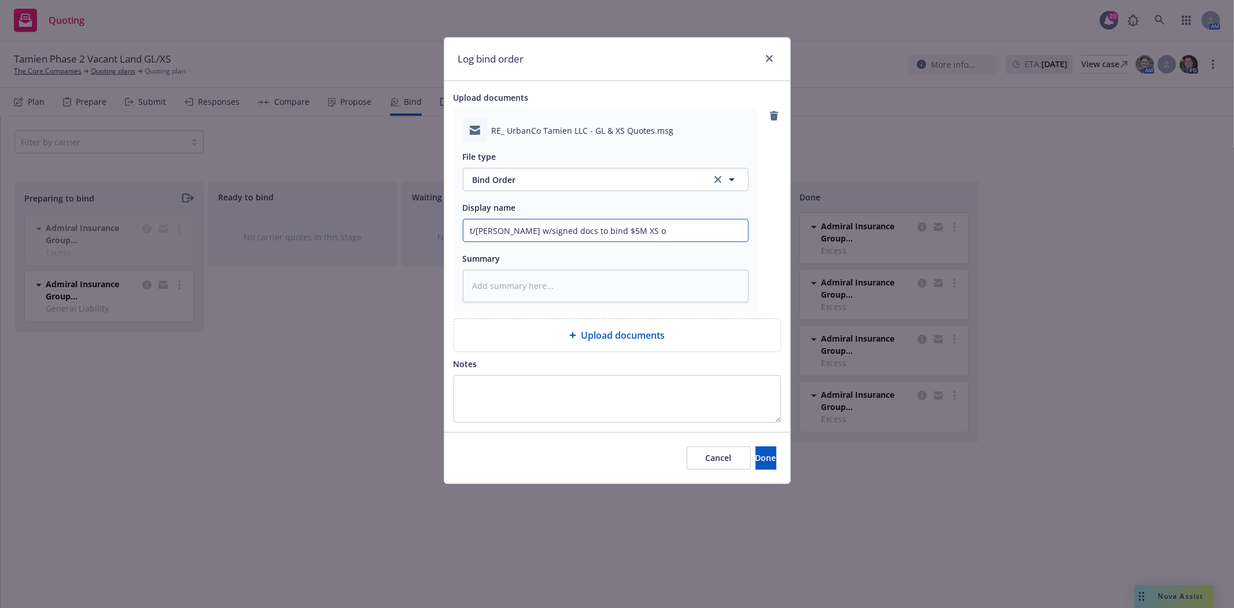
type textarea "x"
type input "t/[PERSON_NAME] w/signed docs to bind $5M XS op"
type textarea "x"
type input "t/[PERSON_NAME] w/signed docs to bind $5M XS opt"
type textarea "x"
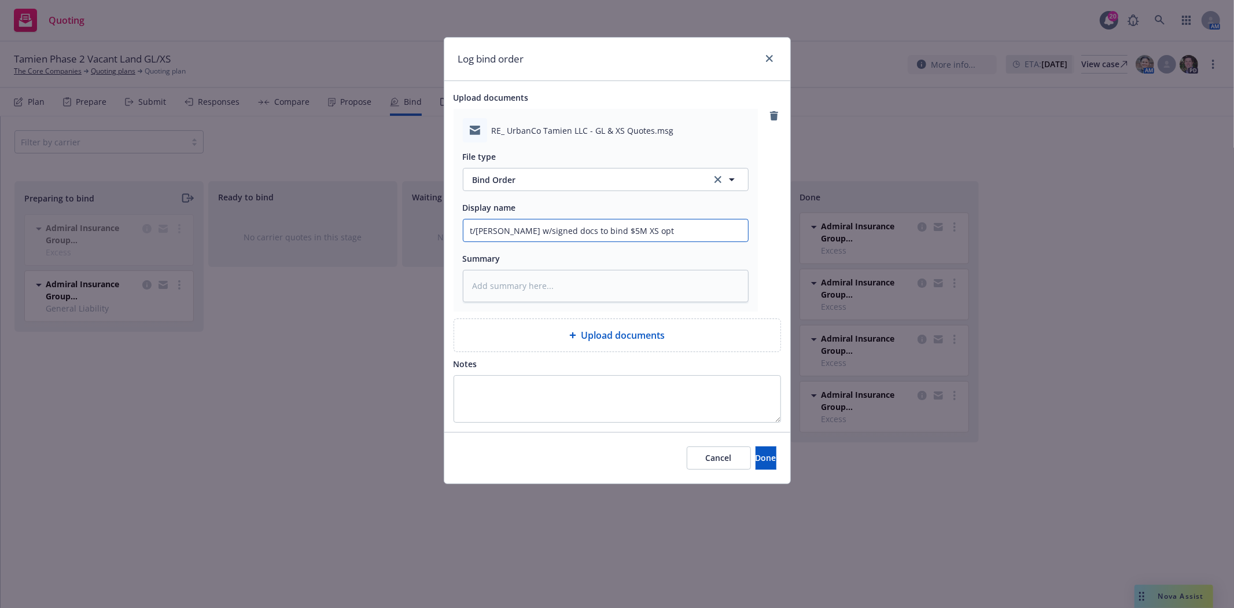
type input "t/[PERSON_NAME] w/signed docs to bind $5M XS opti"
type textarea "x"
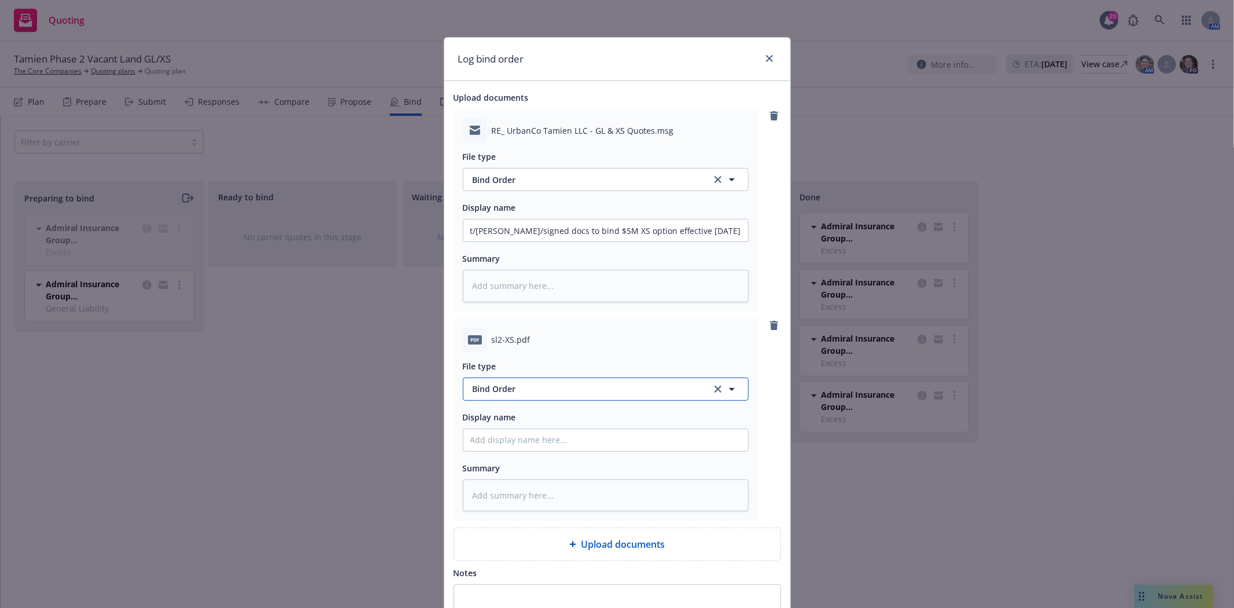
click at [549, 389] on span "Bind Order" at bounding box center [586, 388] width 227 height 12
click at [489, 325] on span "SL-2 - signed" at bounding box center [500, 326] width 50 height 12
click at [476, 444] on input "Display name" at bounding box center [605, 440] width 285 height 22
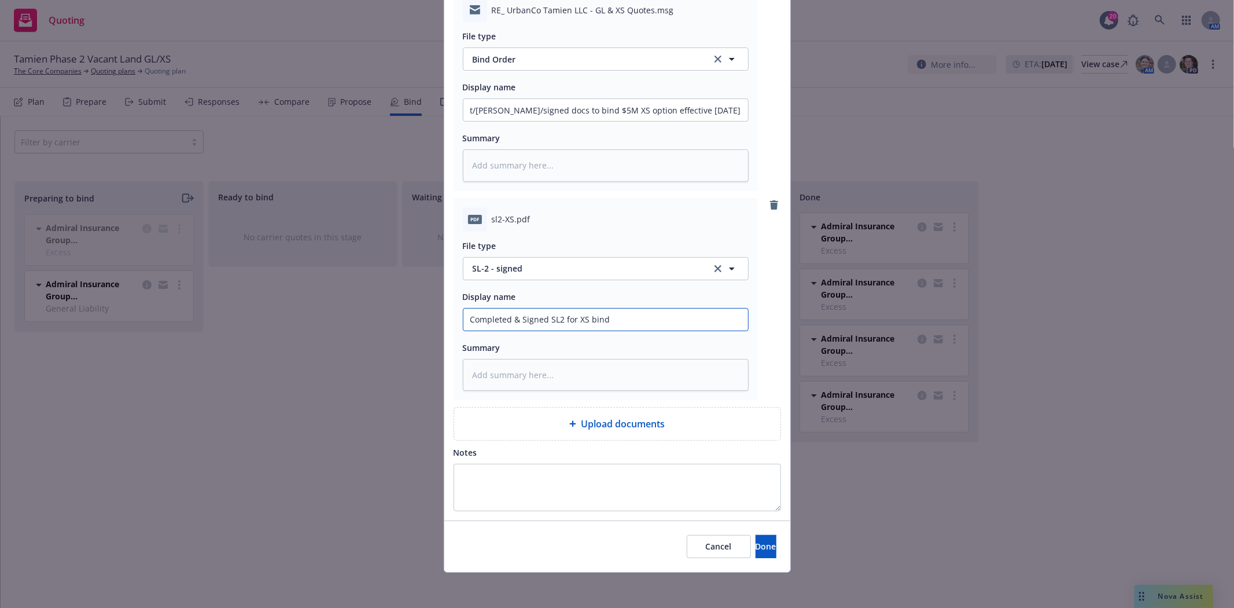
scroll to position [123, 0]
click at [756, 547] on button "Done" at bounding box center [766, 544] width 21 height 23
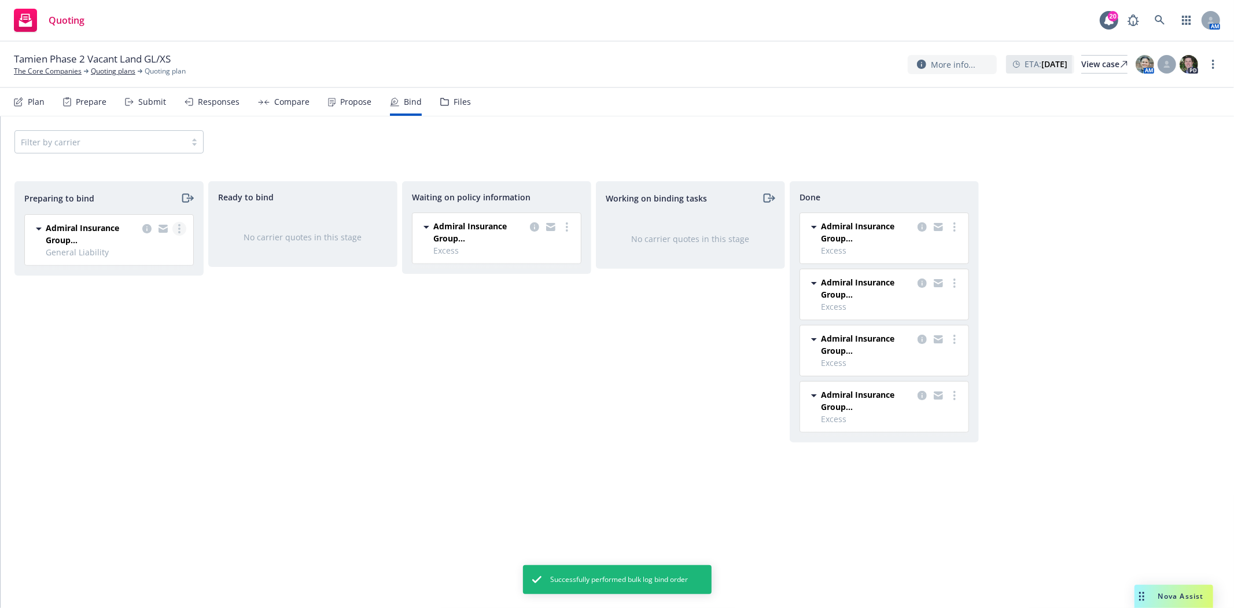
click at [182, 232] on link "more" at bounding box center [179, 229] width 14 height 14
click at [169, 284] on link "Log bind order" at bounding box center [128, 275] width 113 height 23
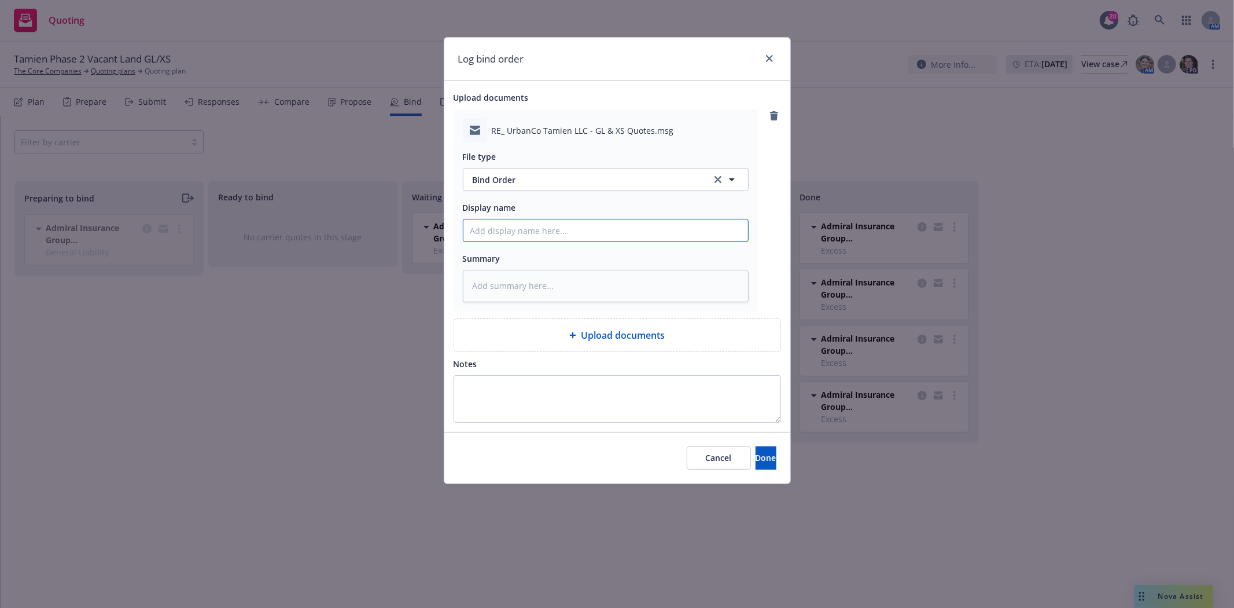
click at [525, 226] on input "Display name" at bounding box center [605, 230] width 285 height 22
click at [622, 233] on input "t/[PERSON_NAME] @ AmWins w/signed docs to bind GL policy" at bounding box center [605, 230] width 285 height 22
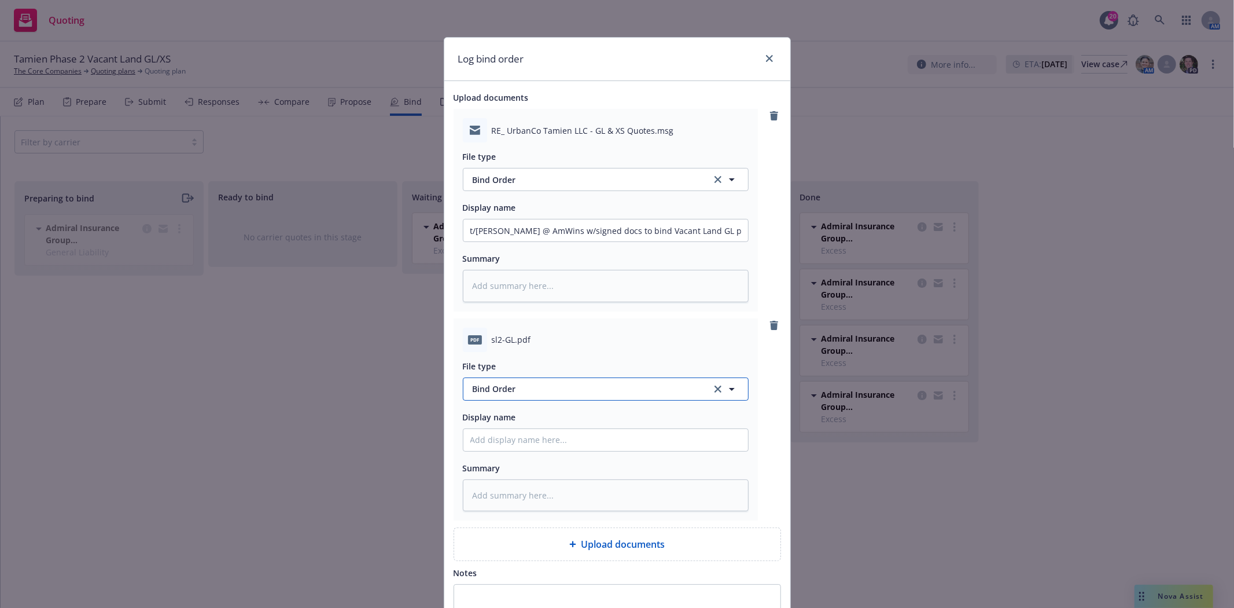
click at [531, 393] on span "Bind Order" at bounding box center [586, 388] width 227 height 12
click at [524, 336] on div "SL-2 - signed" at bounding box center [605, 326] width 285 height 31
click at [516, 442] on input "Display name" at bounding box center [605, 440] width 285 height 22
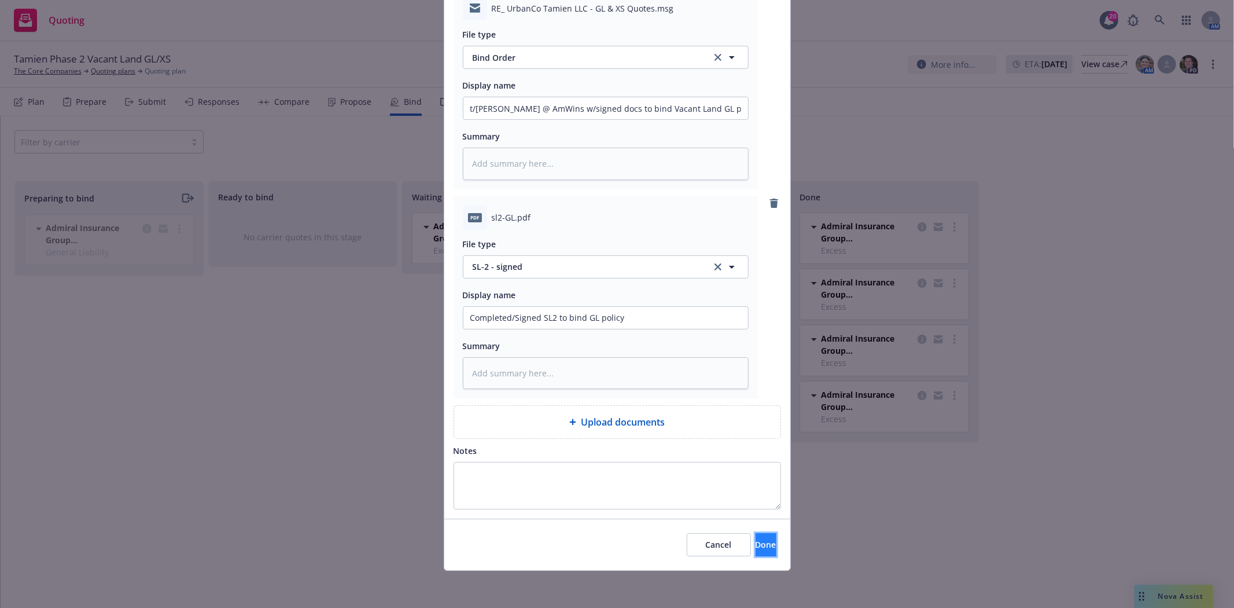
click at [756, 555] on button "Done" at bounding box center [766, 544] width 21 height 23
